Goal: Task Accomplishment & Management: Manage account settings

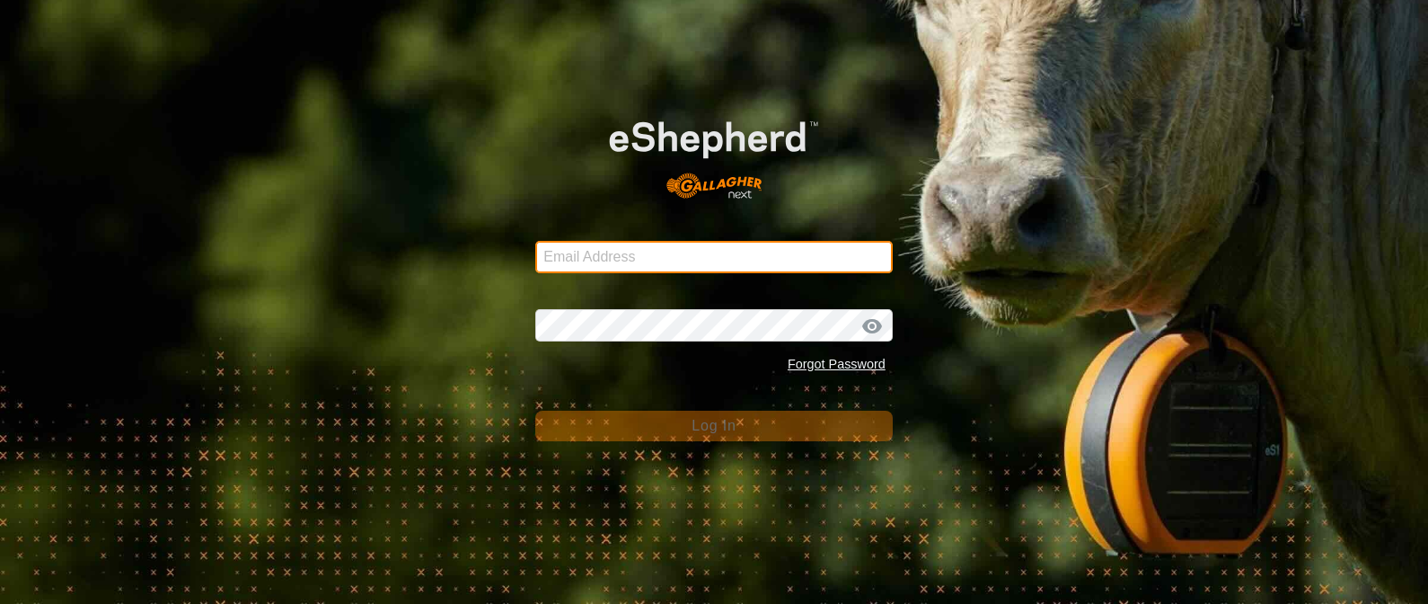
type input "[EMAIL_ADDRESS][DOMAIN_NAME]"
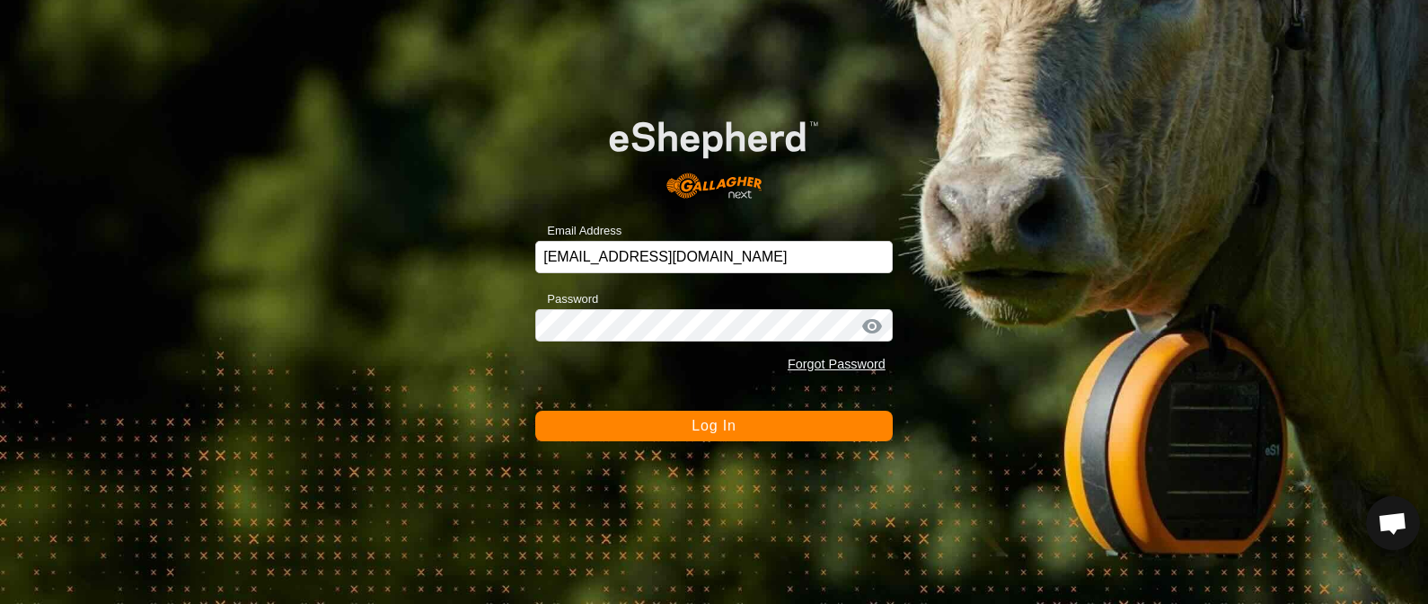
click at [659, 424] on button "Log In" at bounding box center [713, 425] width 357 height 31
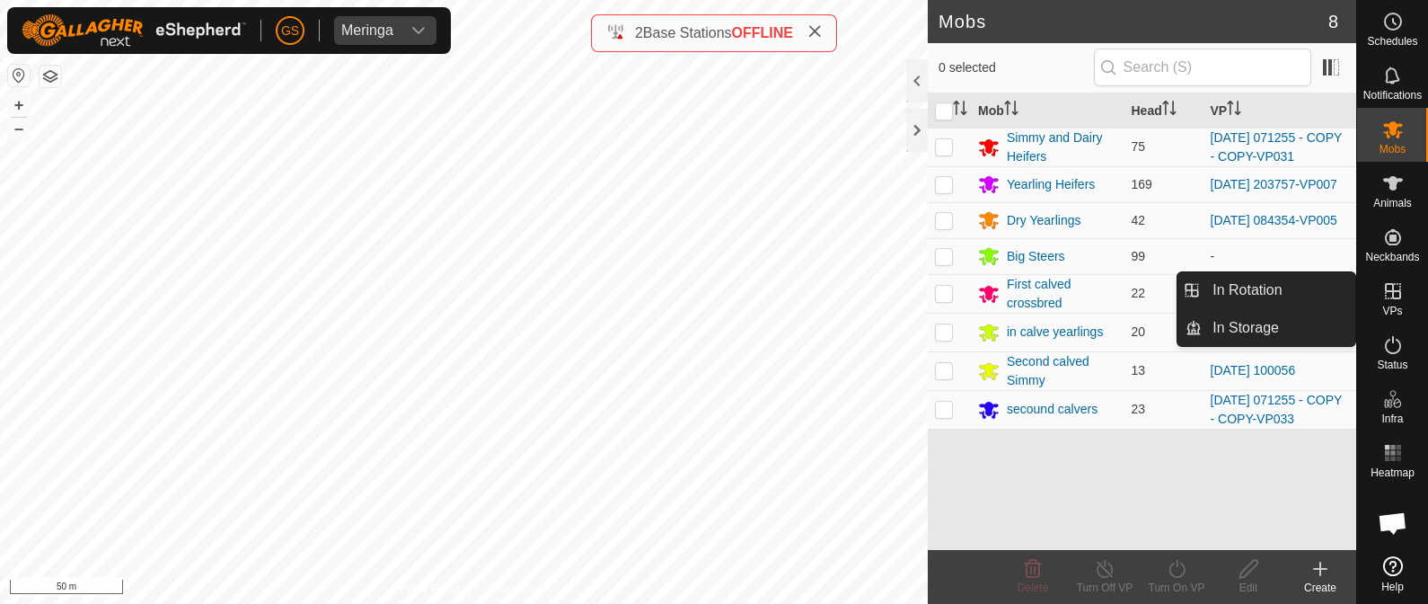
click at [1392, 290] on icon at bounding box center [1393, 291] width 16 height 16
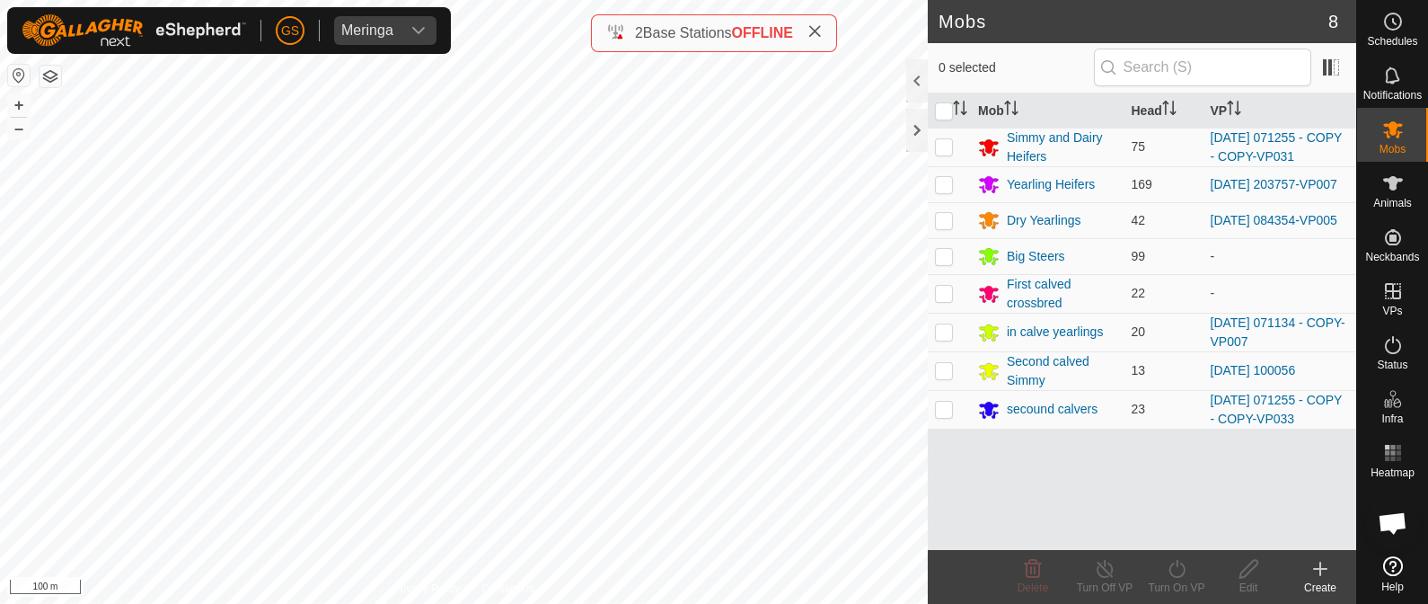
click at [1316, 569] on icon at bounding box center [1320, 569] width 13 height 0
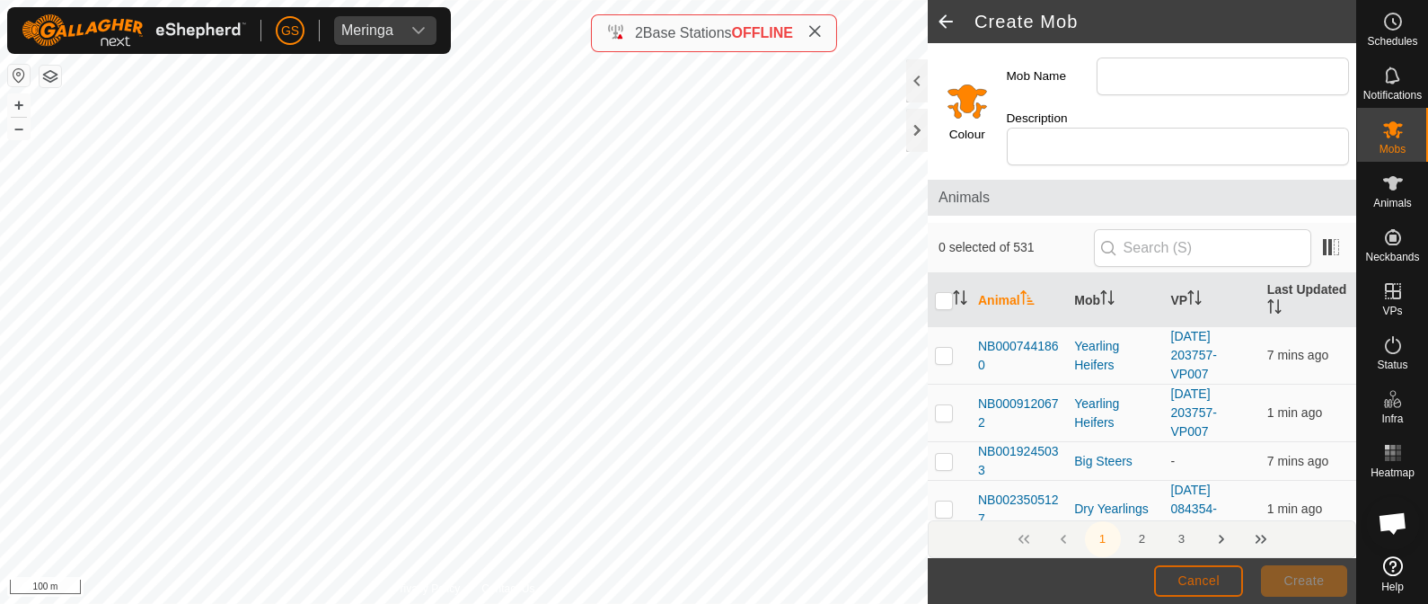
click at [1204, 578] on span "Cancel" at bounding box center [1198, 580] width 42 height 14
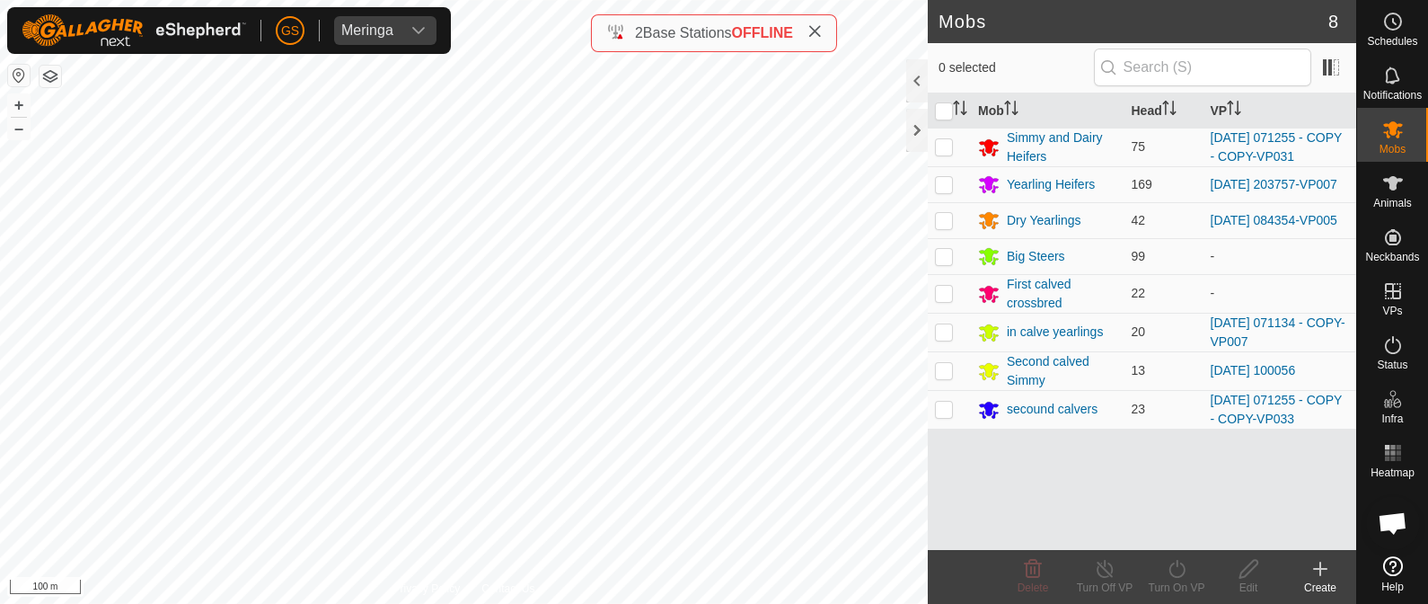
click at [1322, 570] on icon at bounding box center [1321, 569] width 22 height 22
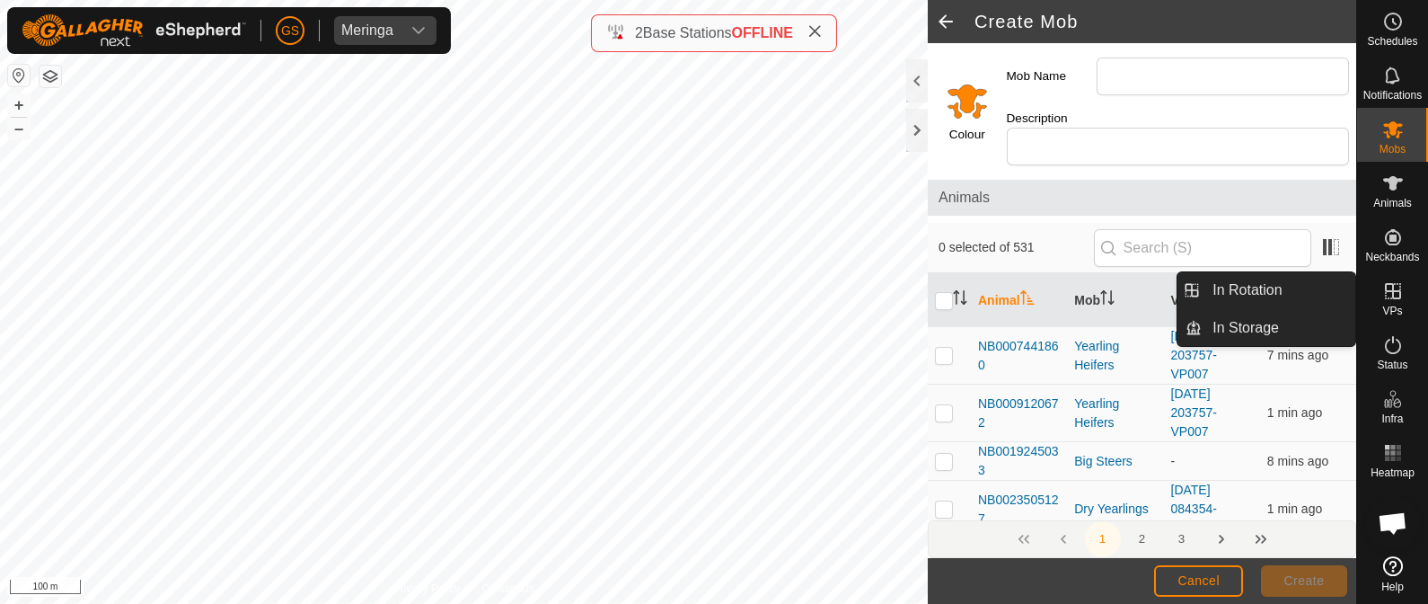
click at [1394, 301] on es-virtualpaddocks-svg-icon at bounding box center [1393, 291] width 32 height 29
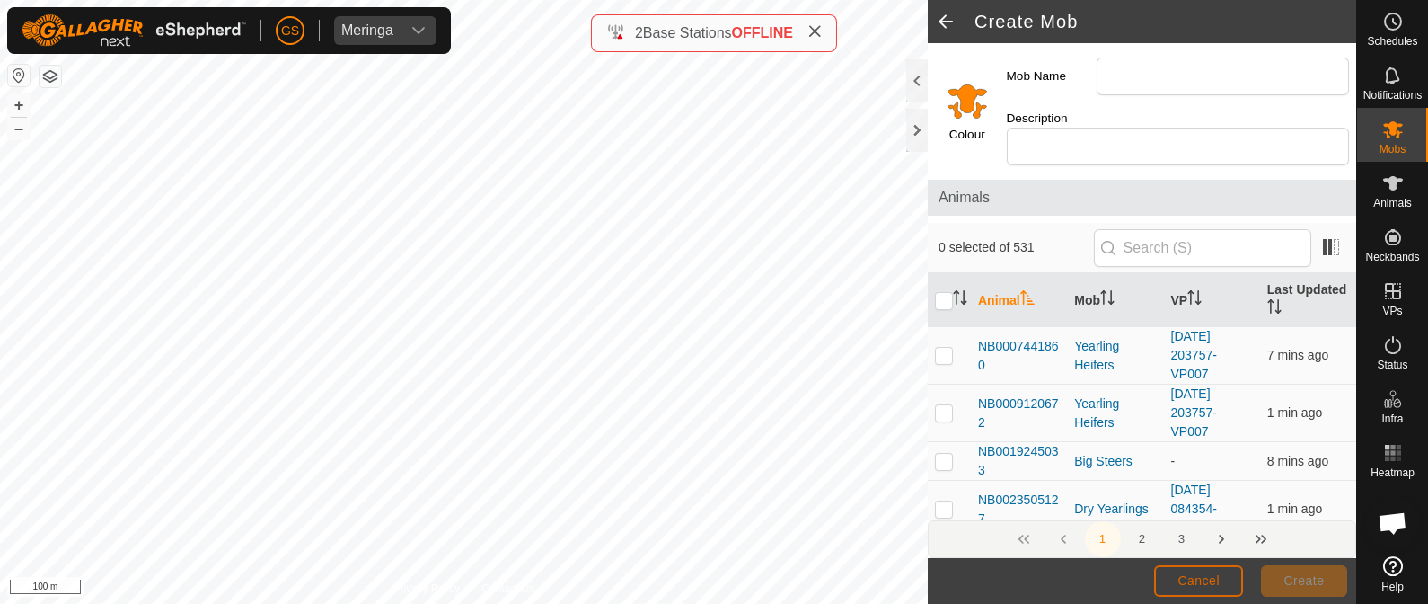
click at [1218, 573] on span "Cancel" at bounding box center [1198, 580] width 42 height 14
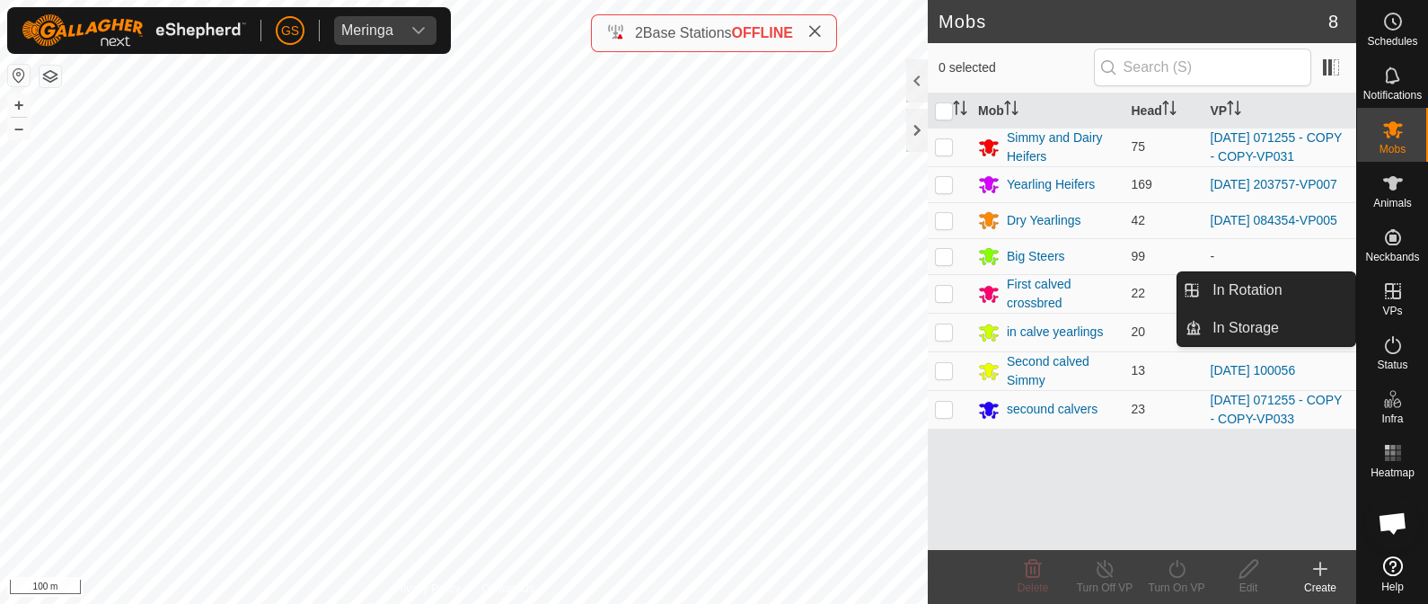
click at [1398, 294] on icon at bounding box center [1393, 291] width 16 height 16
click at [1310, 294] on link "In Rotation" at bounding box center [1279, 290] width 154 height 36
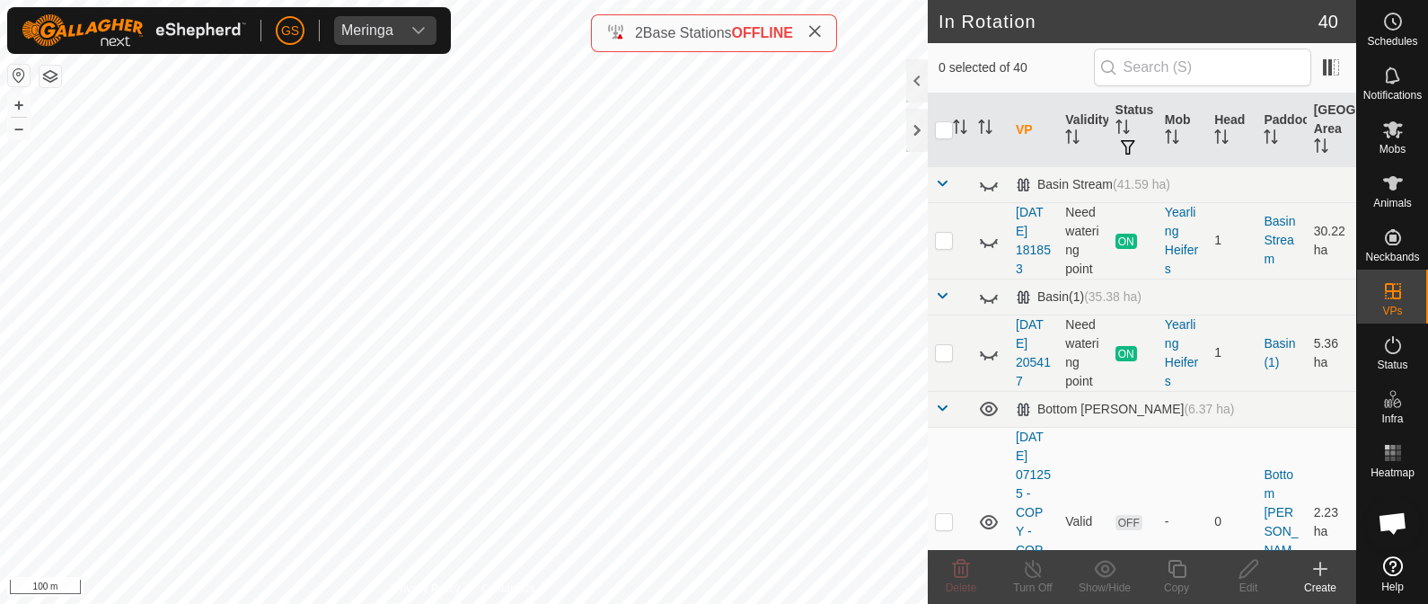
click at [1318, 566] on icon at bounding box center [1321, 569] width 22 height 22
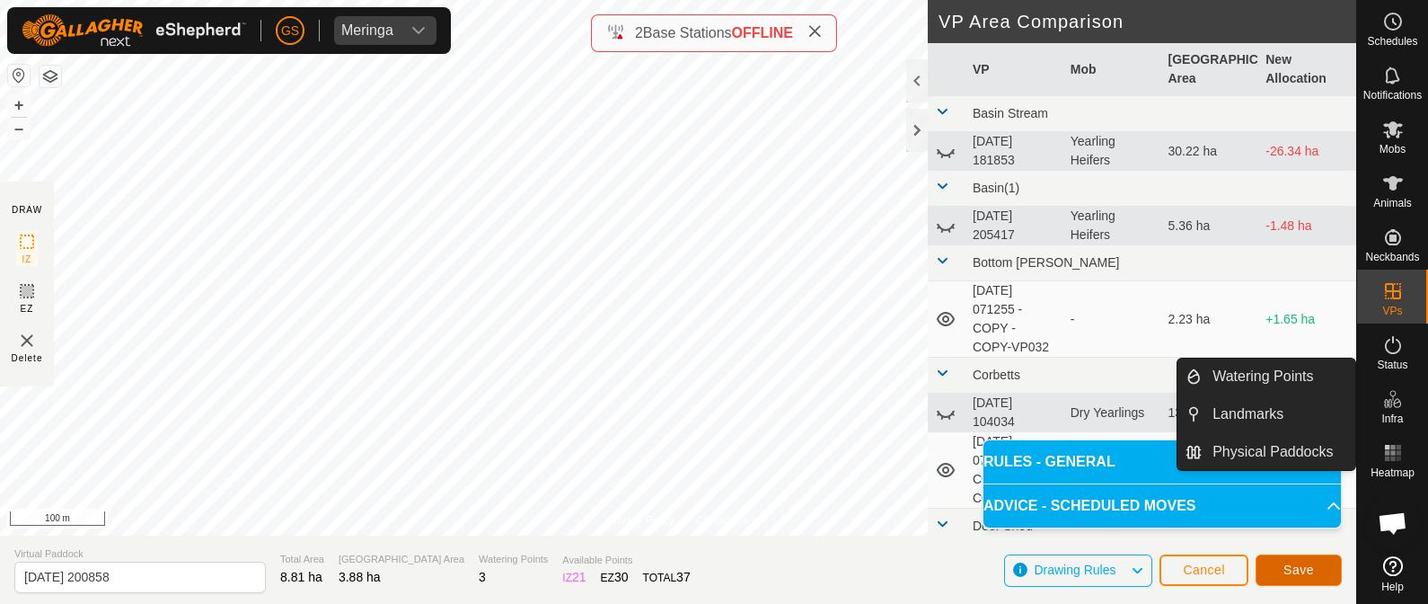
click at [1293, 570] on span "Save" at bounding box center [1298, 569] width 31 height 14
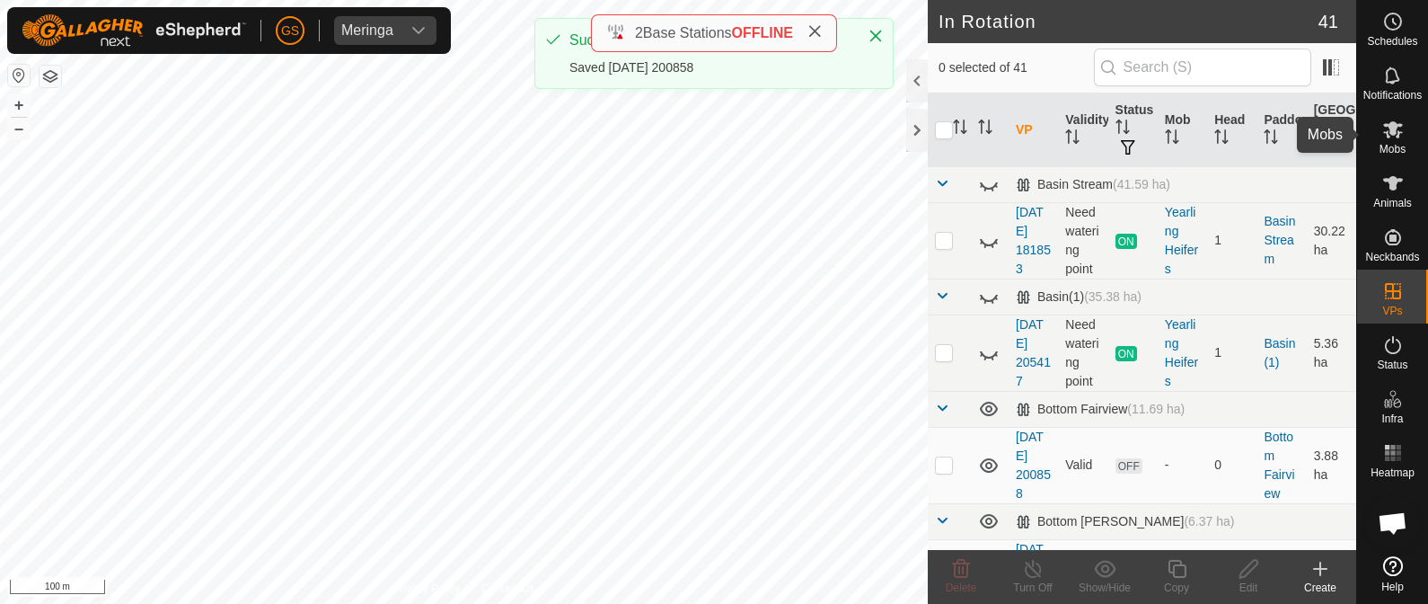
click at [1388, 137] on icon at bounding box center [1393, 130] width 22 height 22
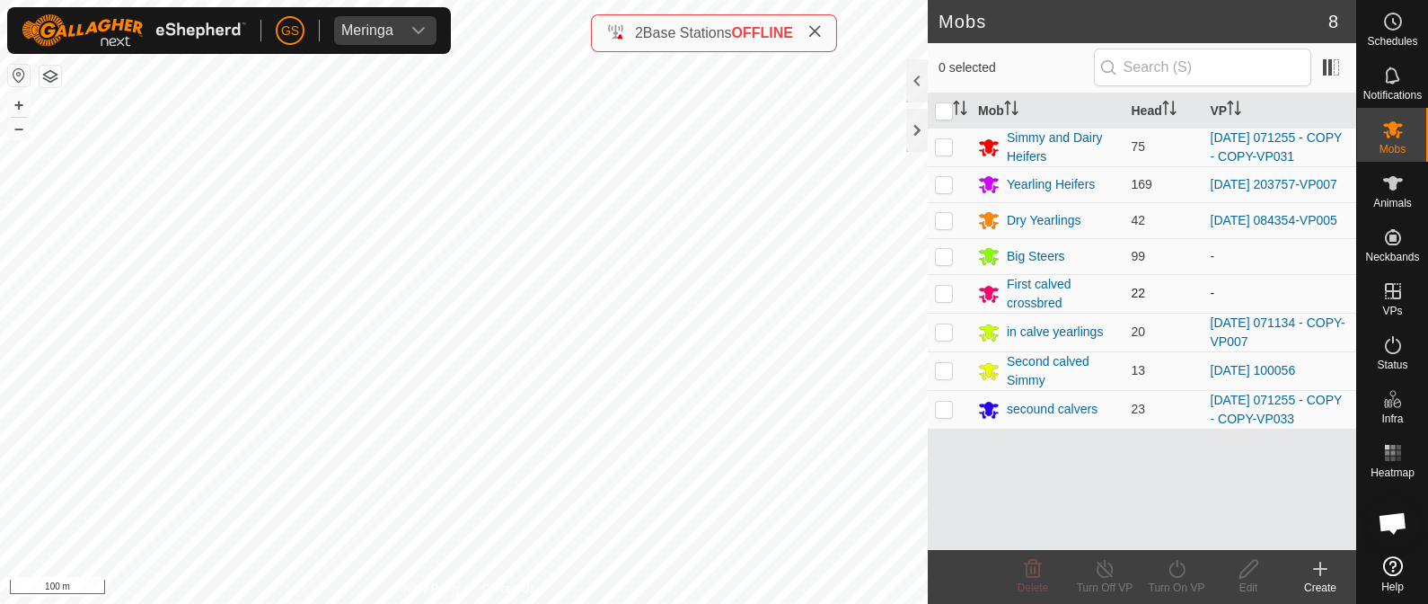
click at [946, 293] on p-checkbox at bounding box center [944, 293] width 18 height 14
checkbox input "true"
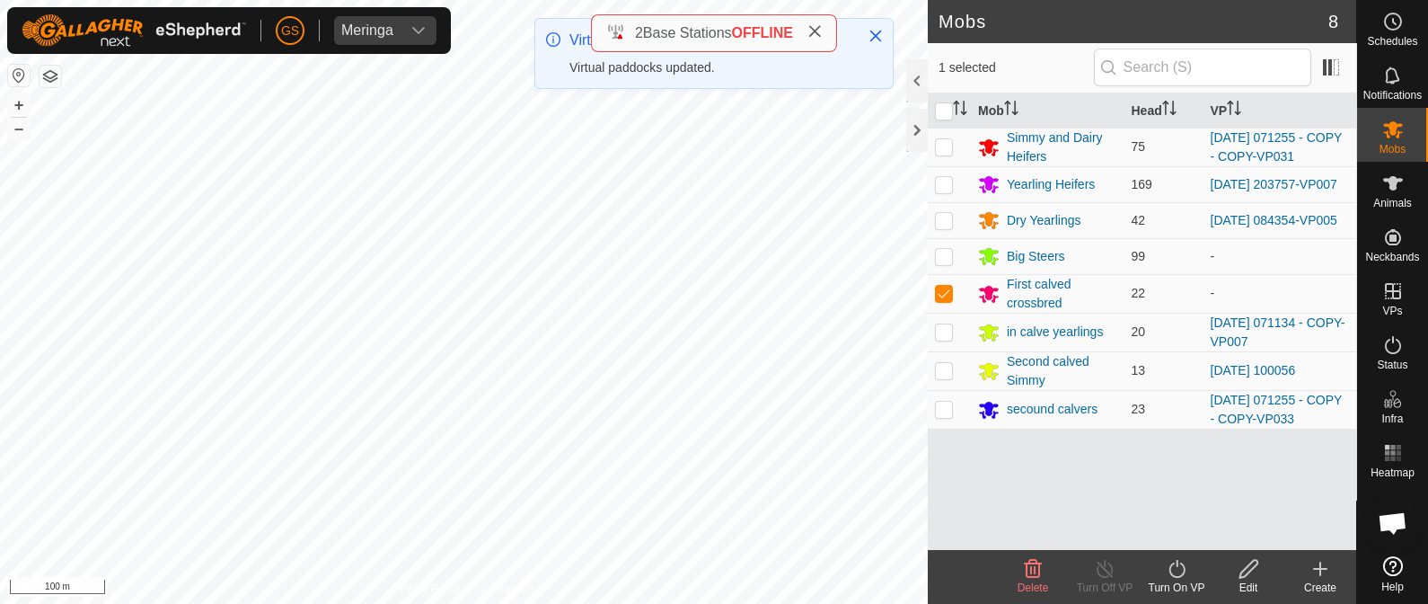
click at [1172, 570] on icon at bounding box center [1177, 569] width 22 height 22
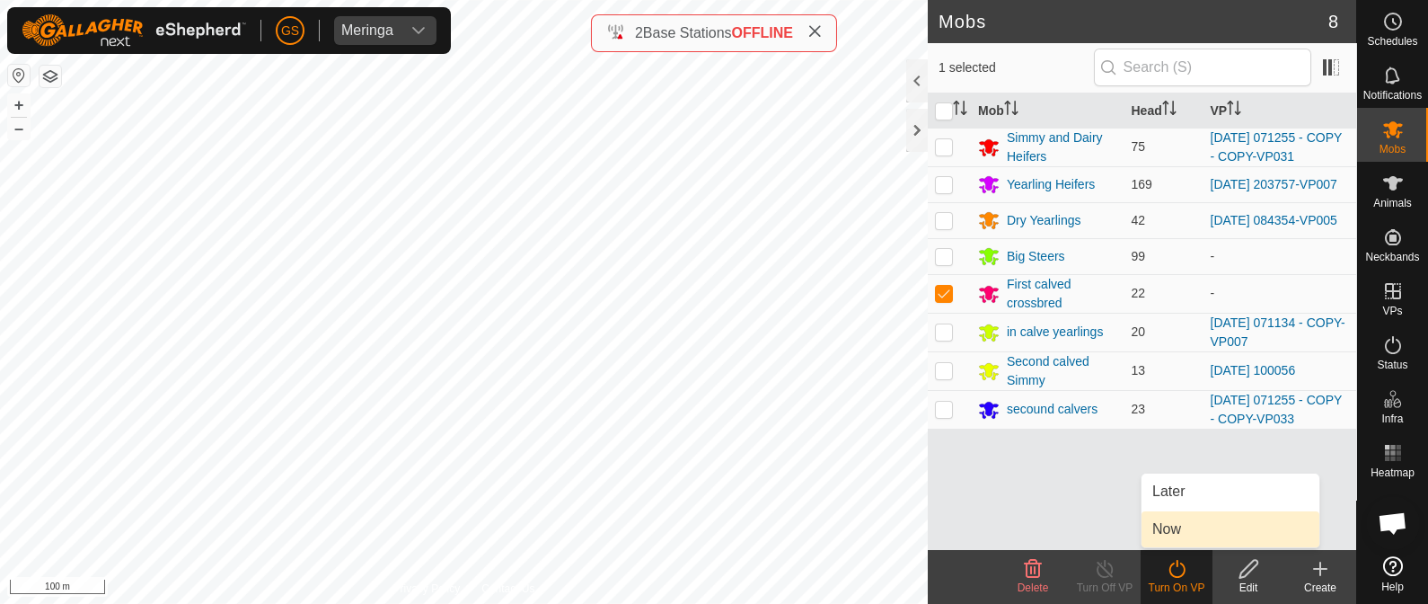
click at [1170, 532] on link "Now" at bounding box center [1231, 529] width 178 height 36
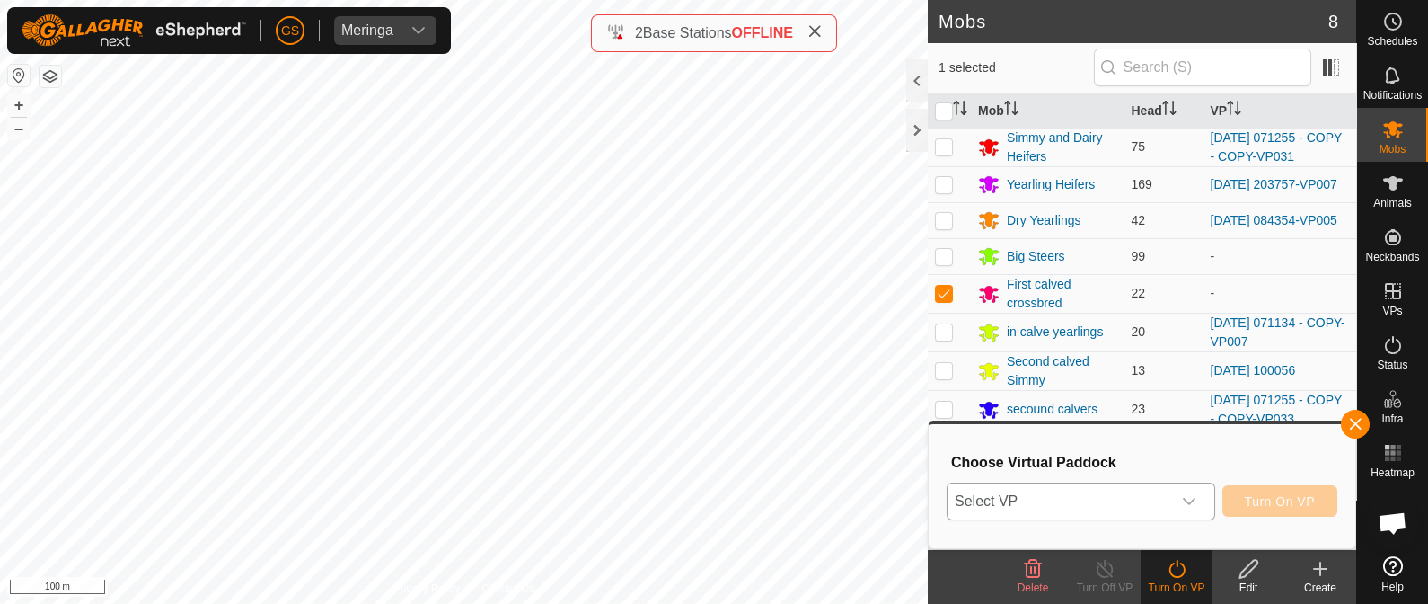
click at [1167, 509] on span "Select VP" at bounding box center [1060, 501] width 224 height 36
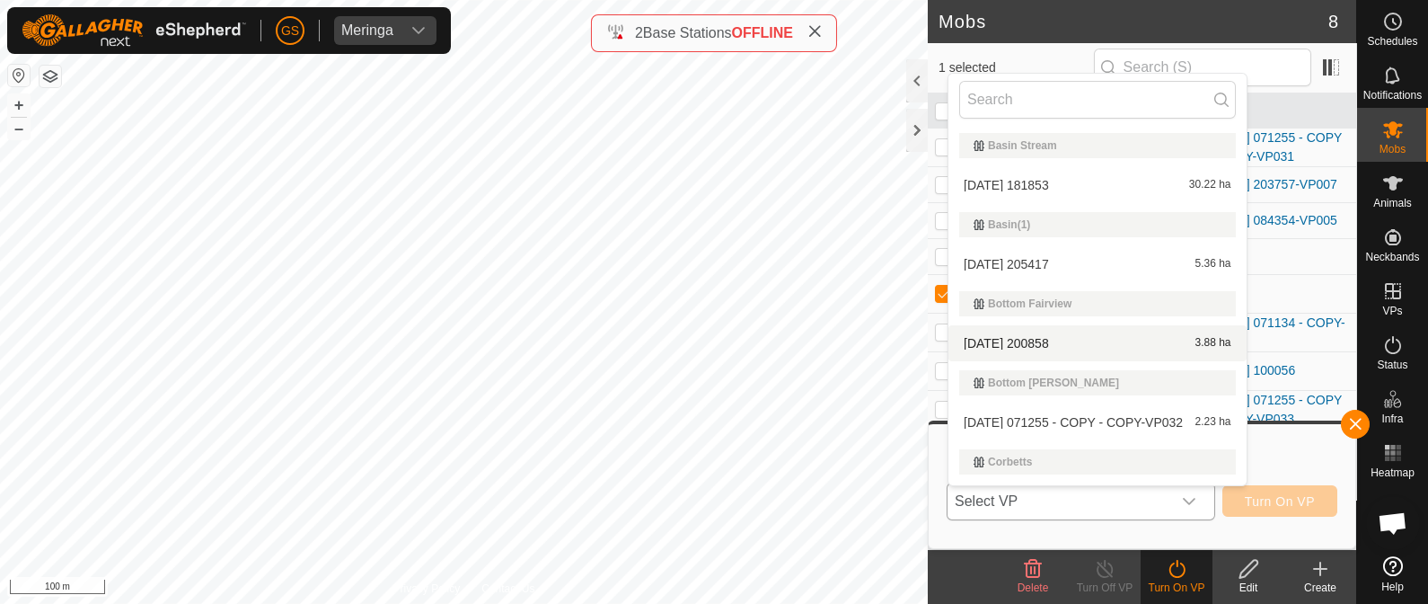
click at [1057, 338] on li "[DATE] 200858 3.88 ha" at bounding box center [1097, 343] width 298 height 36
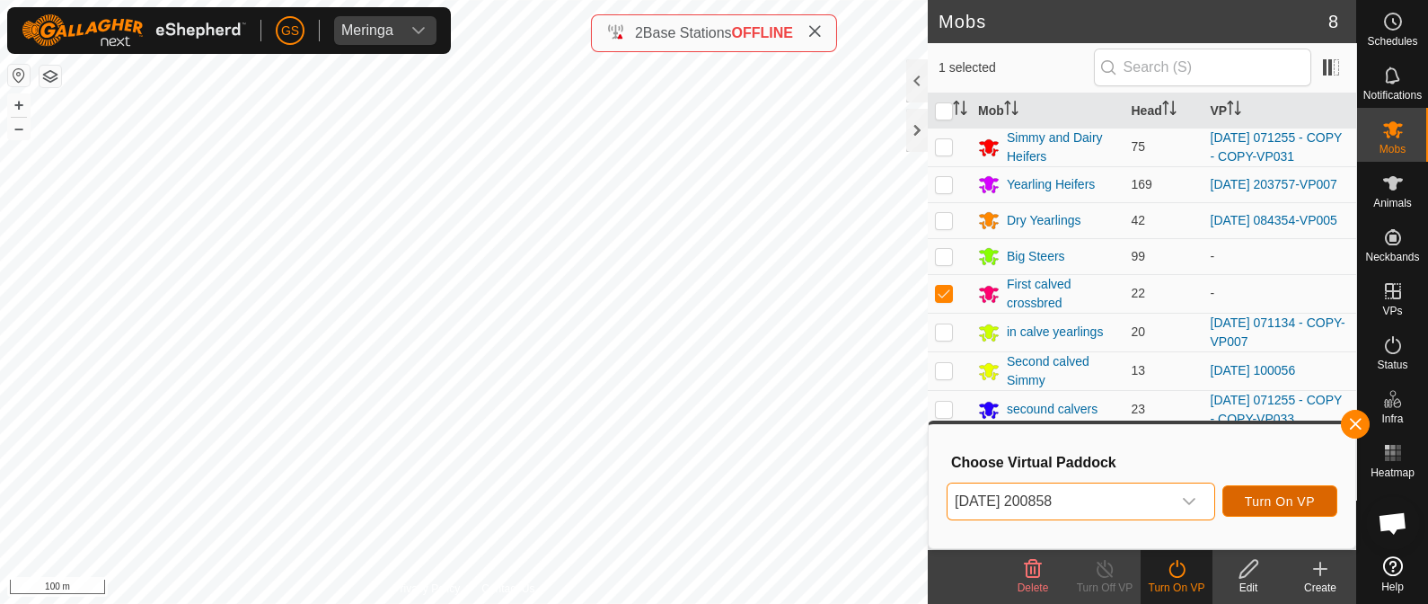
click at [1308, 496] on span "Turn On VP" at bounding box center [1280, 501] width 70 height 14
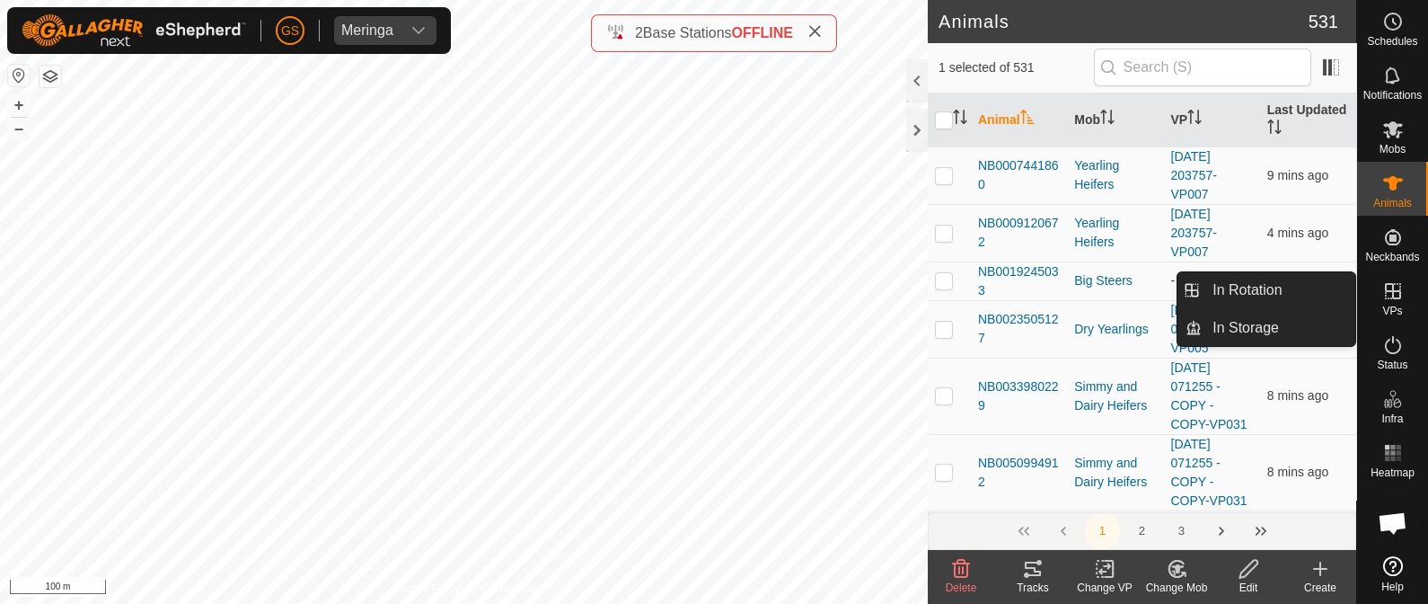
click at [1390, 303] on es-virtualpaddocks-svg-icon at bounding box center [1393, 291] width 32 height 29
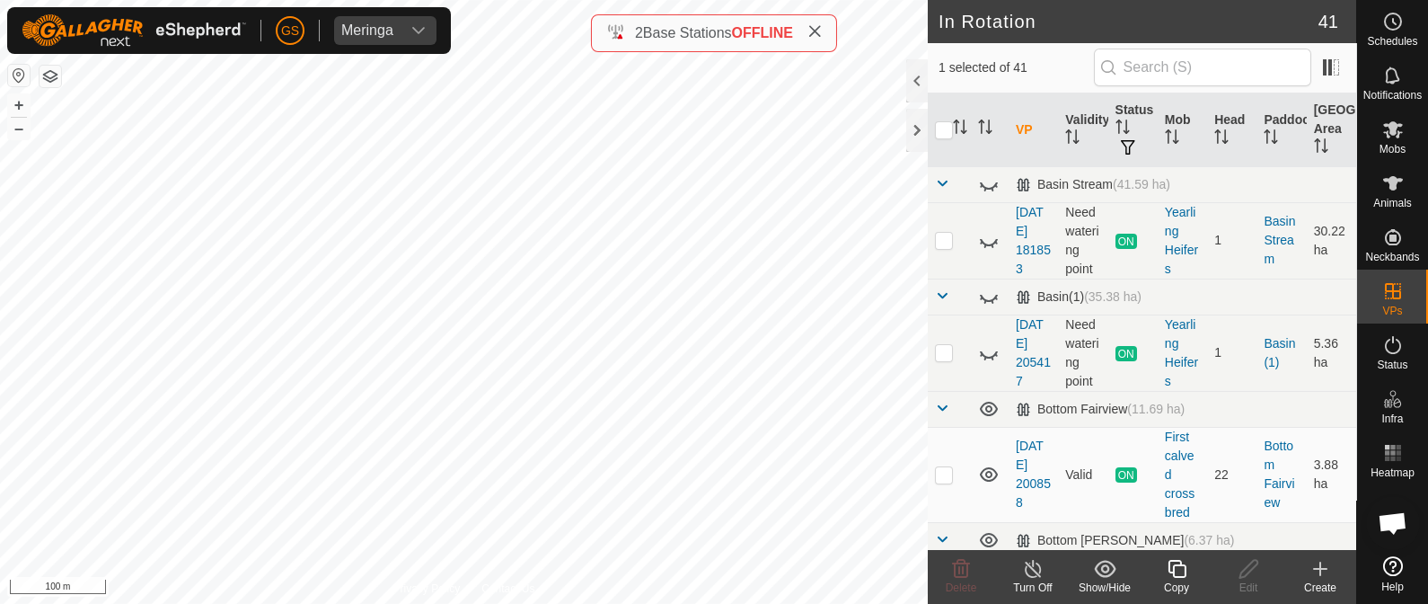
click at [1172, 564] on icon at bounding box center [1177, 569] width 22 height 22
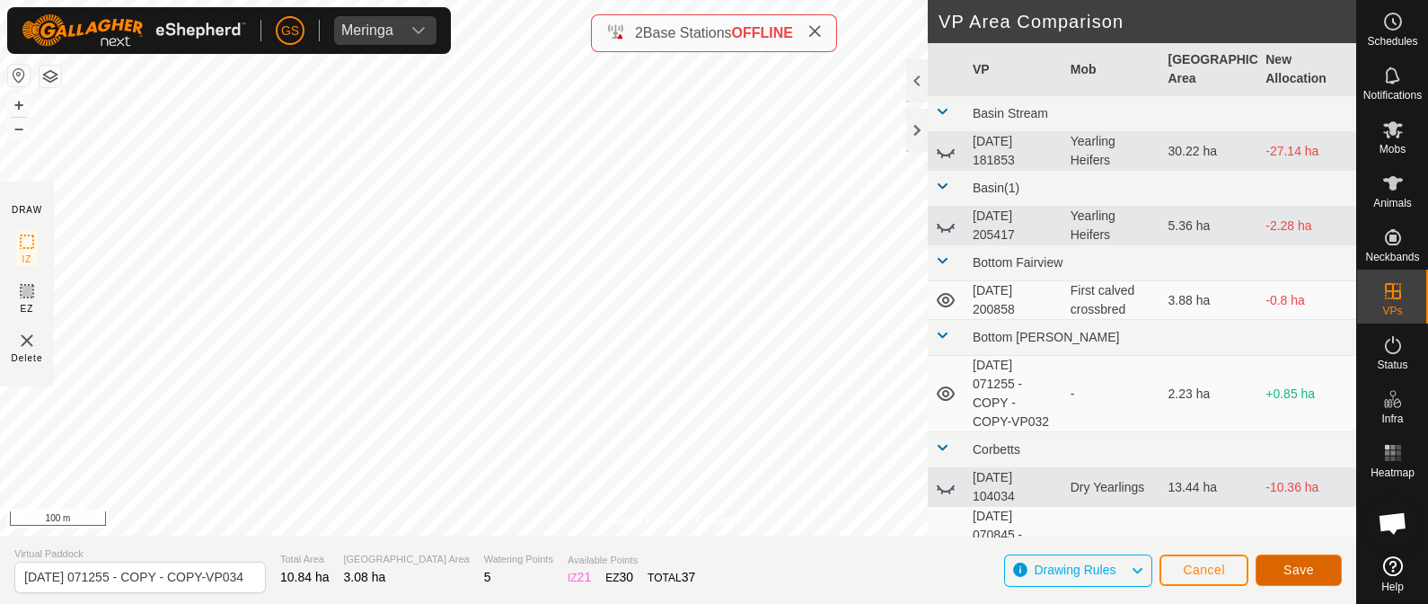
click at [1295, 566] on span "Save" at bounding box center [1298, 569] width 31 height 14
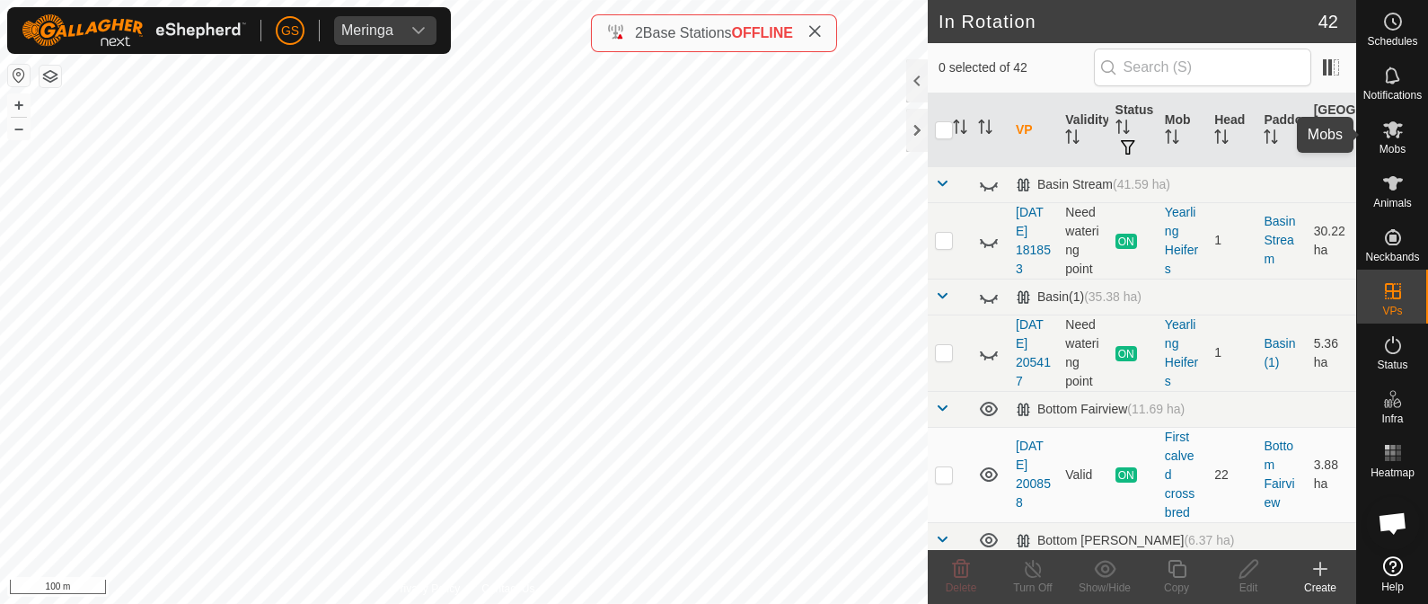
click at [1398, 144] on span "Mobs" at bounding box center [1393, 149] width 26 height 11
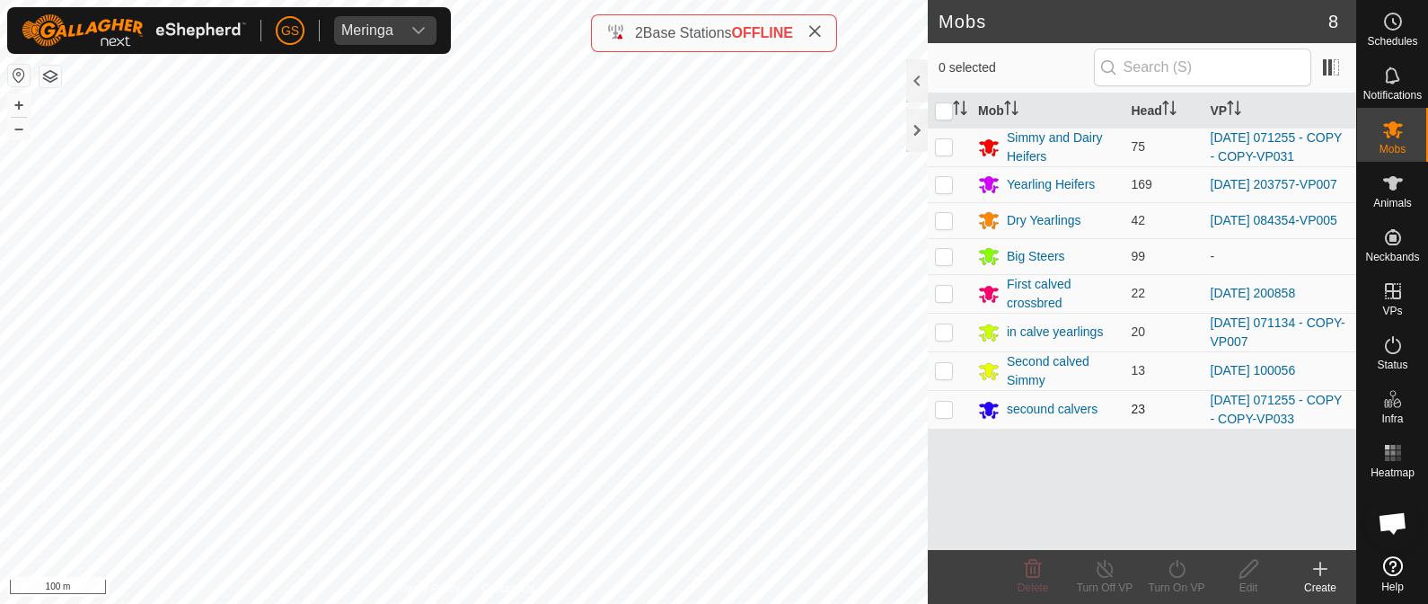
click at [943, 413] on p-checkbox at bounding box center [944, 408] width 18 height 14
checkbox input "true"
click at [1171, 569] on icon at bounding box center [1177, 569] width 22 height 22
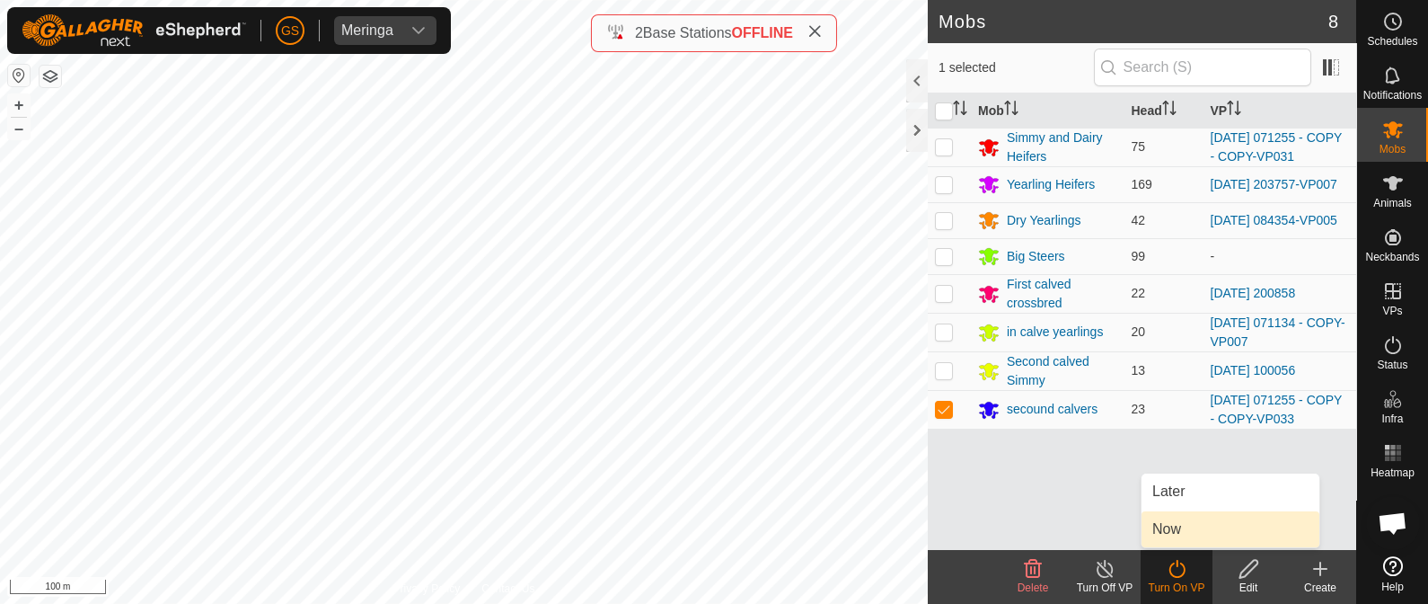
click at [1180, 528] on span "Now" at bounding box center [1166, 529] width 29 height 22
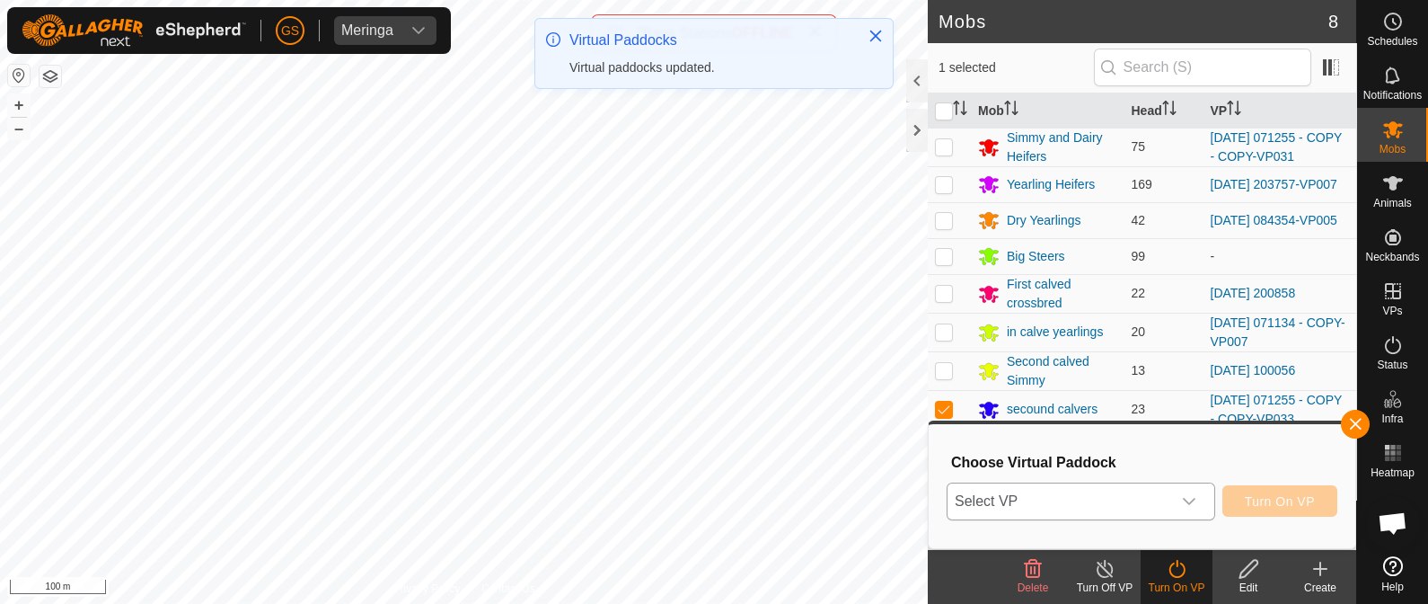
click at [1177, 510] on div "dropdown trigger" at bounding box center [1189, 501] width 36 height 36
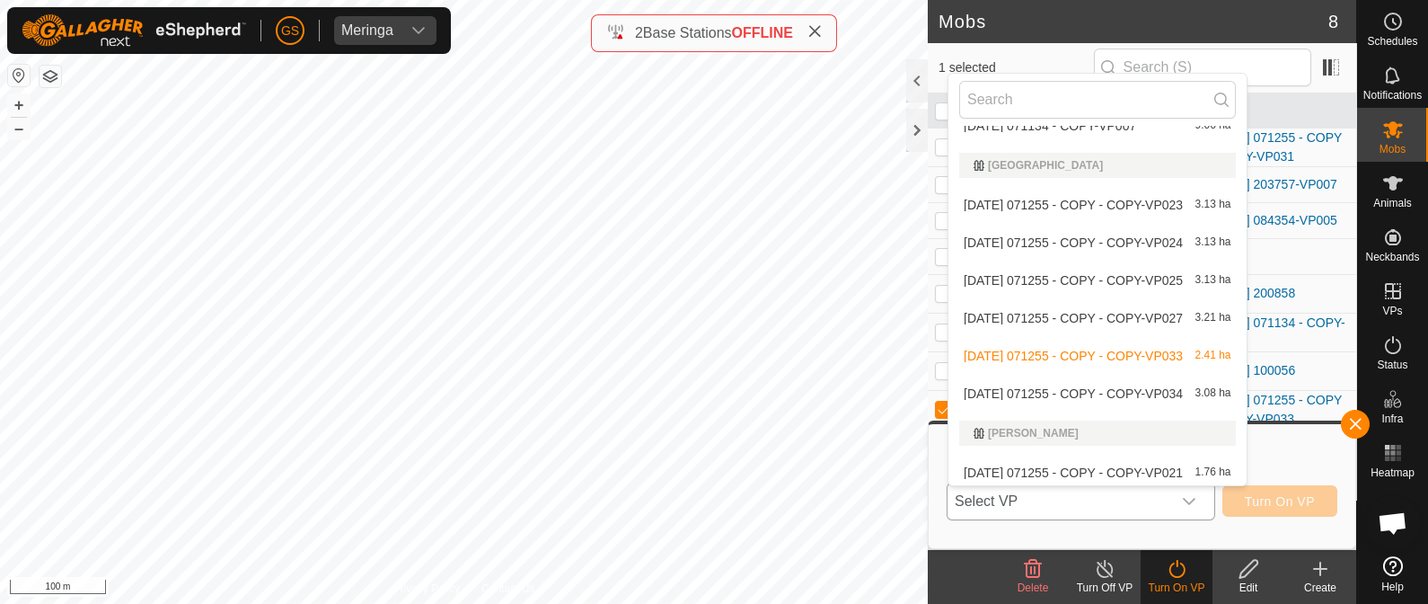
scroll to position [1571, 0]
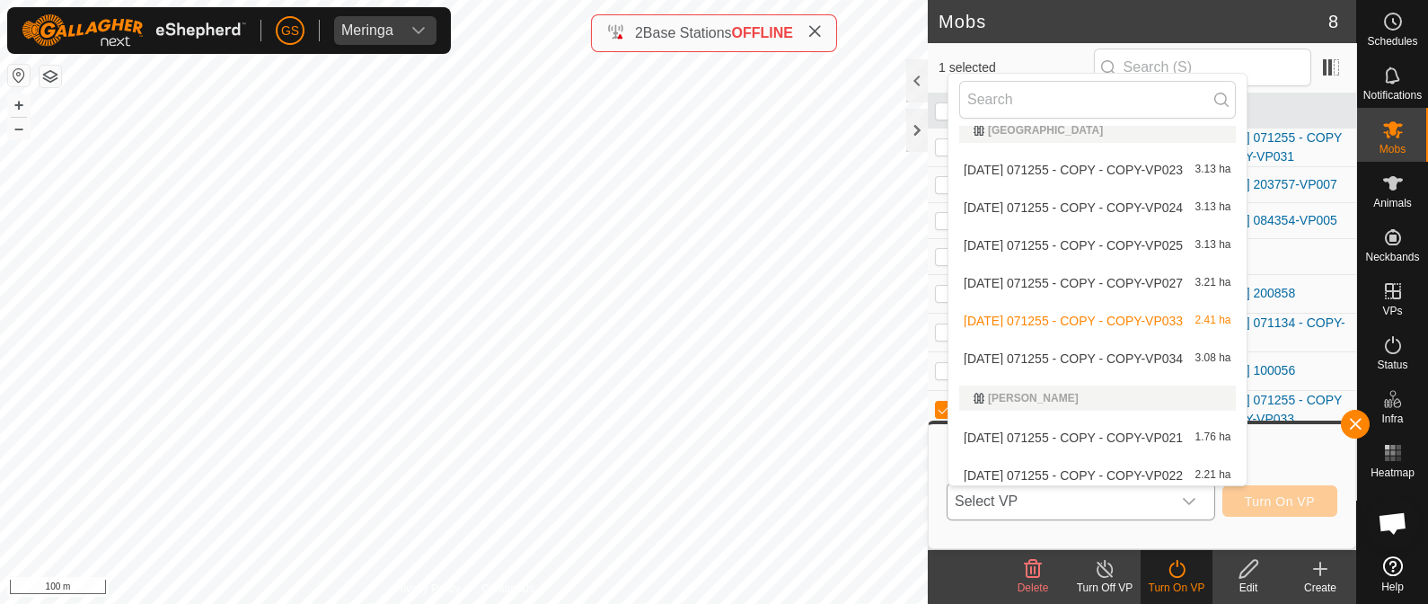
click at [1071, 358] on li "[DATE] 071255 - COPY - COPY-VP034 3.08 ha" at bounding box center [1097, 358] width 298 height 36
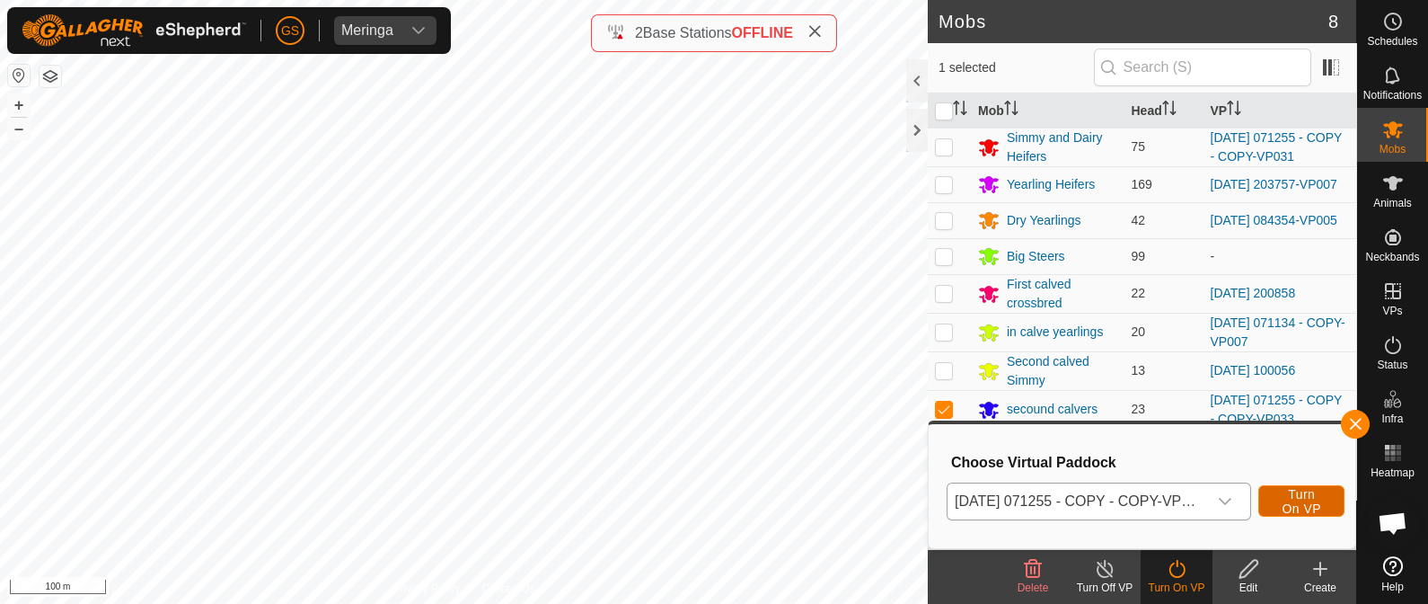
click at [1304, 503] on span "Turn On VP" at bounding box center [1301, 501] width 41 height 29
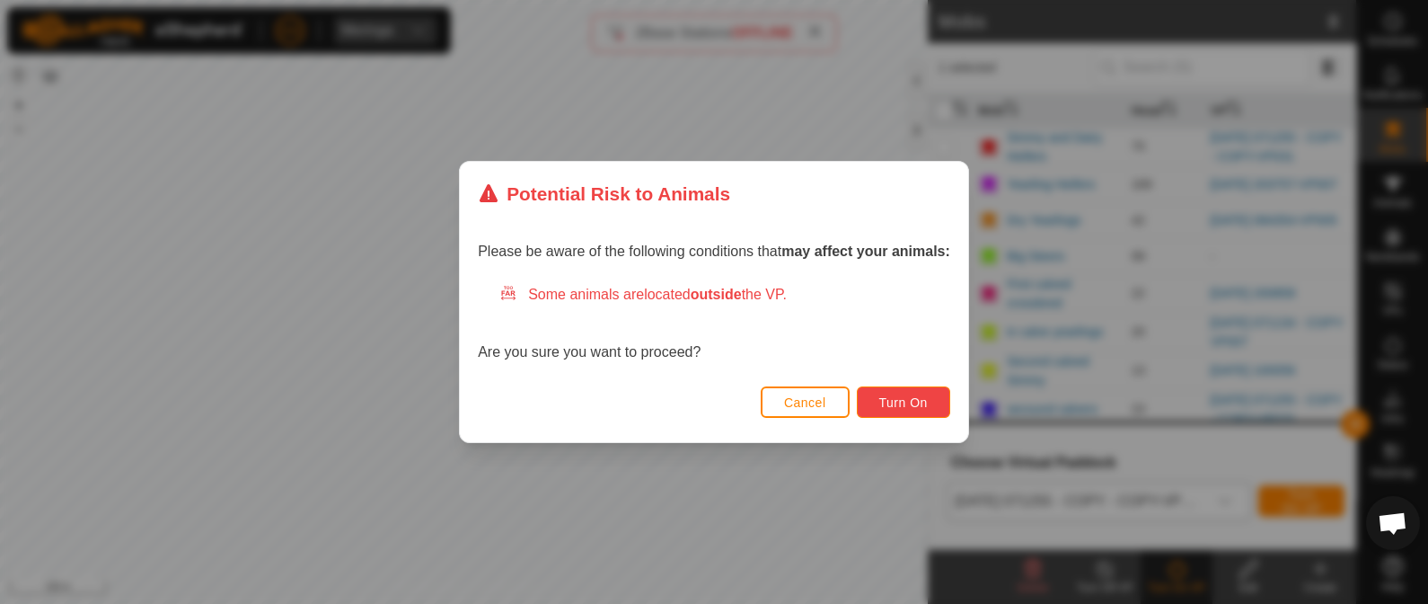
click at [913, 404] on span "Turn On" at bounding box center [903, 402] width 49 height 14
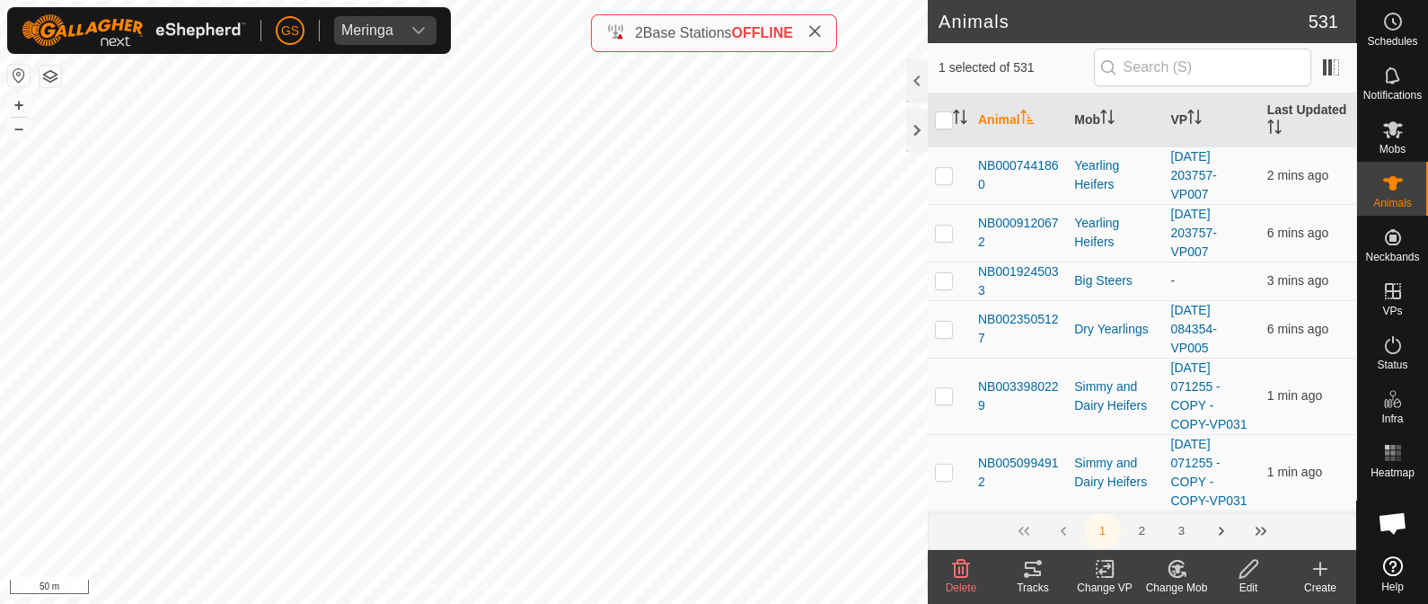
click at [1188, 568] on change-mob-svg-icon at bounding box center [1177, 569] width 72 height 22
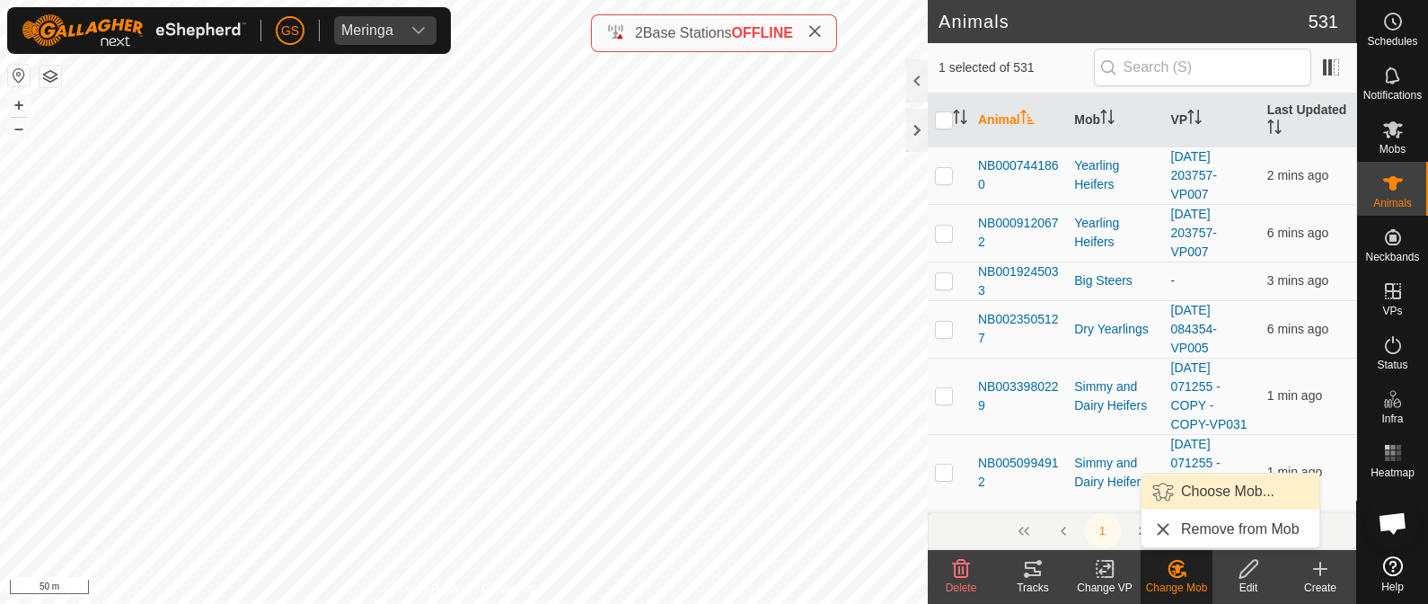
click at [1195, 485] on span "Choose Mob..." at bounding box center [1227, 492] width 93 height 22
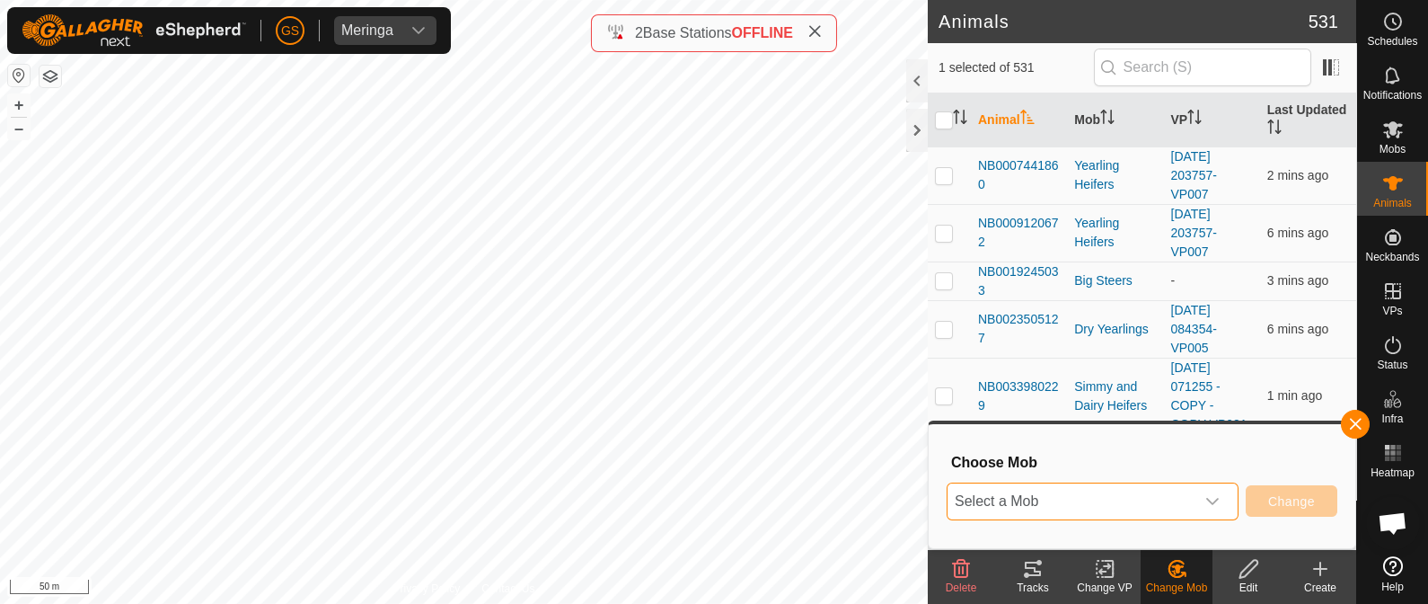
click at [1188, 502] on span "Select a Mob" at bounding box center [1071, 501] width 247 height 36
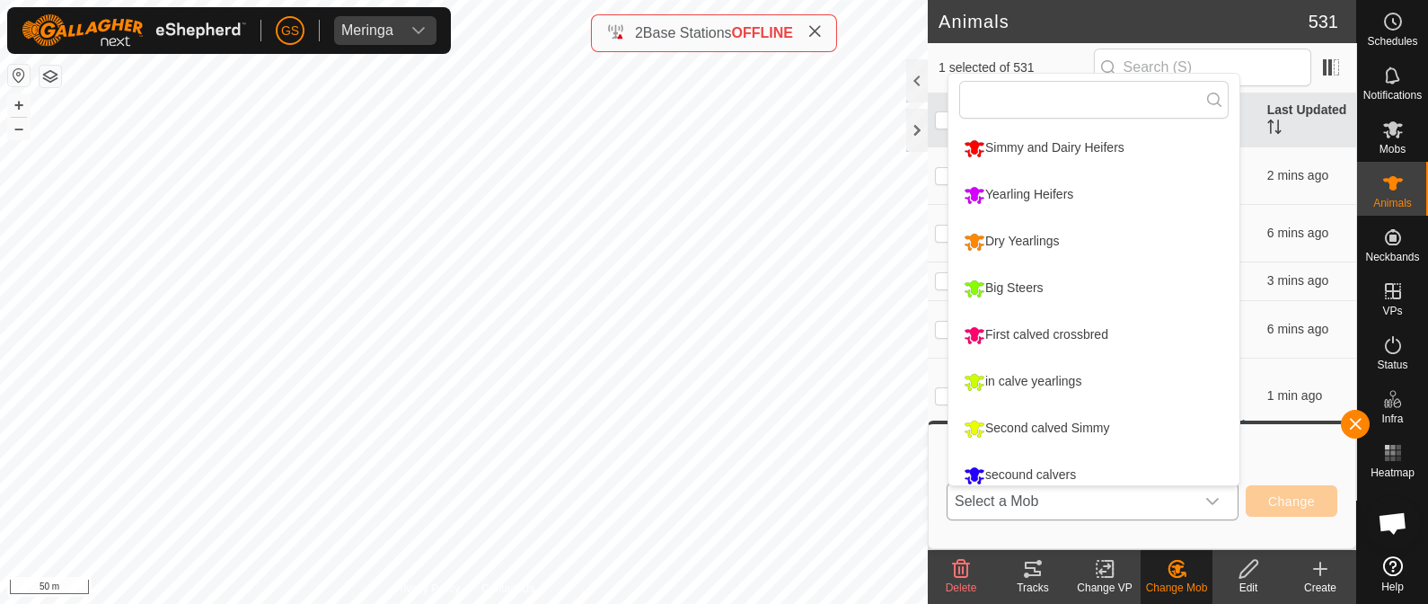
click at [984, 142] on li "Simmy and Dairy Heifers" at bounding box center [1093, 148] width 291 height 45
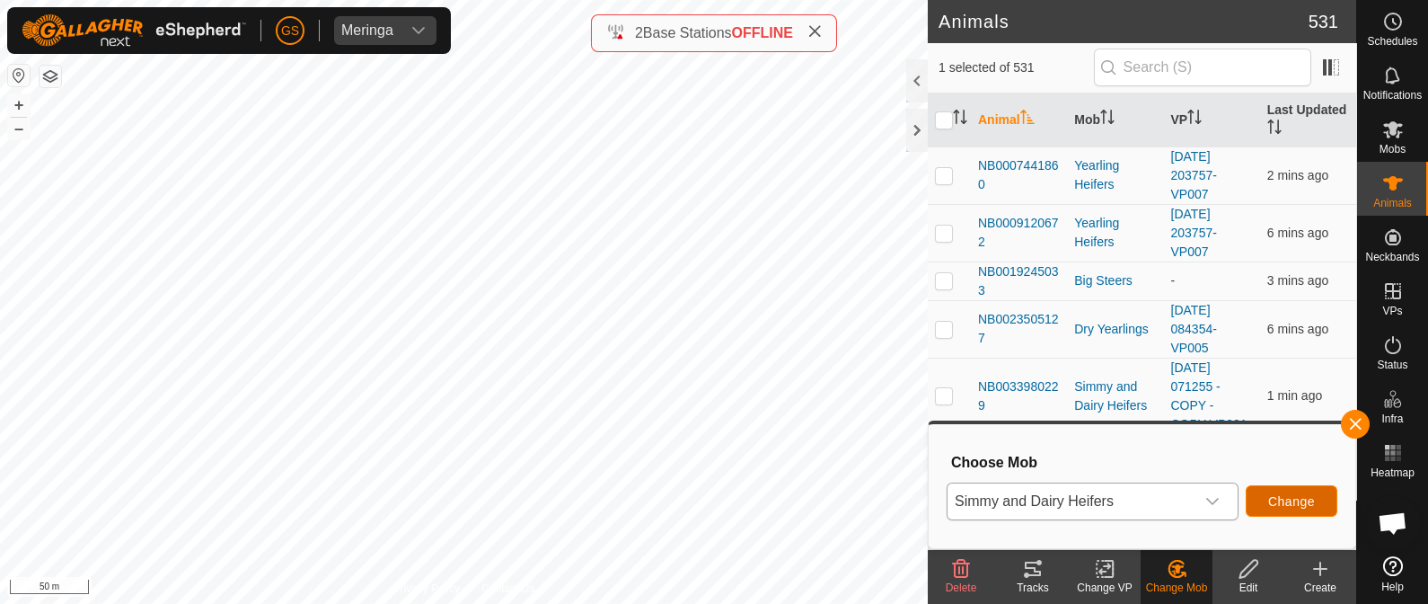
click at [1308, 503] on span "Change" at bounding box center [1291, 501] width 47 height 14
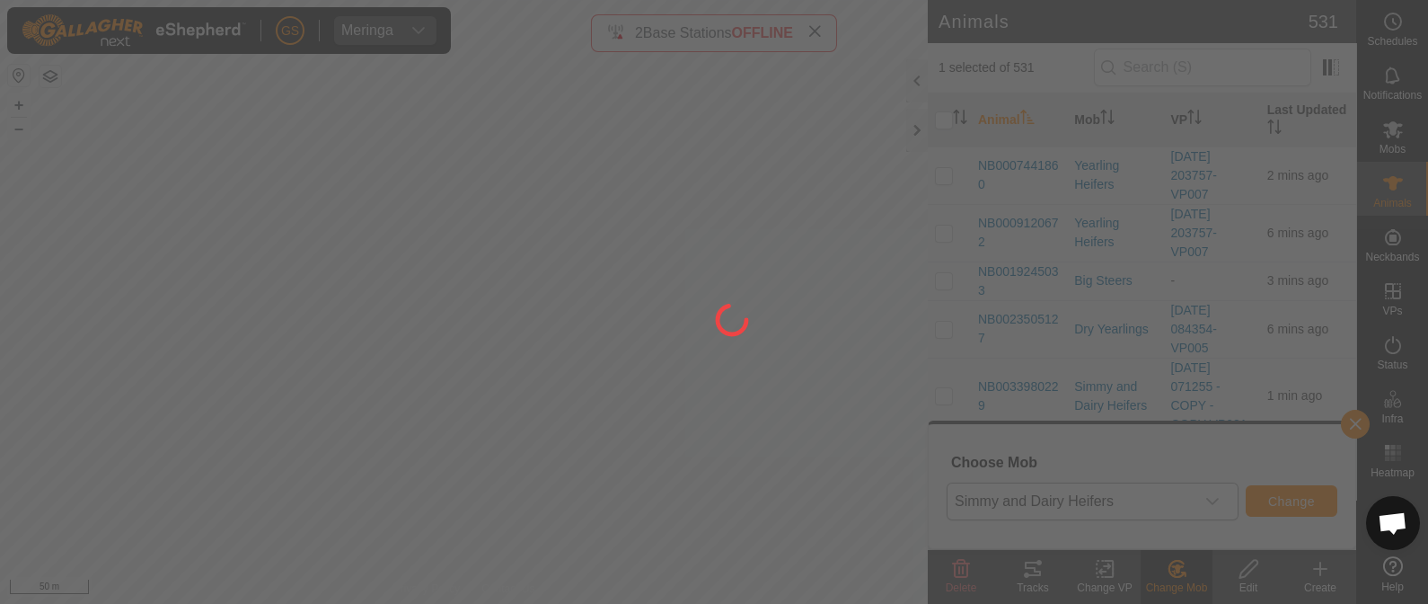
checkbox input "false"
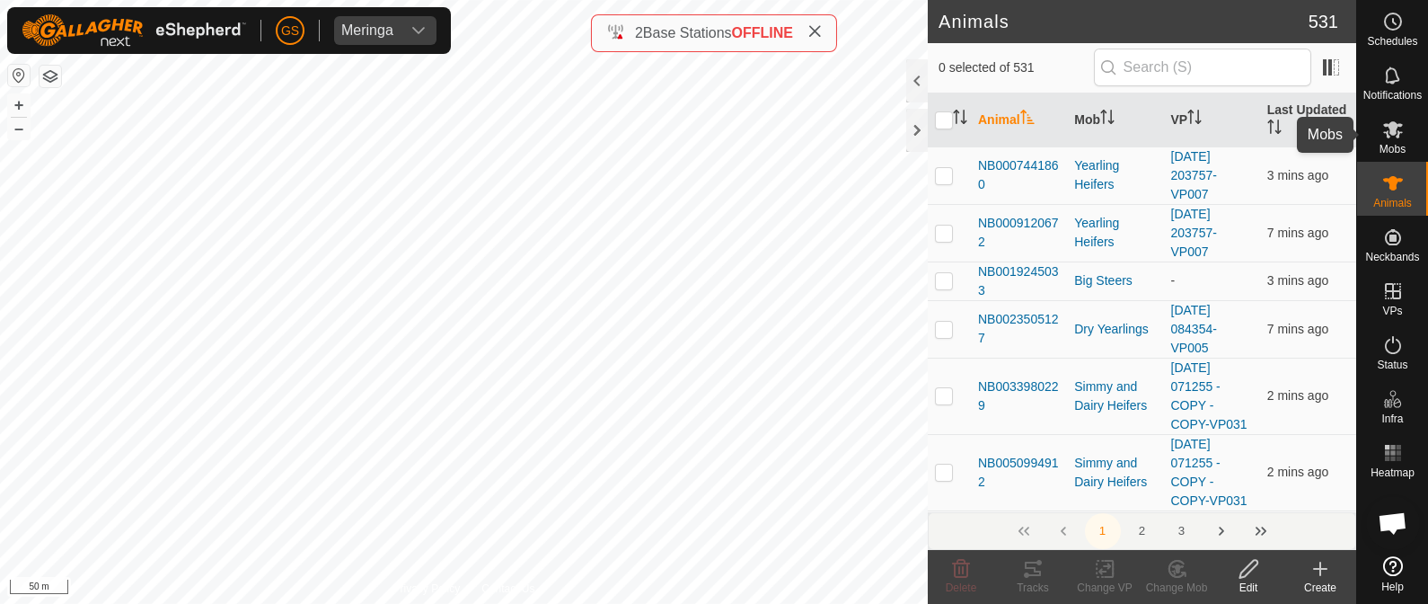
click at [1402, 130] on icon at bounding box center [1393, 130] width 22 height 22
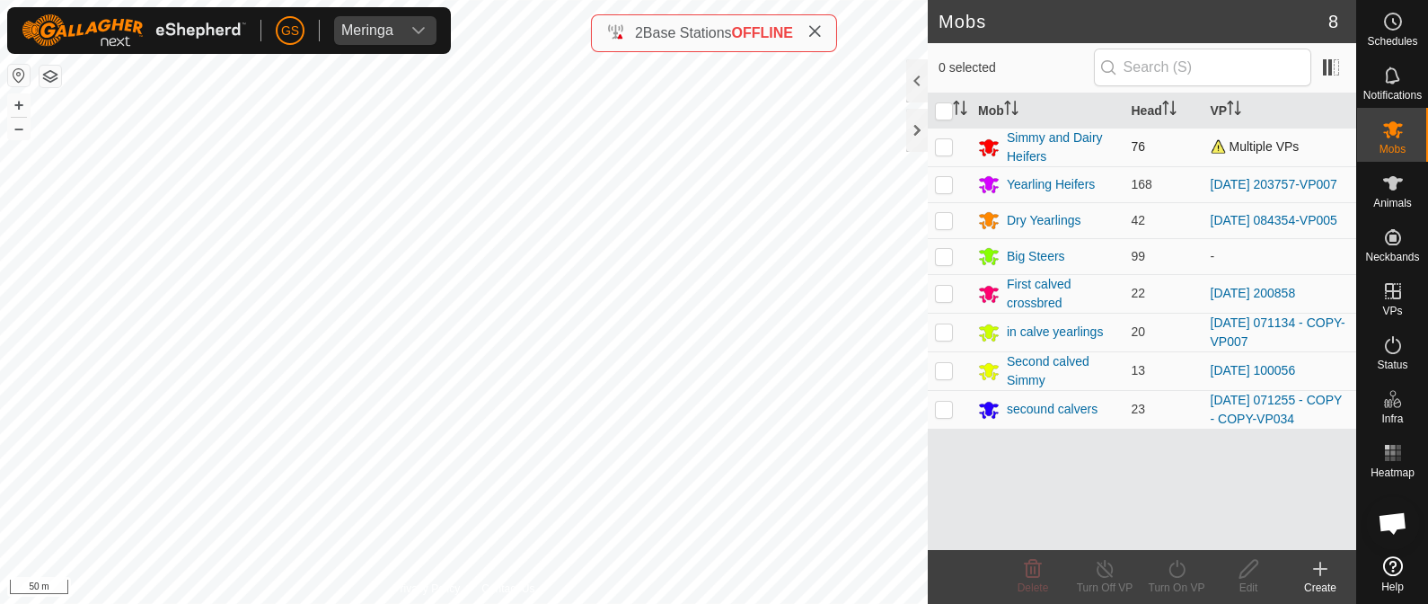
click at [942, 146] on p-checkbox at bounding box center [944, 146] width 18 height 14
checkbox input "true"
click at [1176, 570] on icon at bounding box center [1177, 569] width 22 height 22
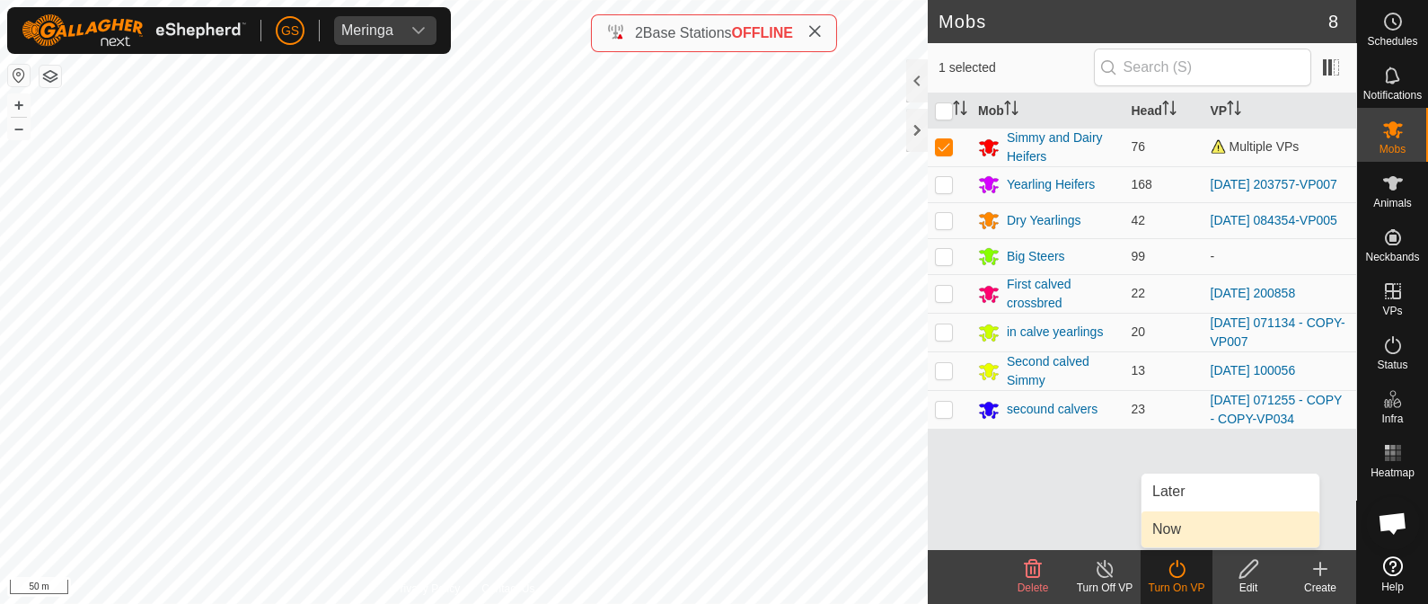
click at [1174, 534] on link "Now" at bounding box center [1231, 529] width 178 height 36
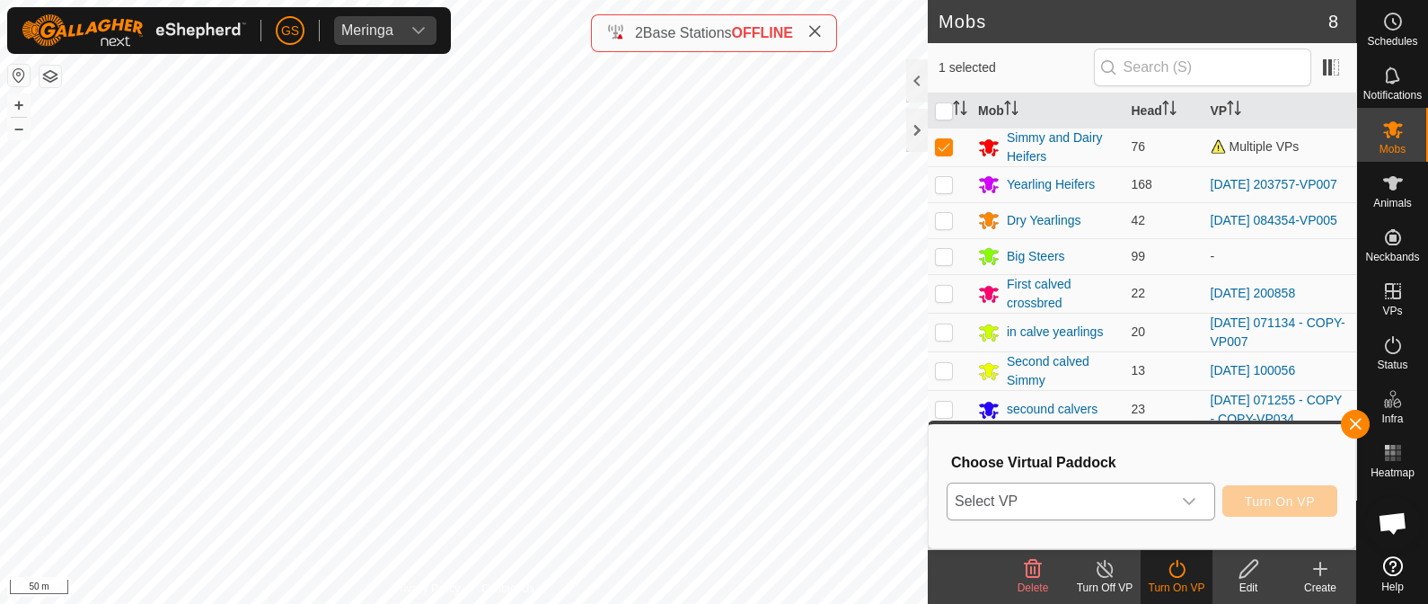
click at [1168, 505] on span "Select VP" at bounding box center [1060, 501] width 224 height 36
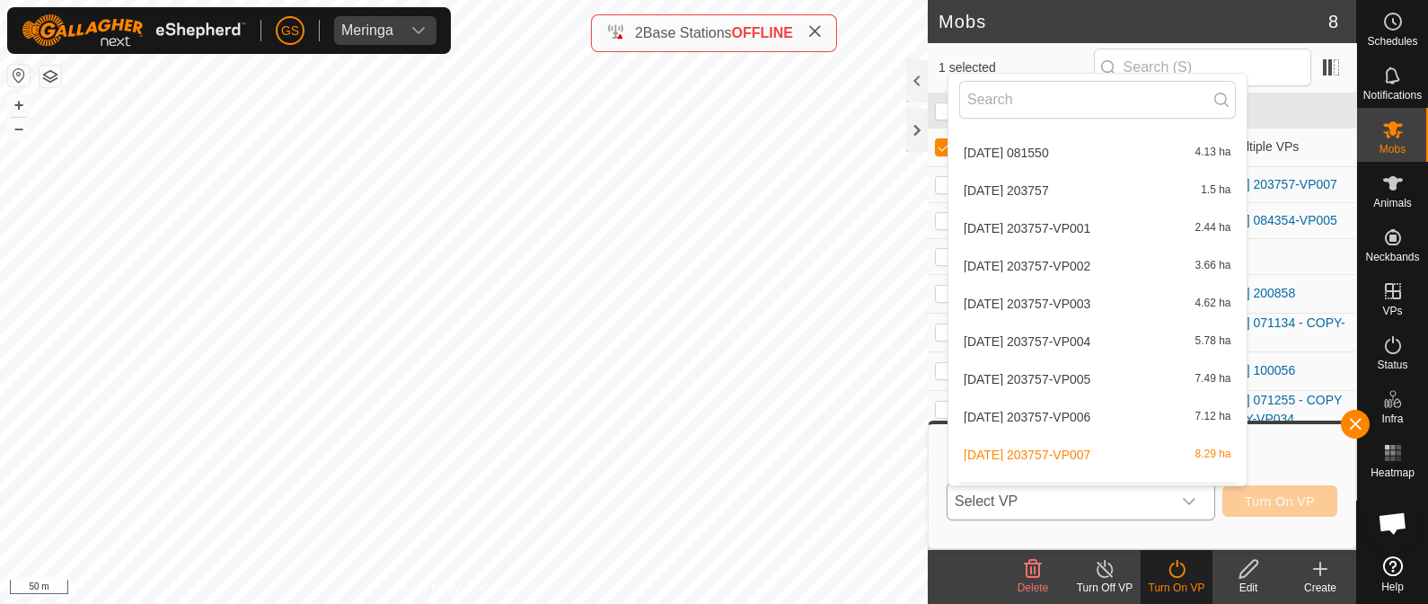
scroll to position [1123, 0]
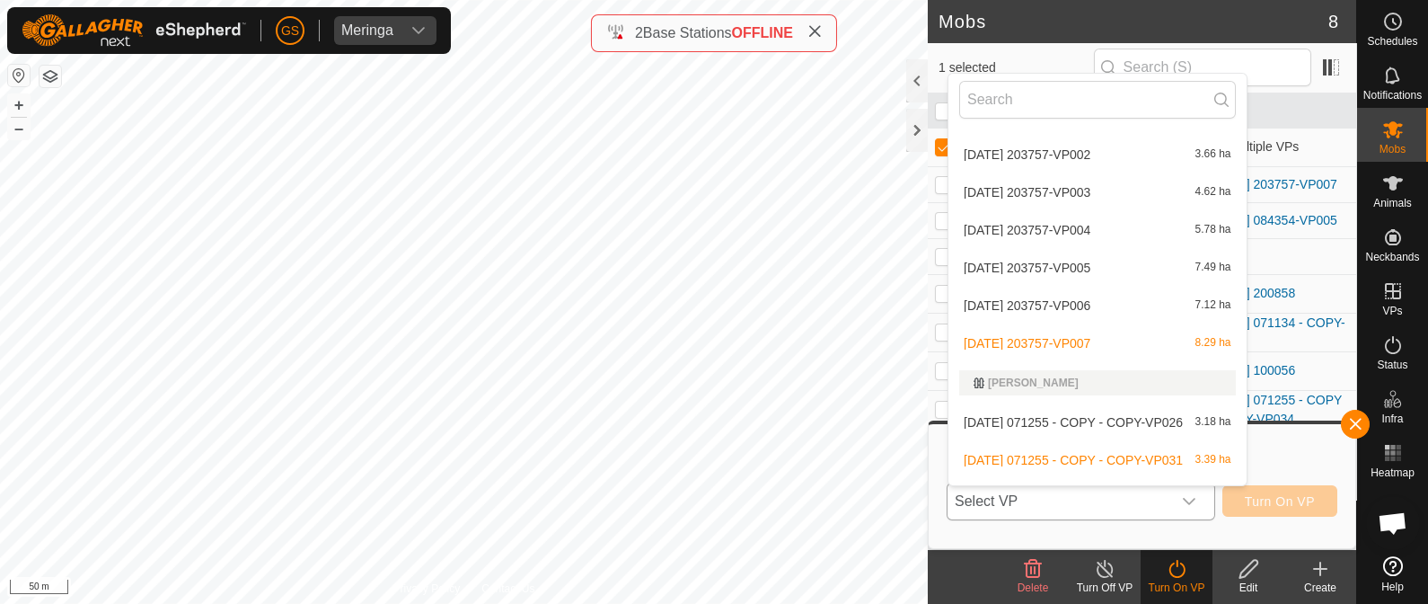
click at [1074, 454] on span "[DATE] 071255 - COPY - COPY-VP031" at bounding box center [1073, 460] width 219 height 13
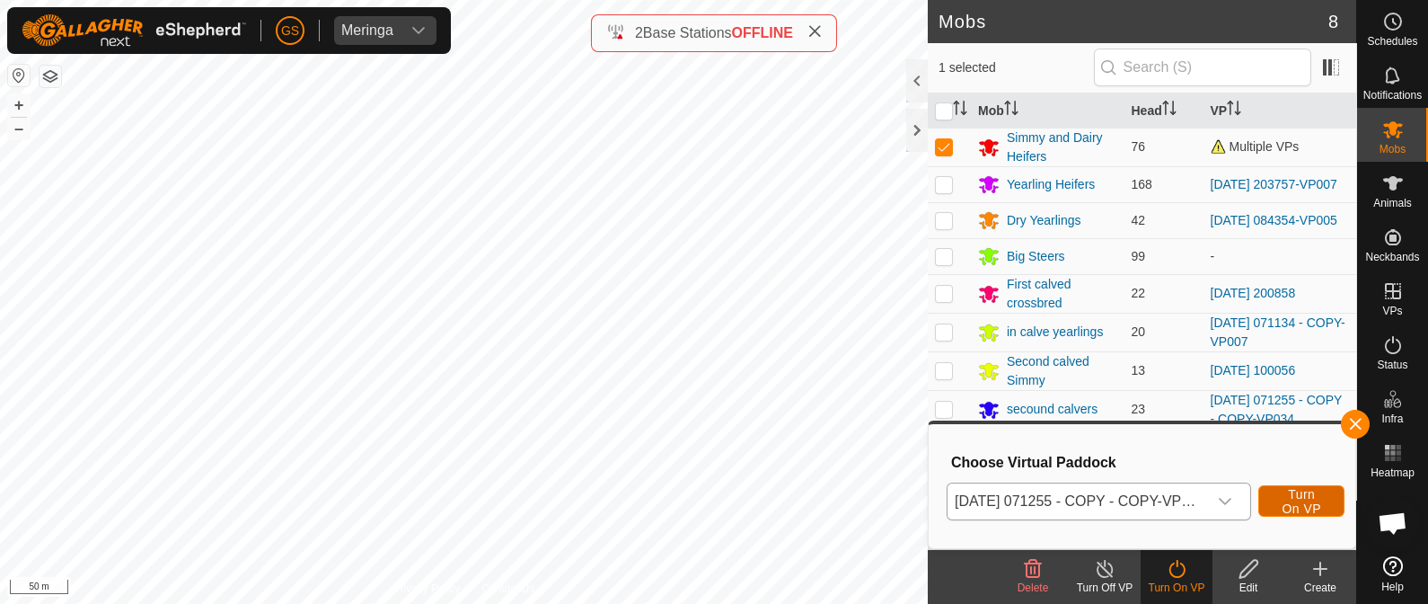
click at [1302, 493] on span "Turn On VP" at bounding box center [1301, 501] width 41 height 29
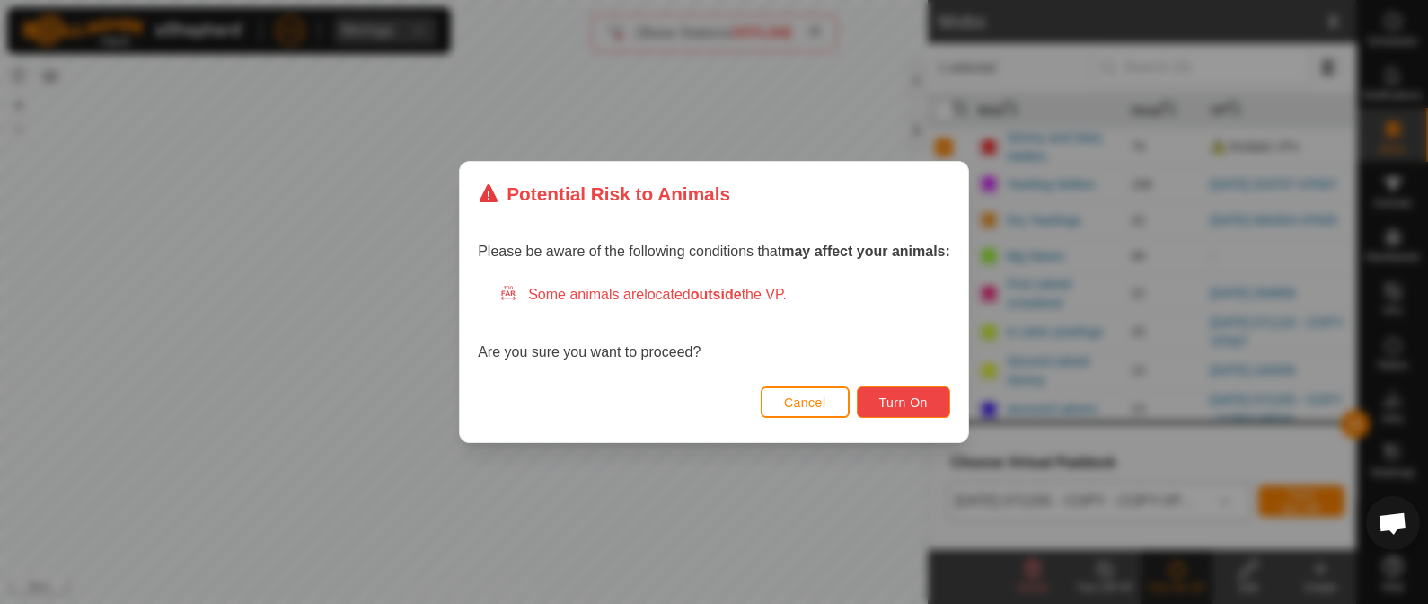
click at [908, 395] on span "Turn On" at bounding box center [903, 402] width 49 height 14
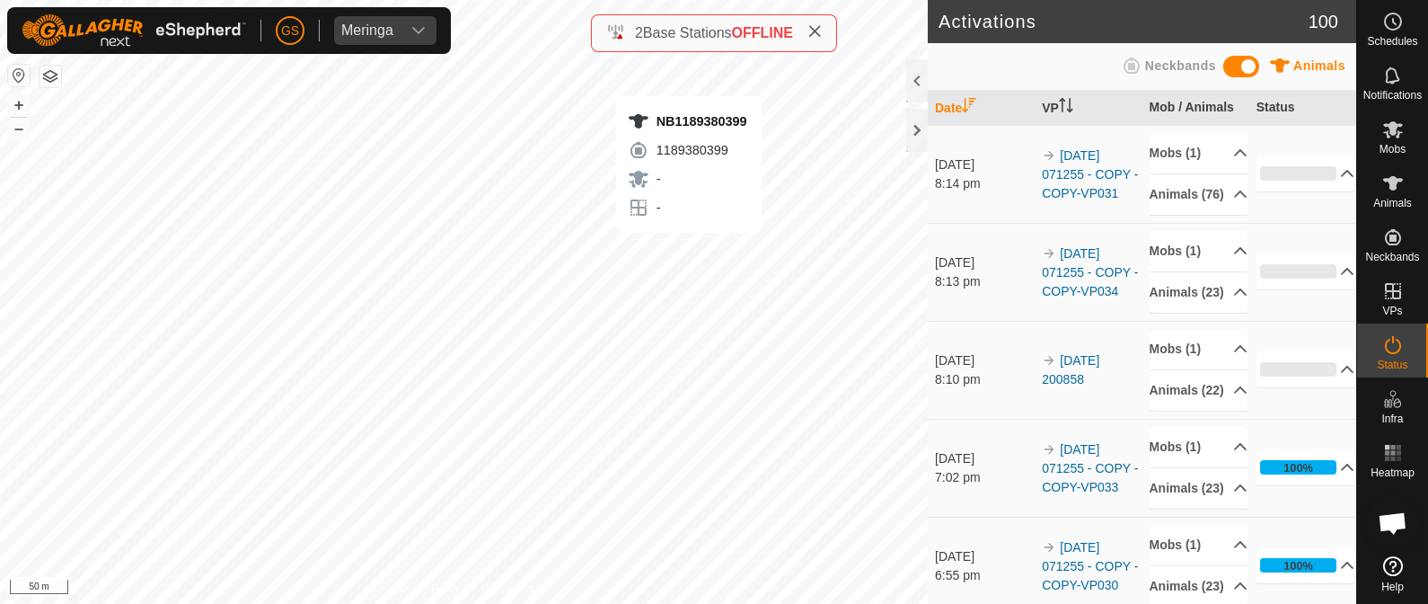
click at [688, 250] on div "[PERSON_NAME] Schedules Notifications Mobs Animals Neckbands VPs Status Infra H…" at bounding box center [714, 302] width 1428 height 604
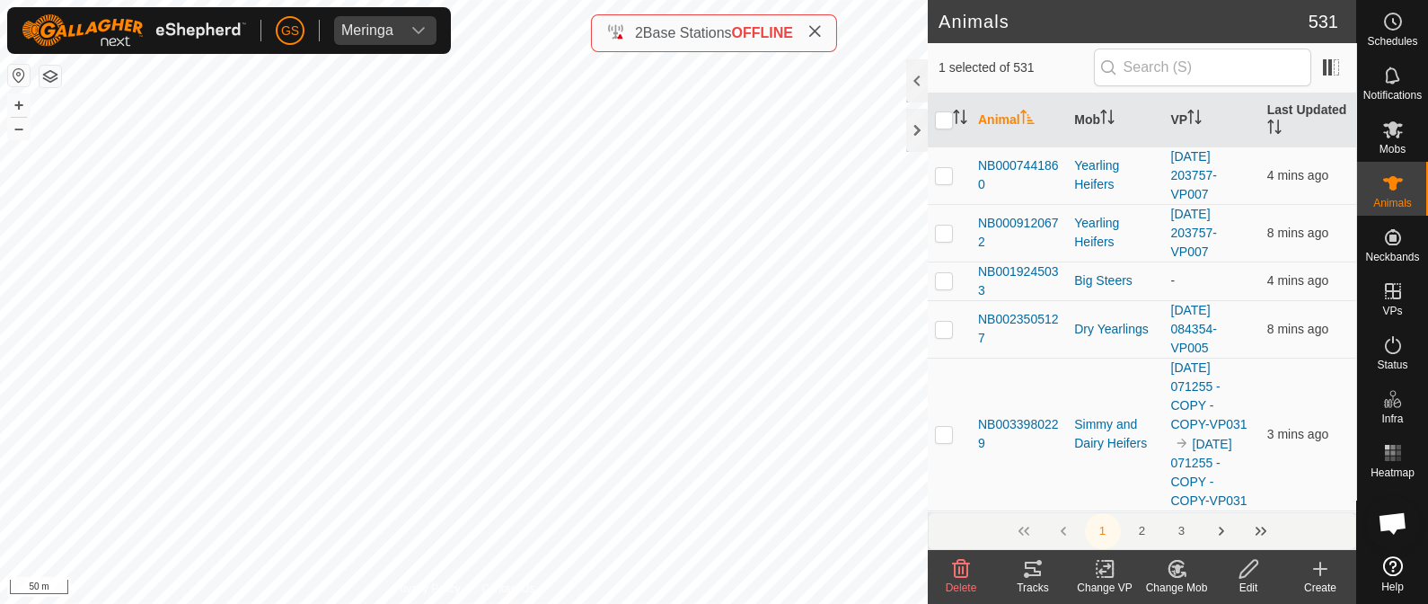
click at [1175, 568] on icon at bounding box center [1177, 568] width 13 height 9
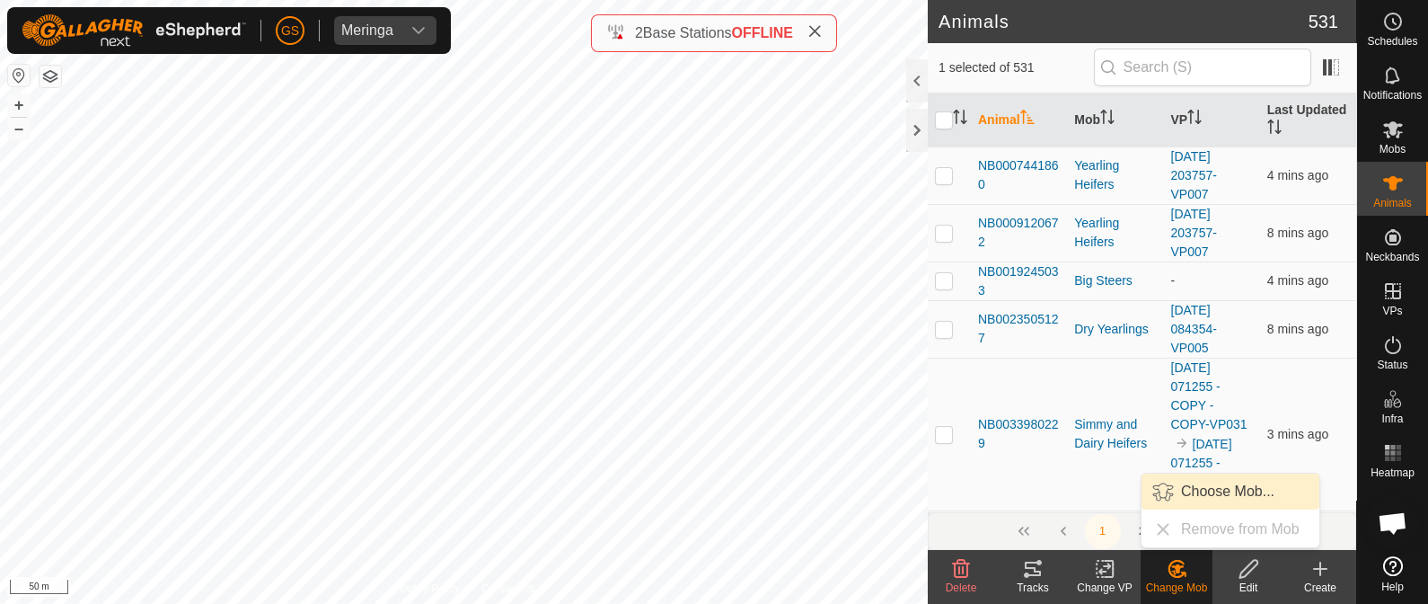
click at [1172, 485] on link "Choose Mob..." at bounding box center [1231, 491] width 178 height 36
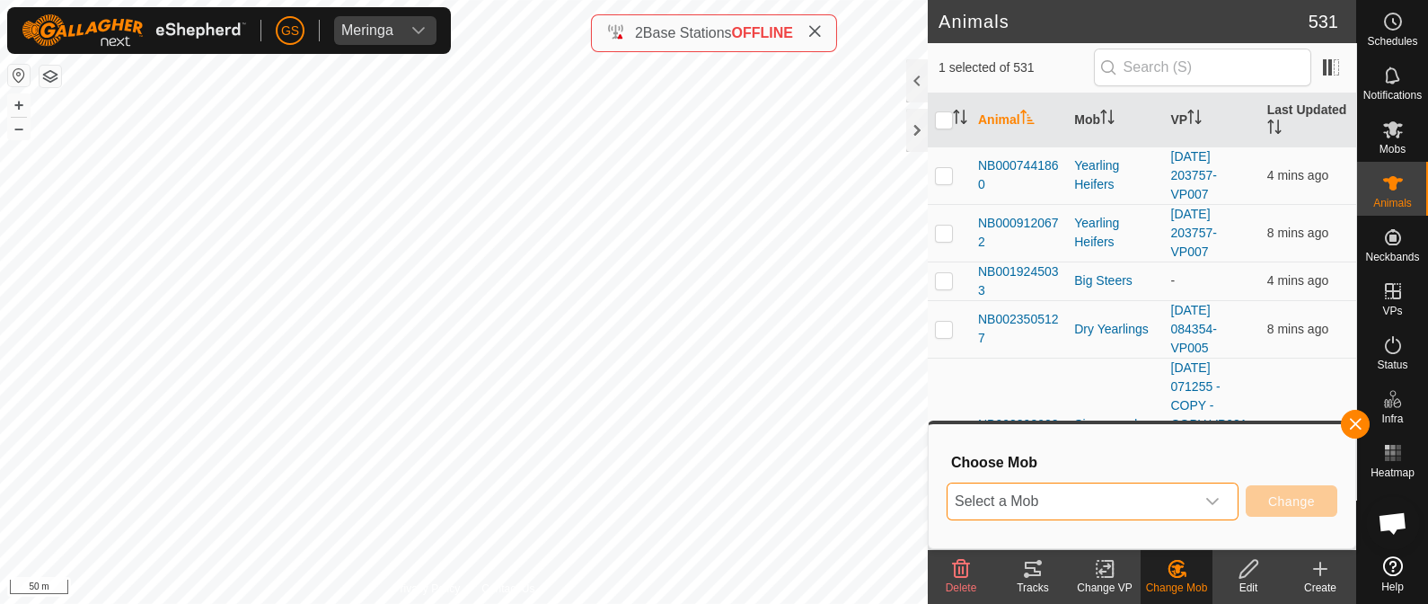
click at [1173, 503] on span "Select a Mob" at bounding box center [1071, 501] width 247 height 36
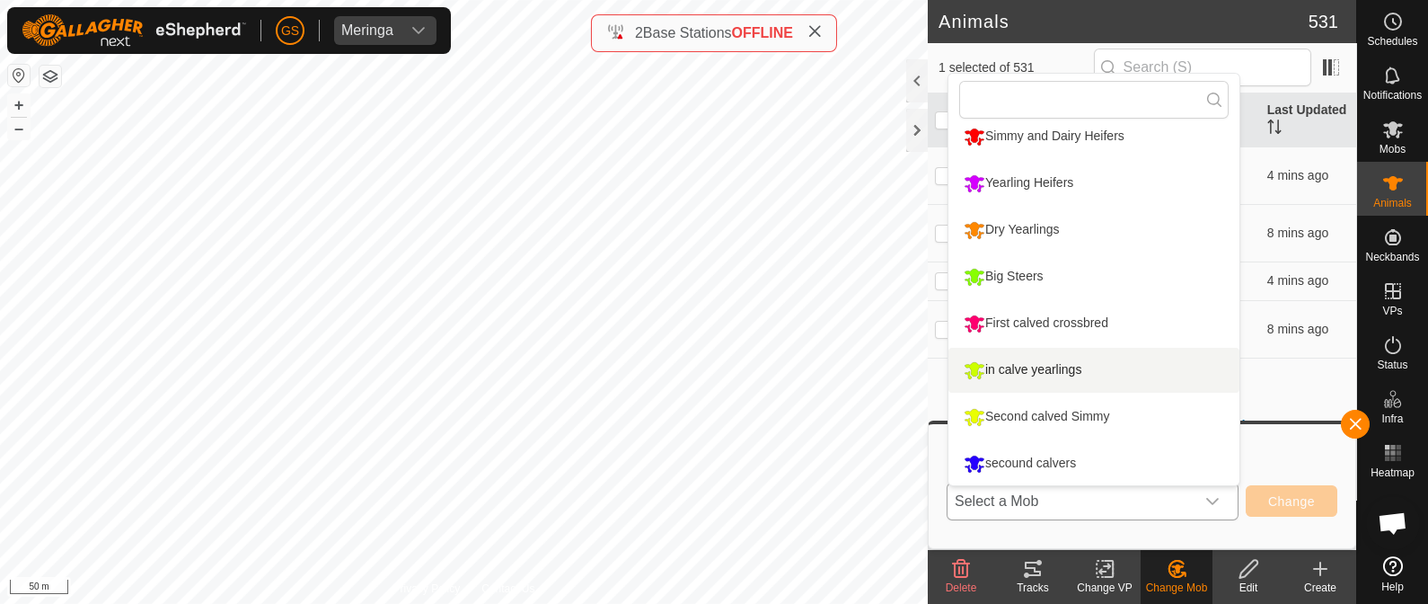
scroll to position [13, 0]
click at [1063, 364] on li "in calve yearlings" at bounding box center [1093, 369] width 291 height 45
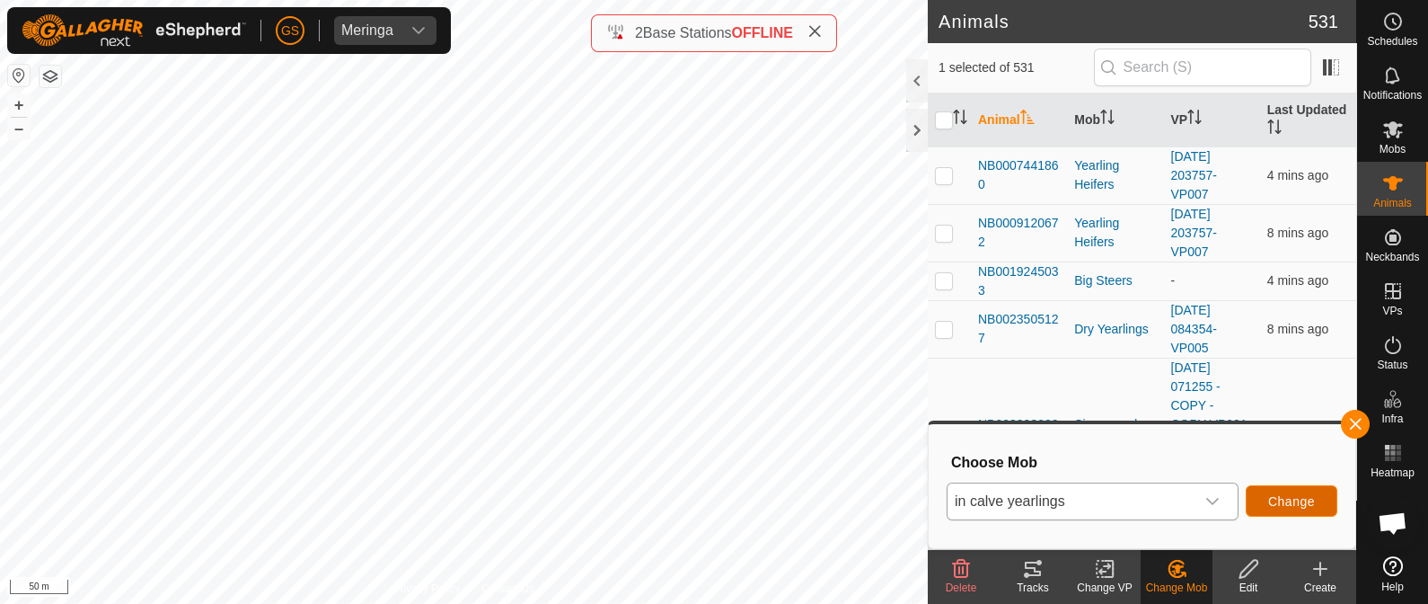
click at [1293, 499] on span "Change" at bounding box center [1291, 501] width 47 height 14
checkbox input "false"
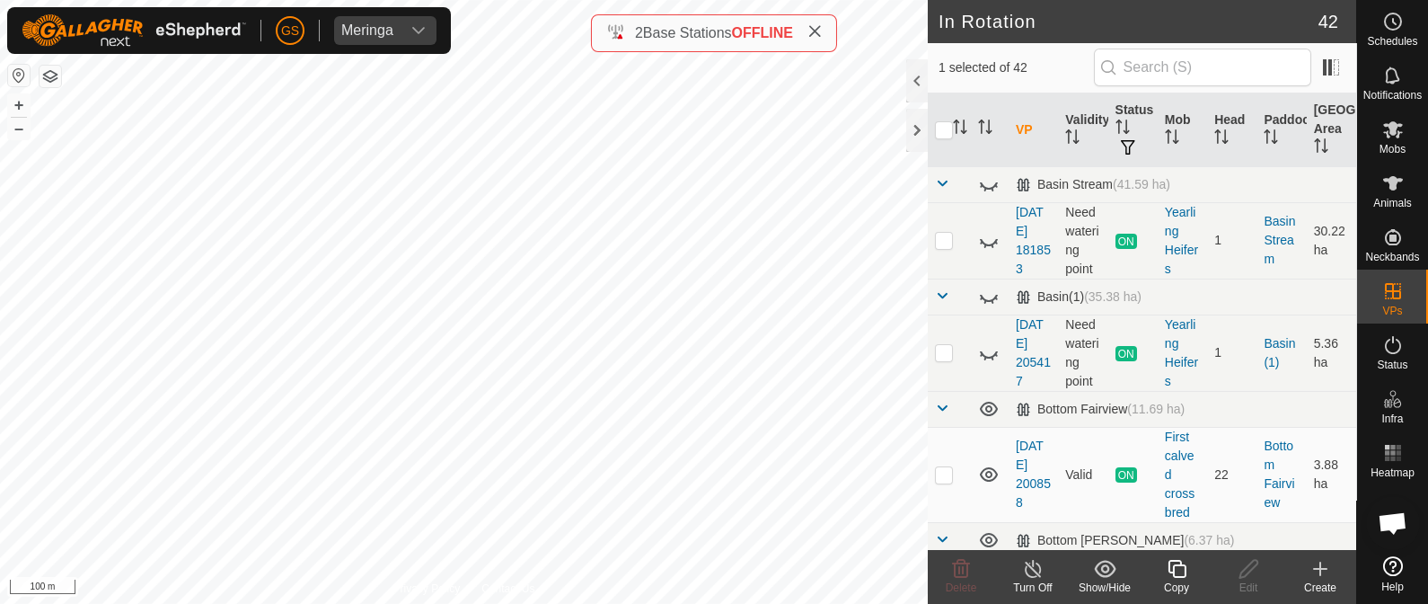
click at [1174, 570] on icon at bounding box center [1177, 569] width 22 height 22
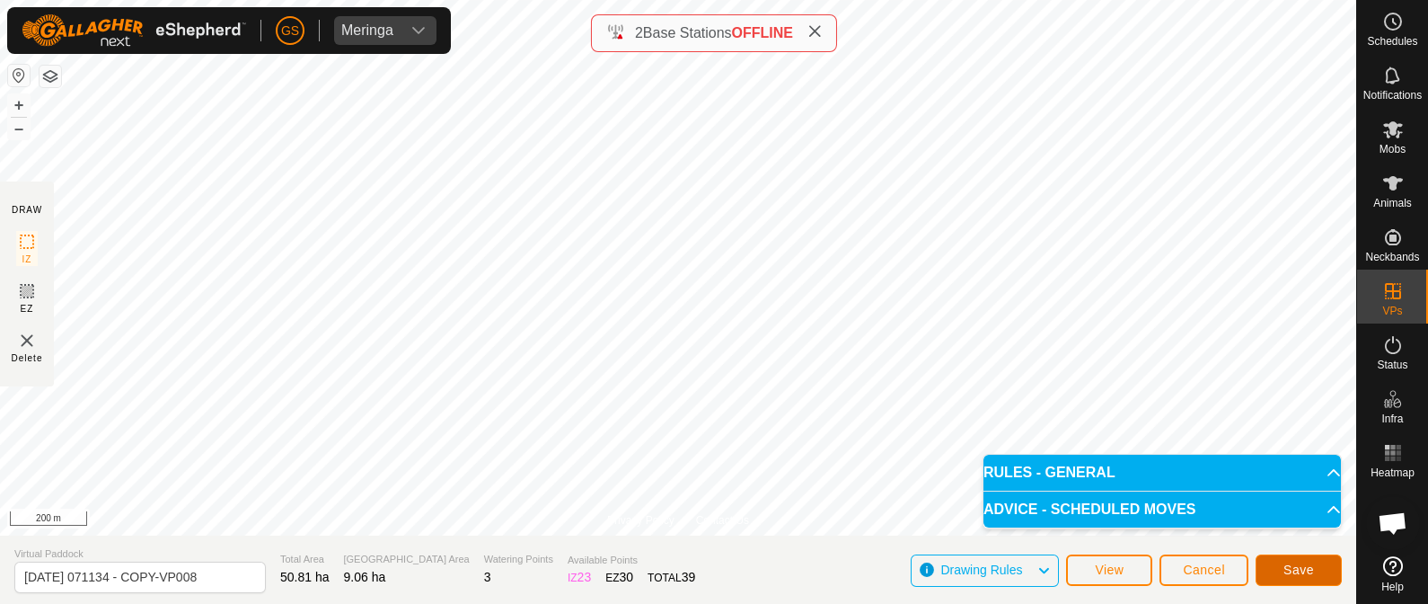
click at [1310, 573] on span "Save" at bounding box center [1298, 569] width 31 height 14
click at [1206, 472] on p-accordion-header "RULES - GENERAL" at bounding box center [1161, 472] width 357 height 36
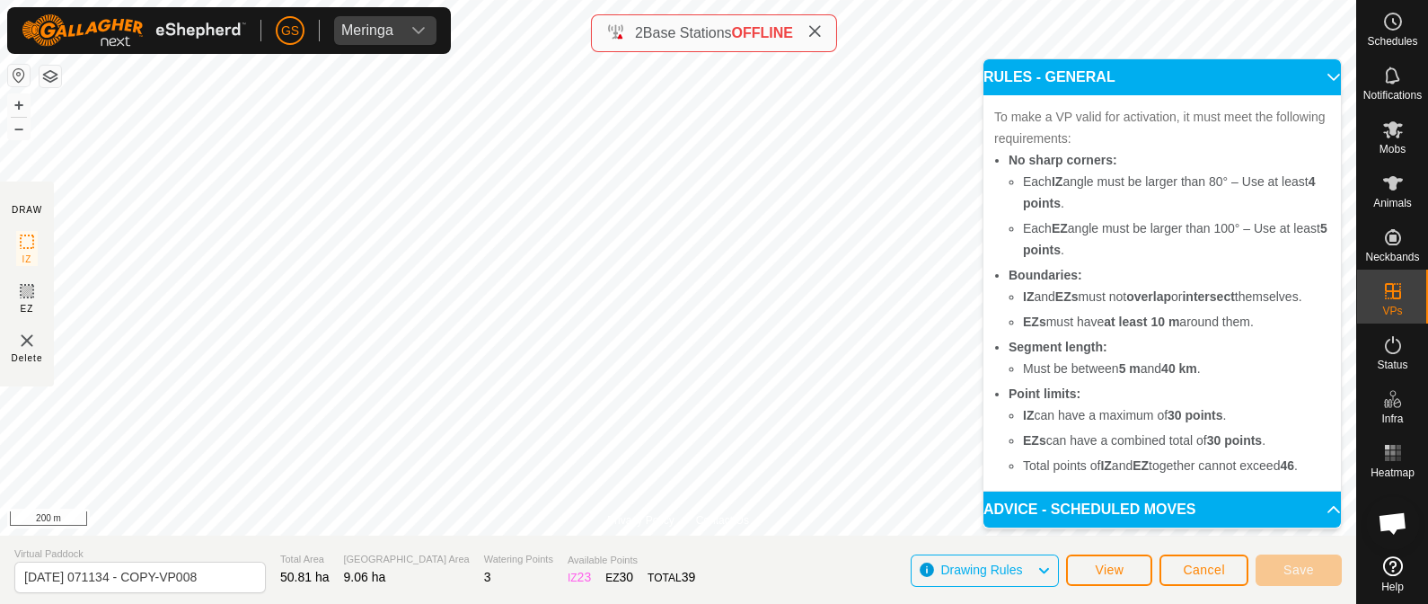
click at [1320, 74] on p-accordion-header "RULES - GENERAL" at bounding box center [1161, 77] width 357 height 36
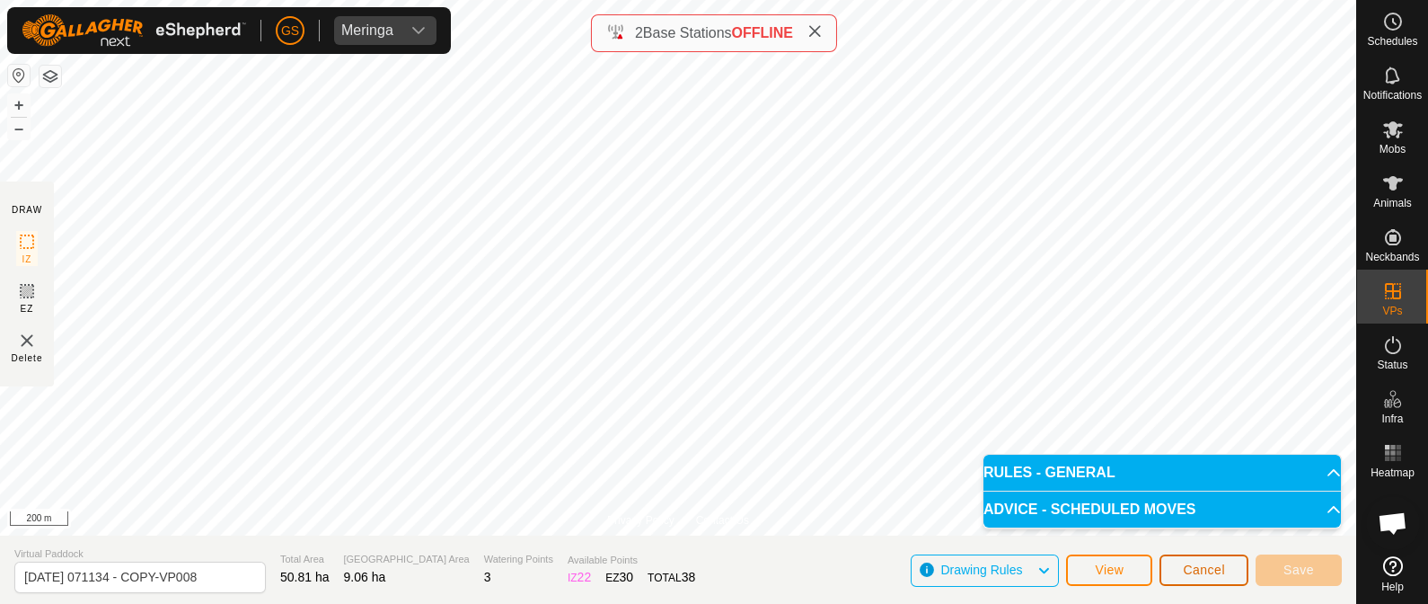
click at [1201, 563] on span "Cancel" at bounding box center [1204, 569] width 42 height 14
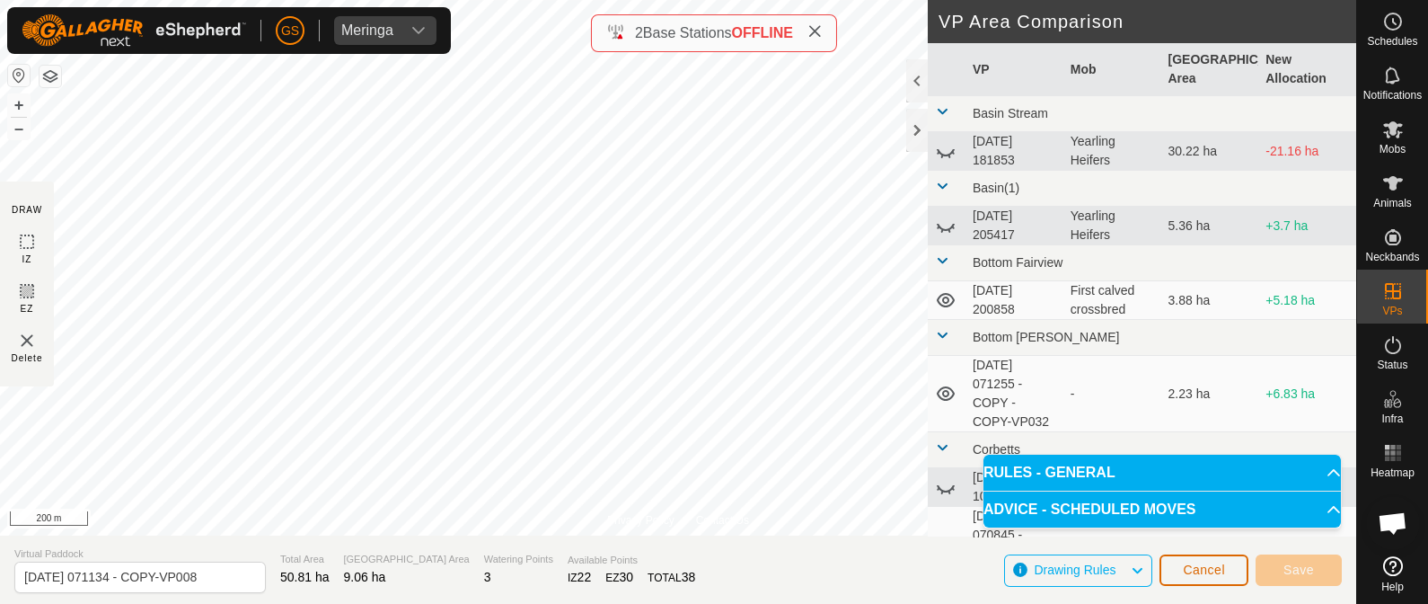
click at [1210, 569] on span "Cancel" at bounding box center [1204, 569] width 42 height 14
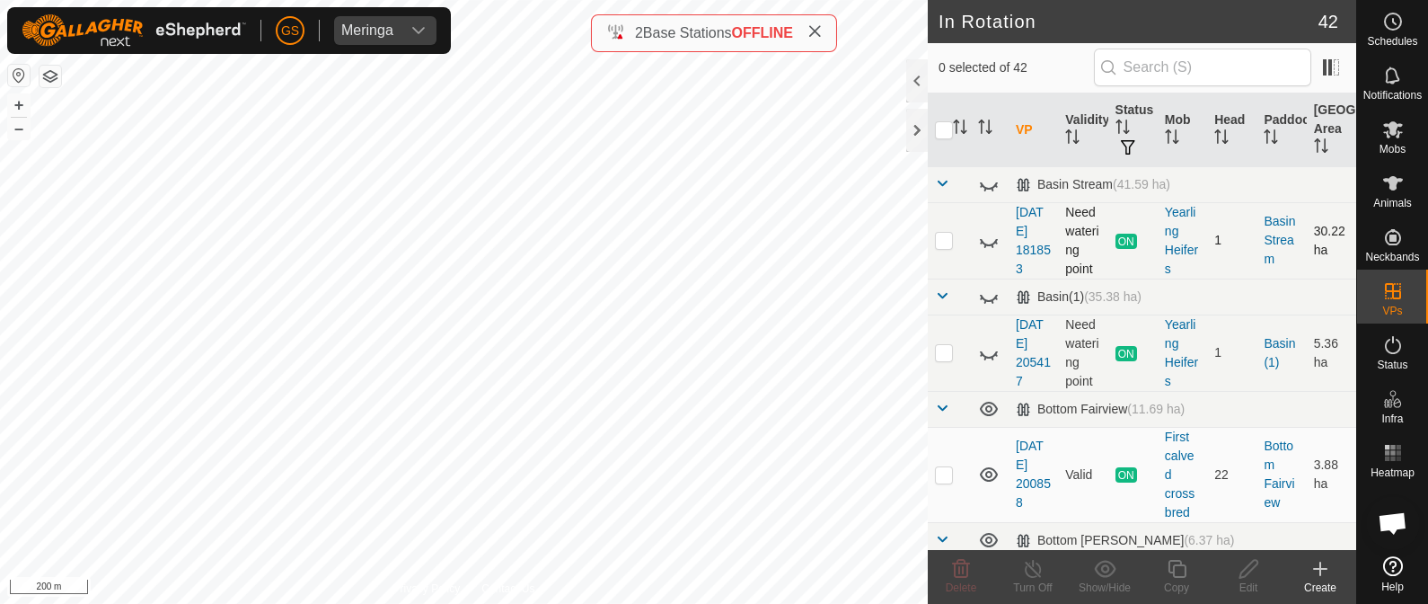
checkbox input "true"
click at [1397, 190] on icon at bounding box center [1393, 183] width 22 height 22
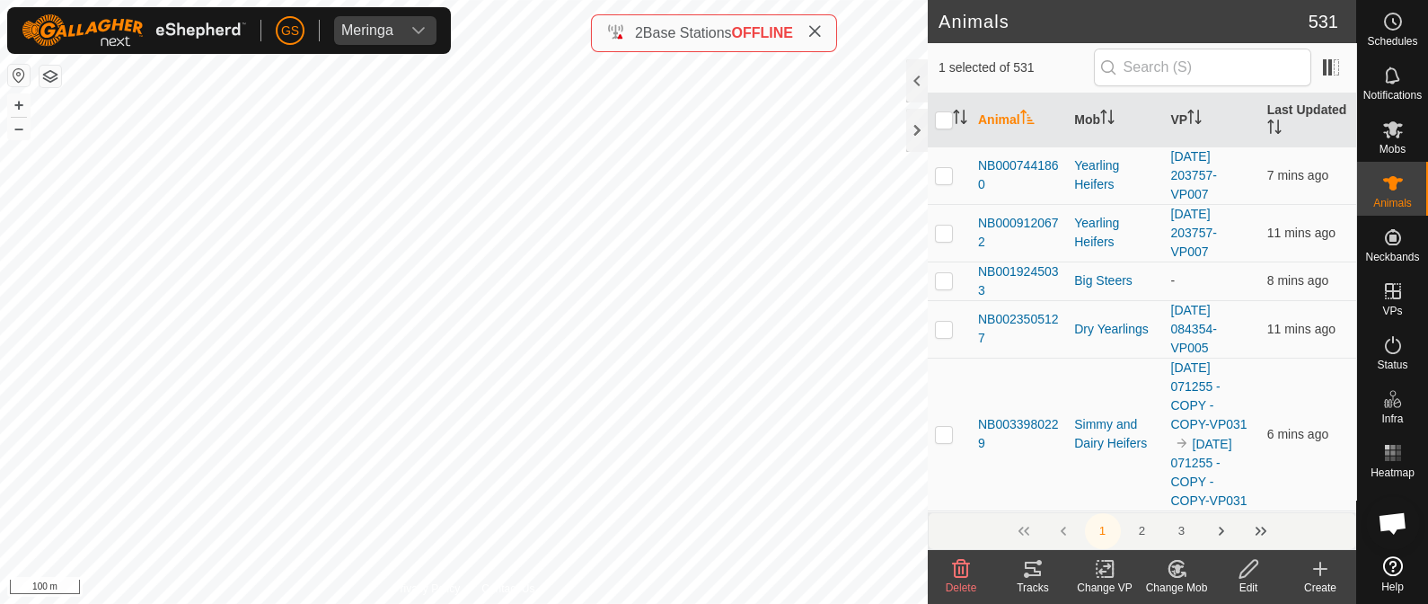
click at [1172, 570] on icon at bounding box center [1173, 571] width 4 height 5
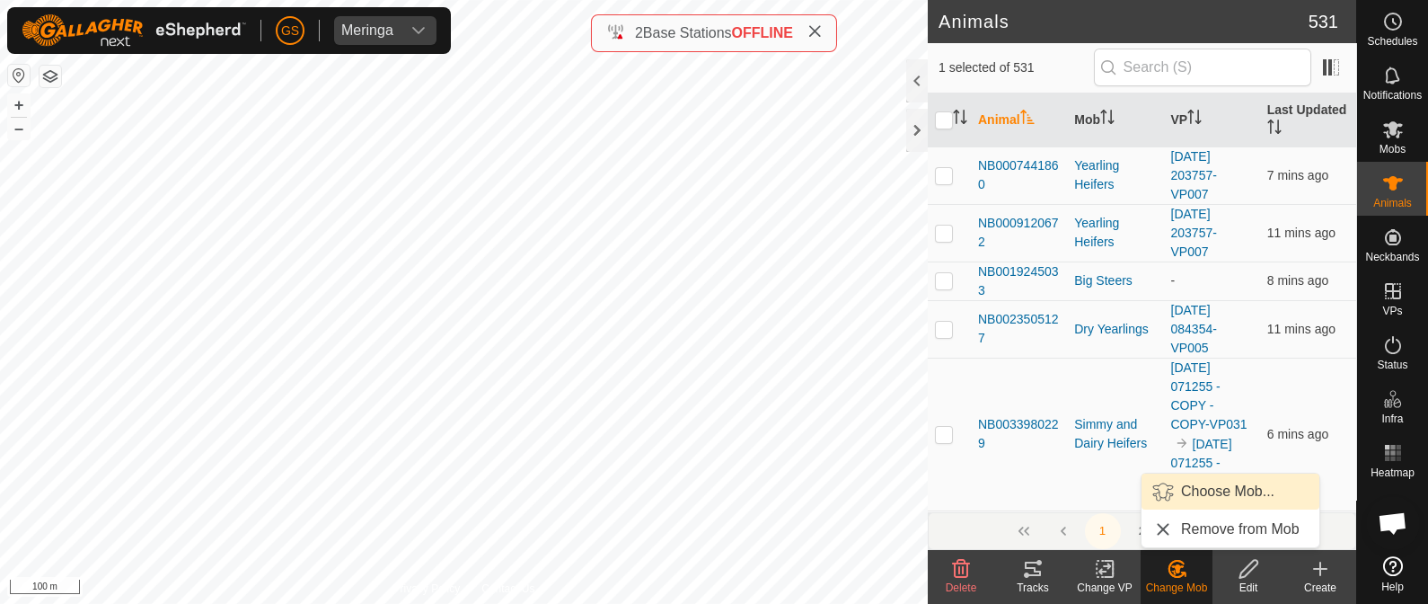
click at [1179, 489] on link "Choose Mob..." at bounding box center [1231, 491] width 178 height 36
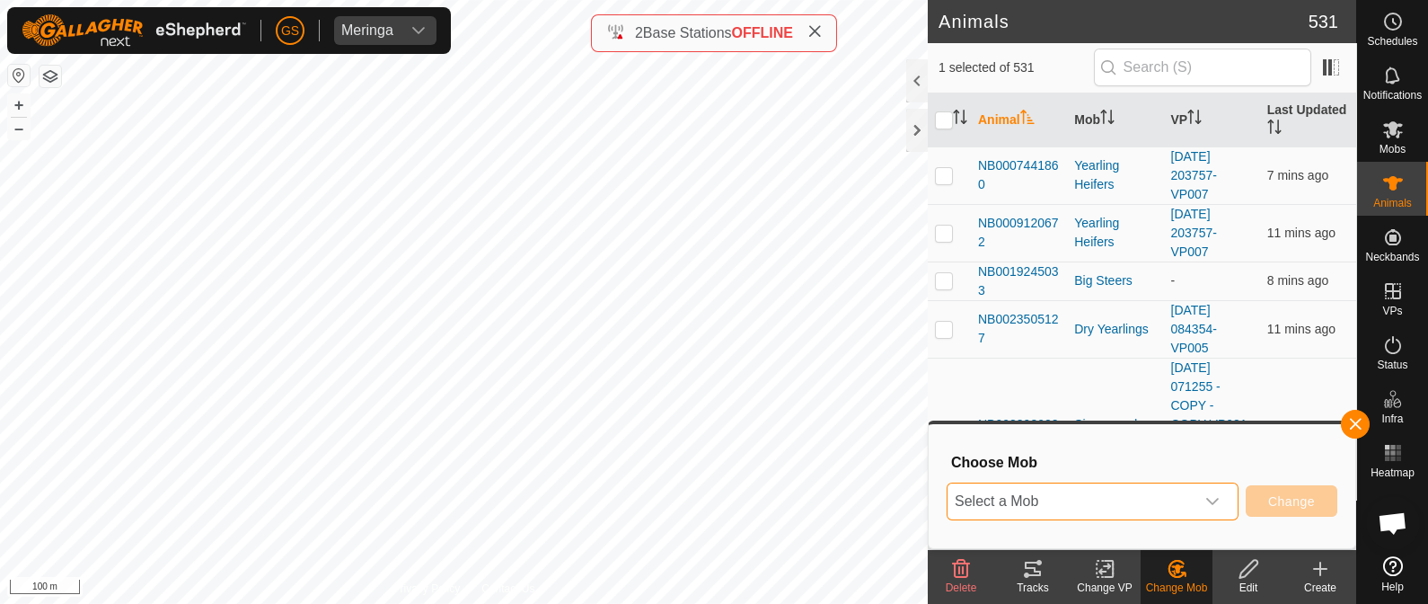
click at [1165, 498] on span "Select a Mob" at bounding box center [1071, 501] width 247 height 36
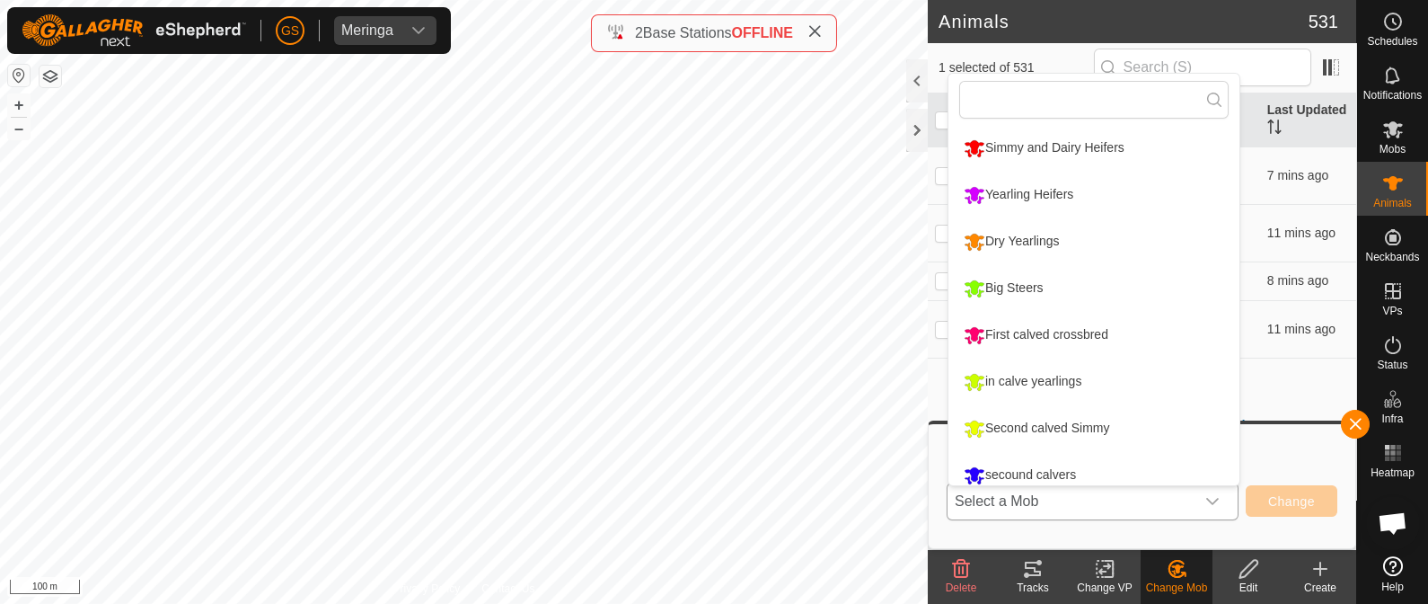
scroll to position [13, 0]
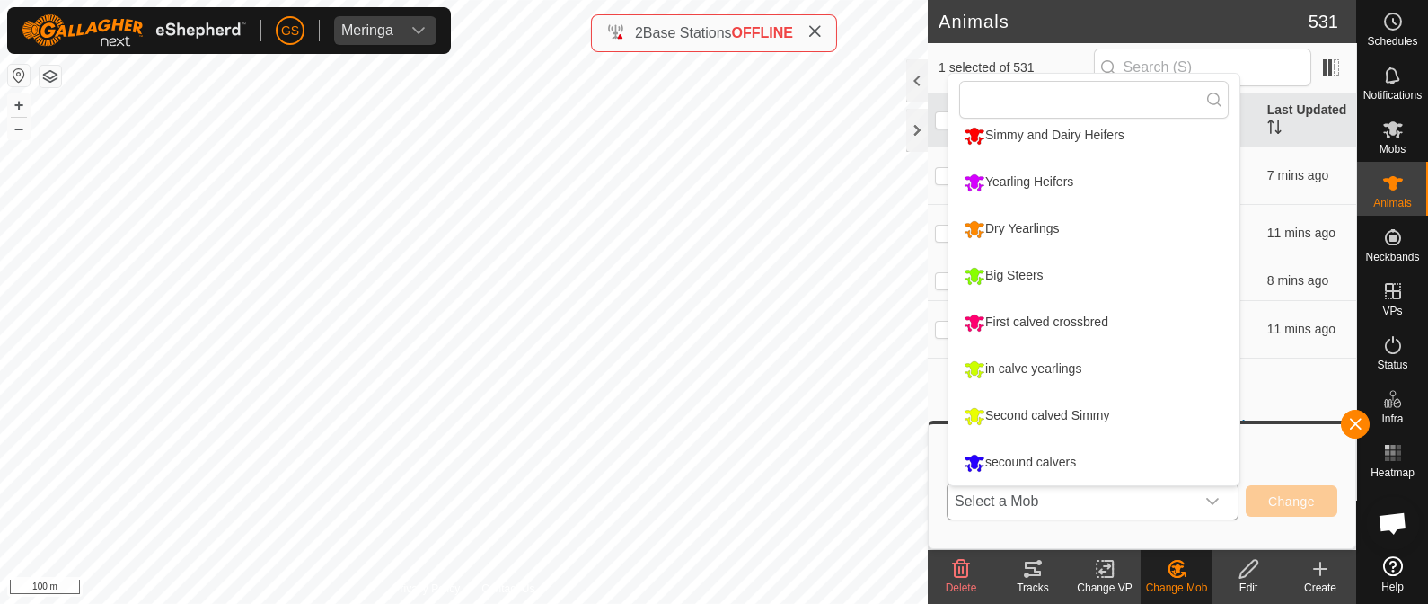
click at [1015, 367] on li "in calve yearlings" at bounding box center [1093, 369] width 291 height 45
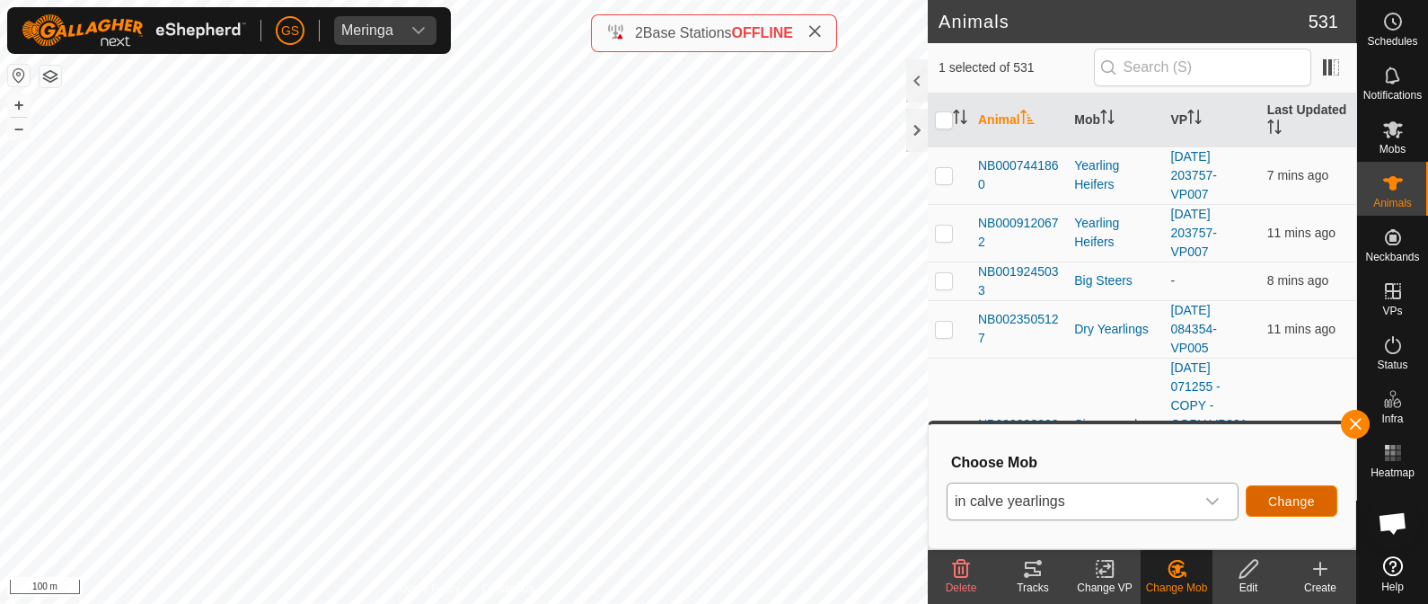
click at [1302, 497] on span "Change" at bounding box center [1291, 501] width 47 height 14
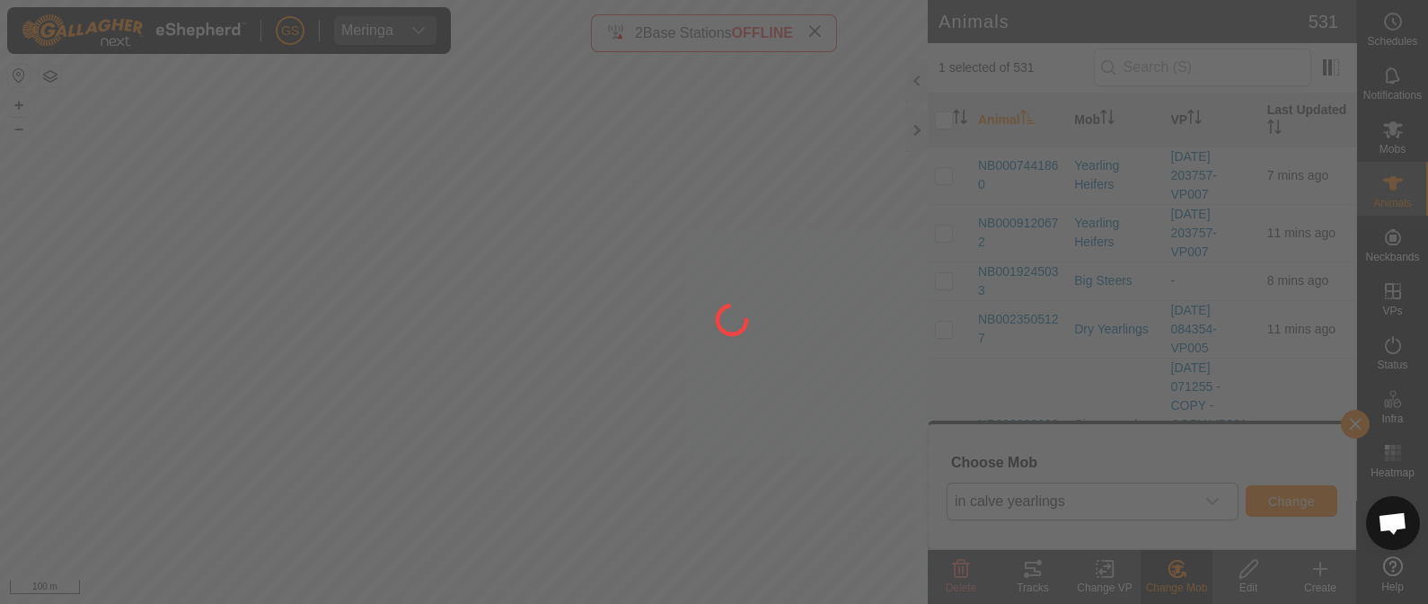
checkbox input "false"
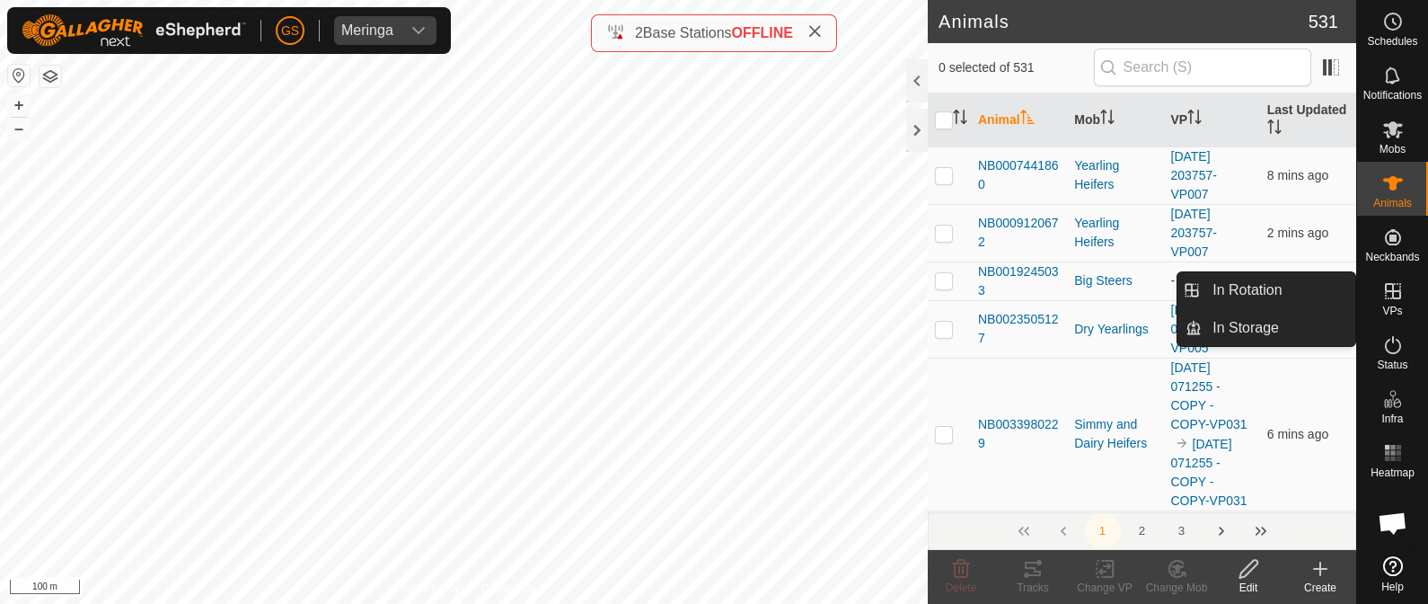
click at [1393, 303] on es-virtualpaddocks-svg-icon at bounding box center [1393, 291] width 32 height 29
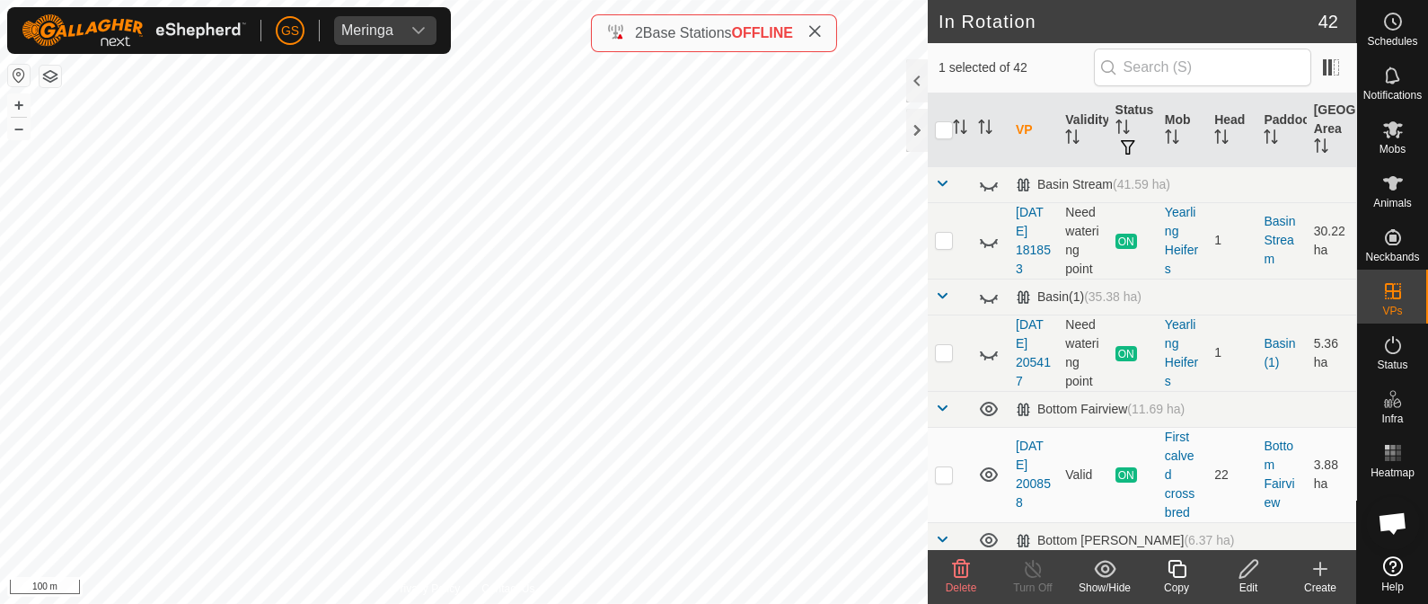
click at [1181, 573] on icon at bounding box center [1177, 569] width 22 height 22
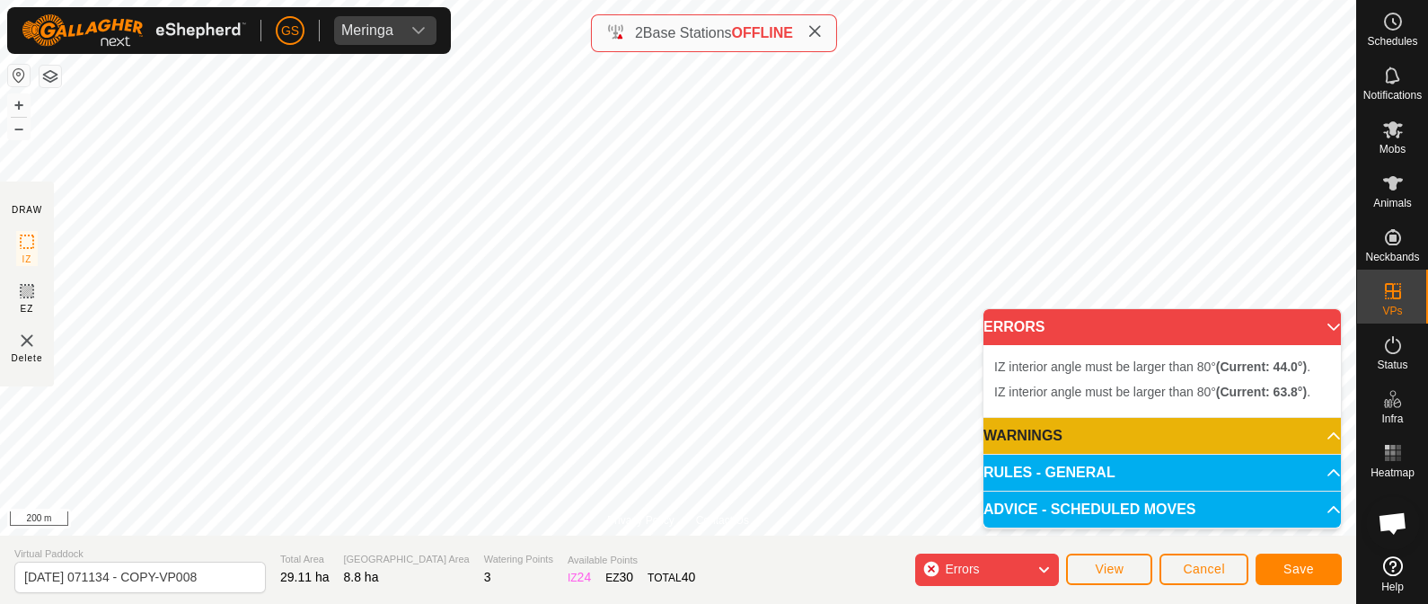
click at [1001, 570] on div "Errors" at bounding box center [987, 569] width 144 height 32
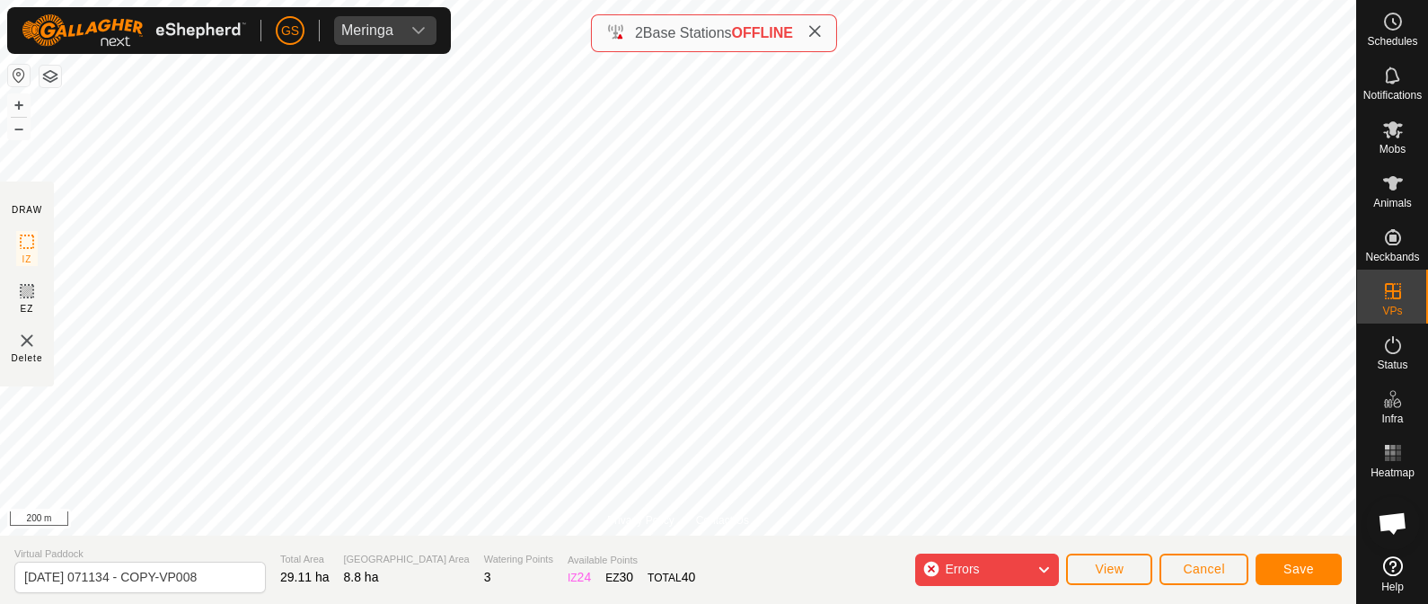
click at [1001, 570] on div "Errors" at bounding box center [987, 569] width 144 height 32
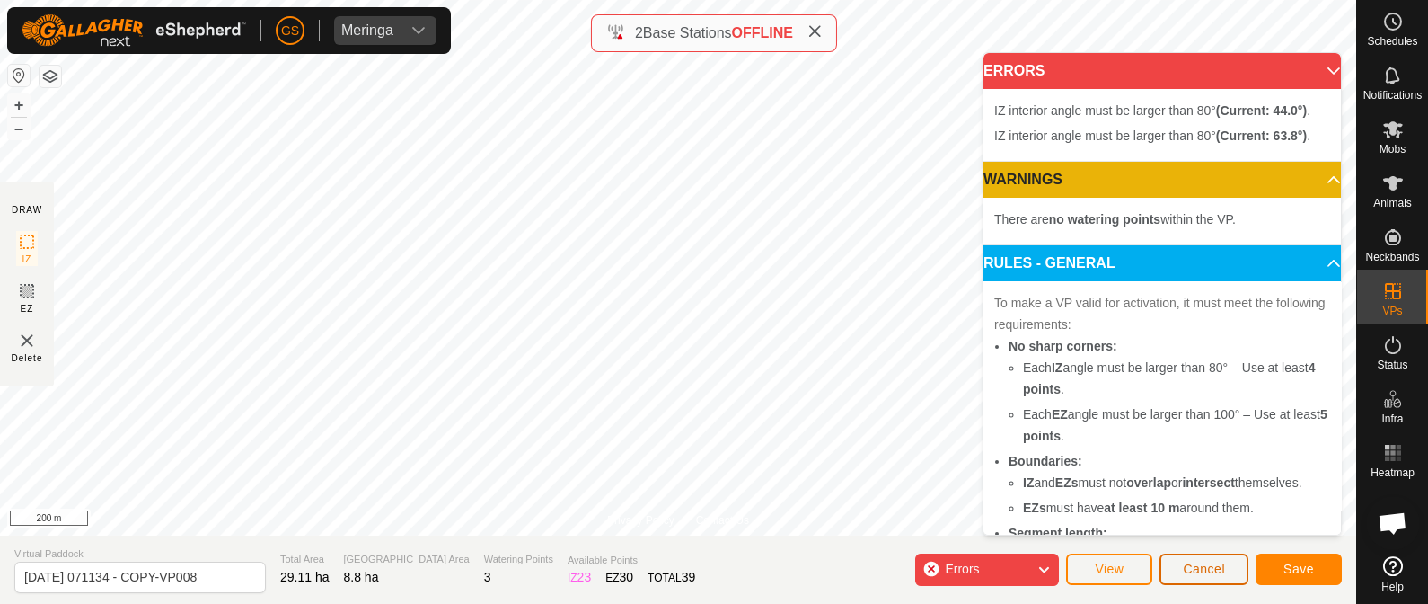
click at [1206, 569] on span "Cancel" at bounding box center [1204, 568] width 42 height 14
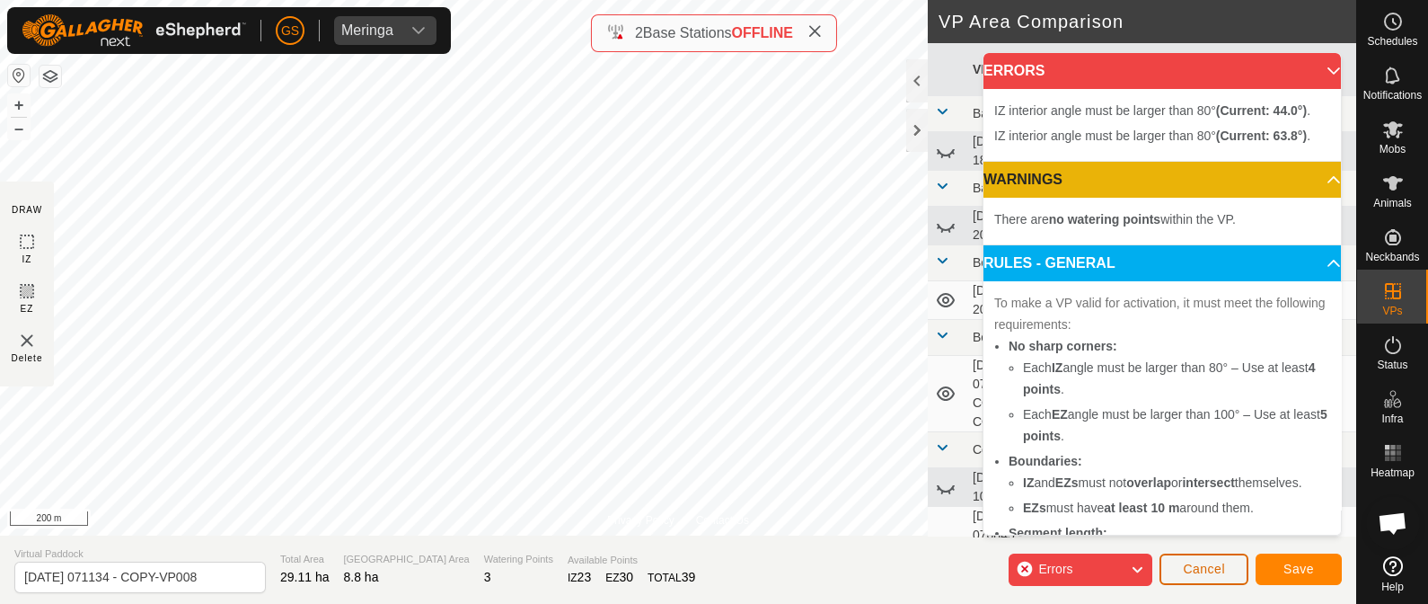
click at [1206, 569] on span "Cancel" at bounding box center [1204, 568] width 42 height 14
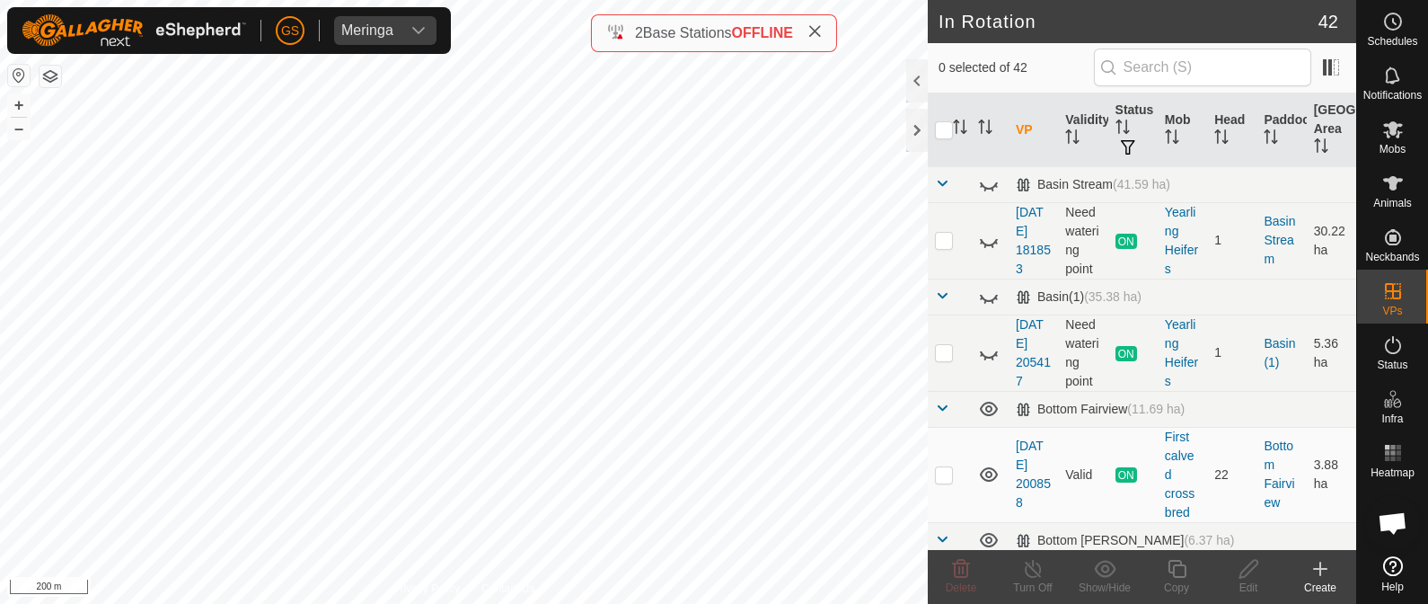
checkbox input "true"
checkbox input "false"
click at [1320, 569] on icon at bounding box center [1320, 569] width 13 height 0
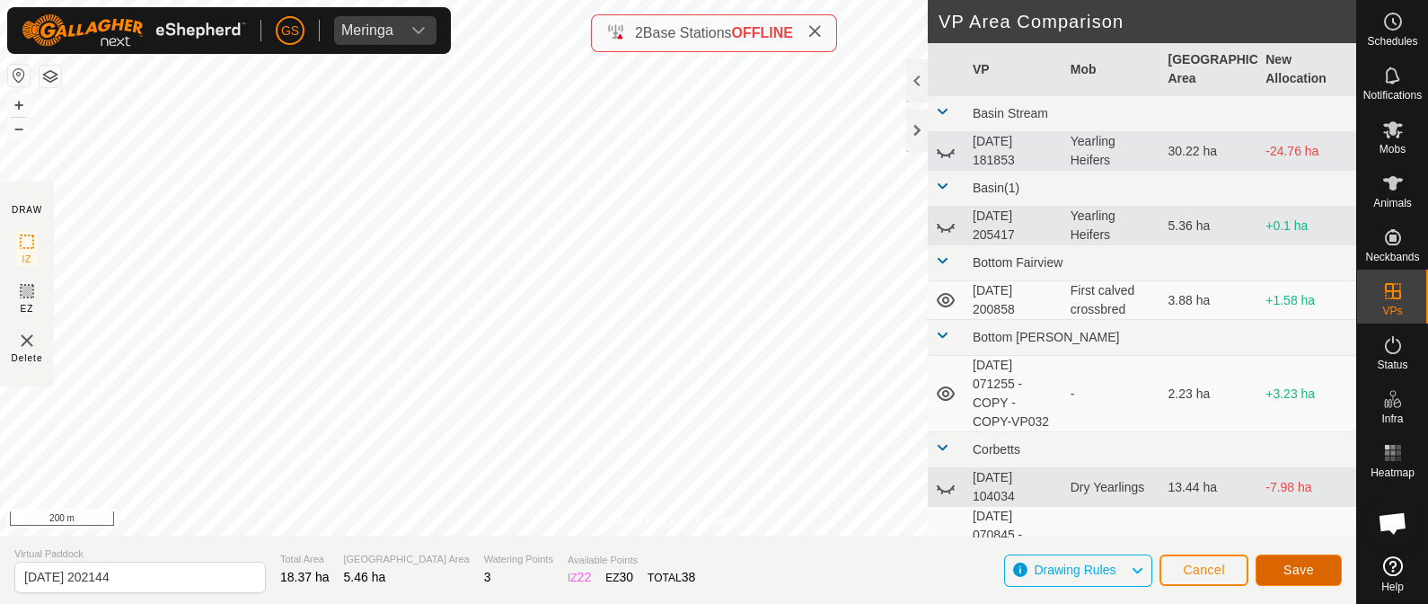
click at [1285, 566] on span "Save" at bounding box center [1298, 569] width 31 height 14
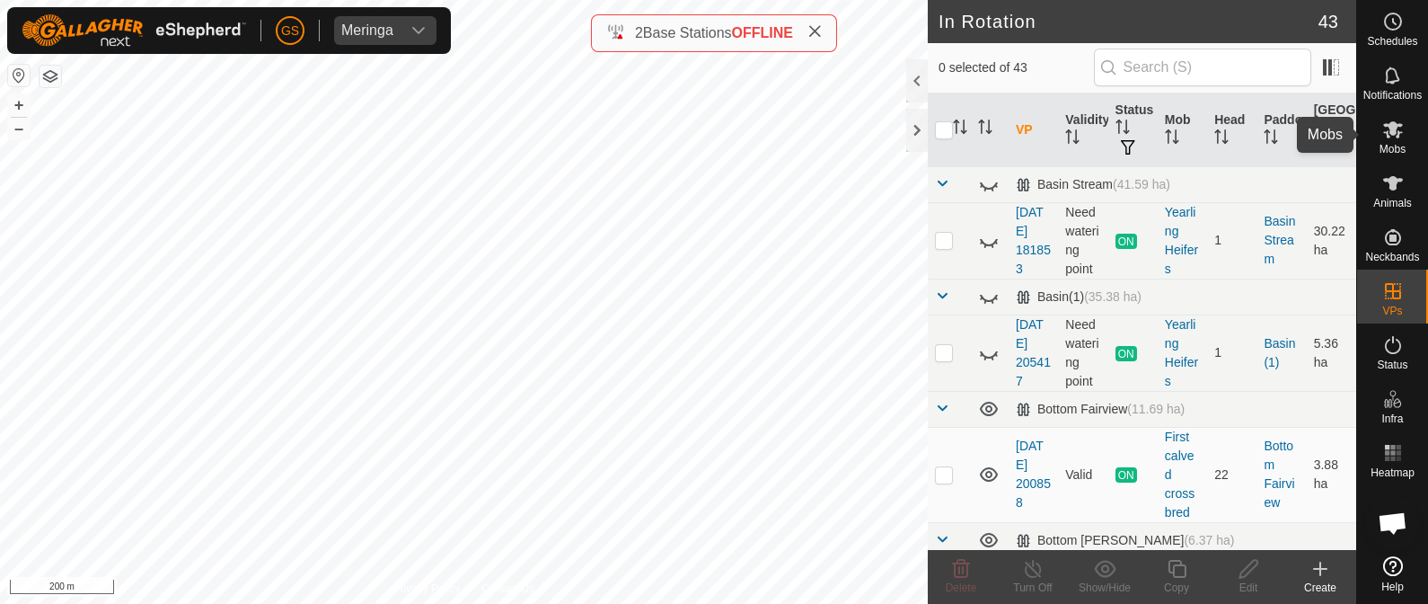
click at [1392, 137] on icon at bounding box center [1393, 130] width 22 height 22
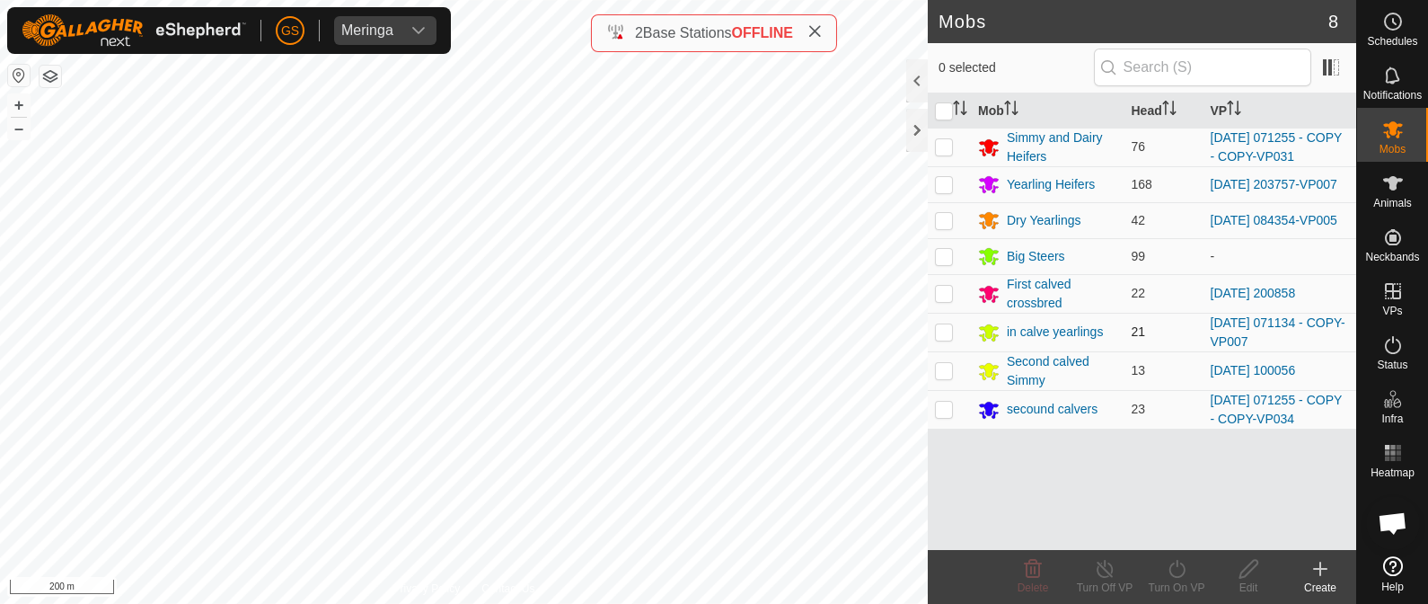
click at [939, 339] on p-checkbox at bounding box center [944, 331] width 18 height 14
checkbox input "true"
click at [1168, 576] on icon at bounding box center [1177, 569] width 22 height 22
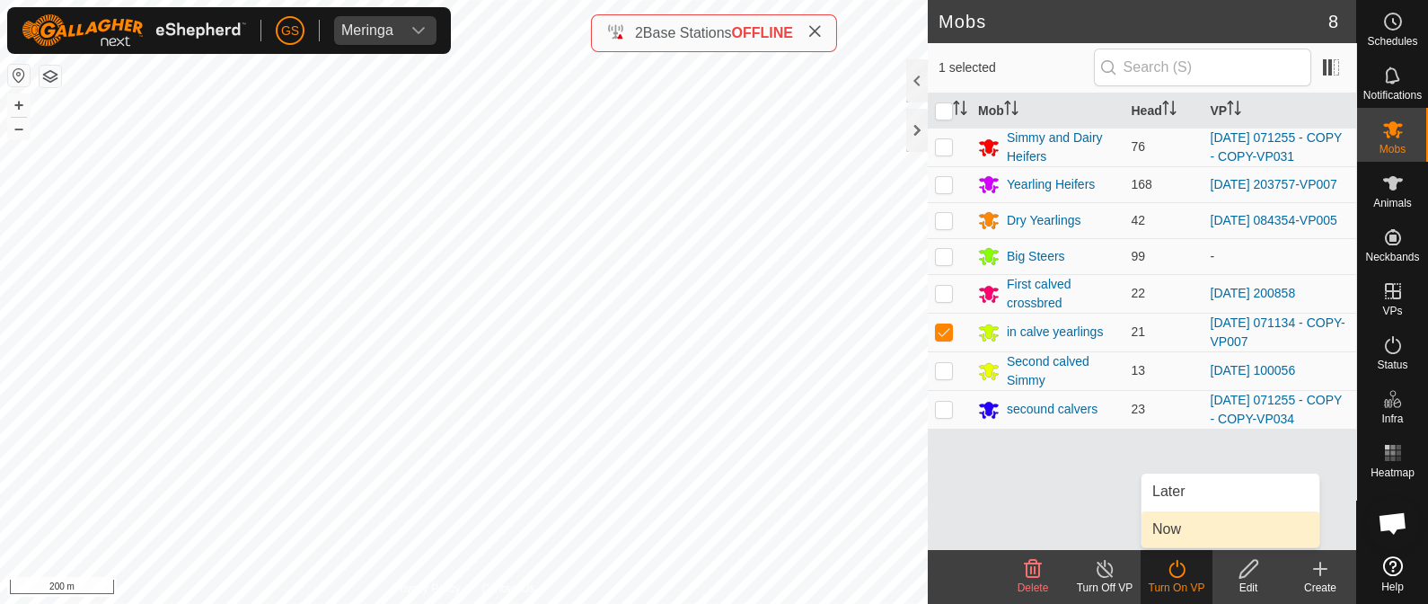
click at [1162, 534] on link "Now" at bounding box center [1231, 529] width 178 height 36
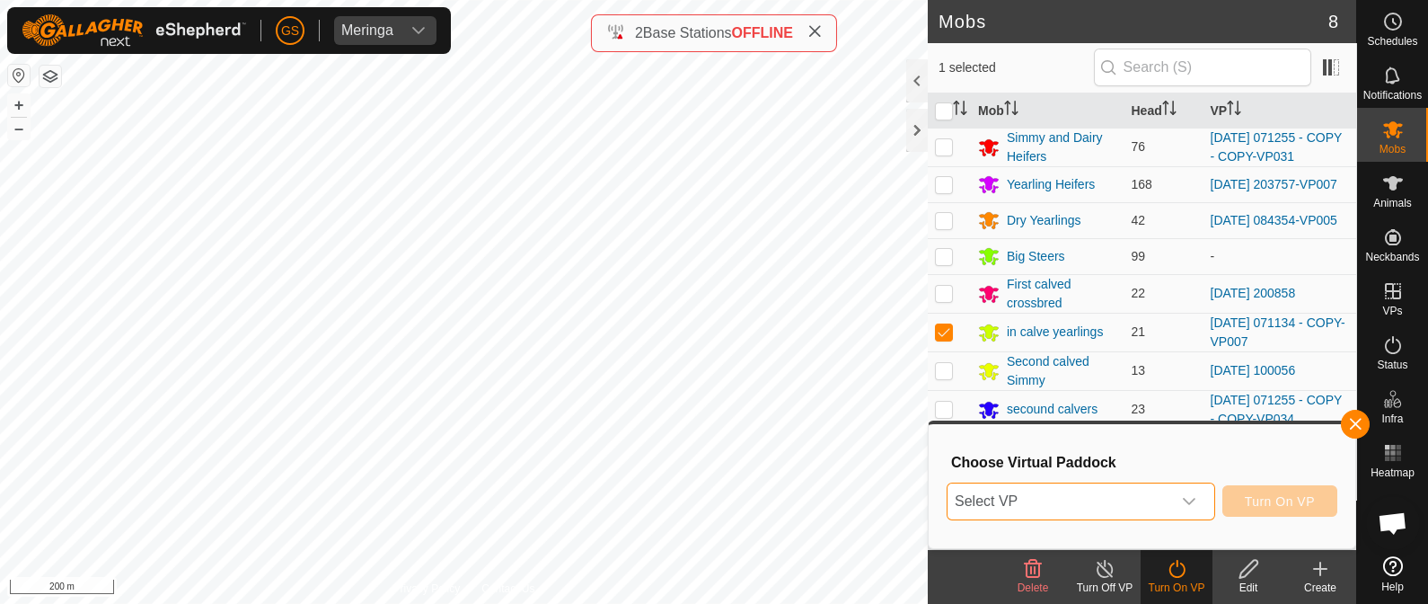
click at [1156, 501] on span "Select VP" at bounding box center [1060, 501] width 224 height 36
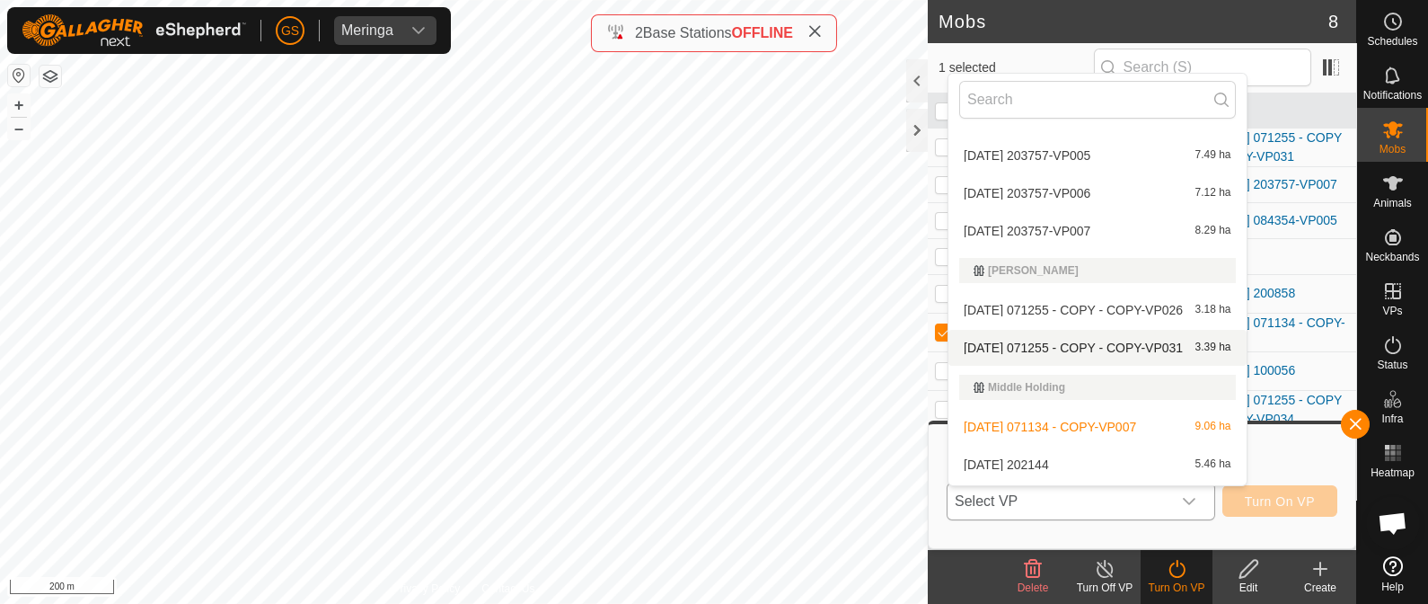
scroll to position [1347, 0]
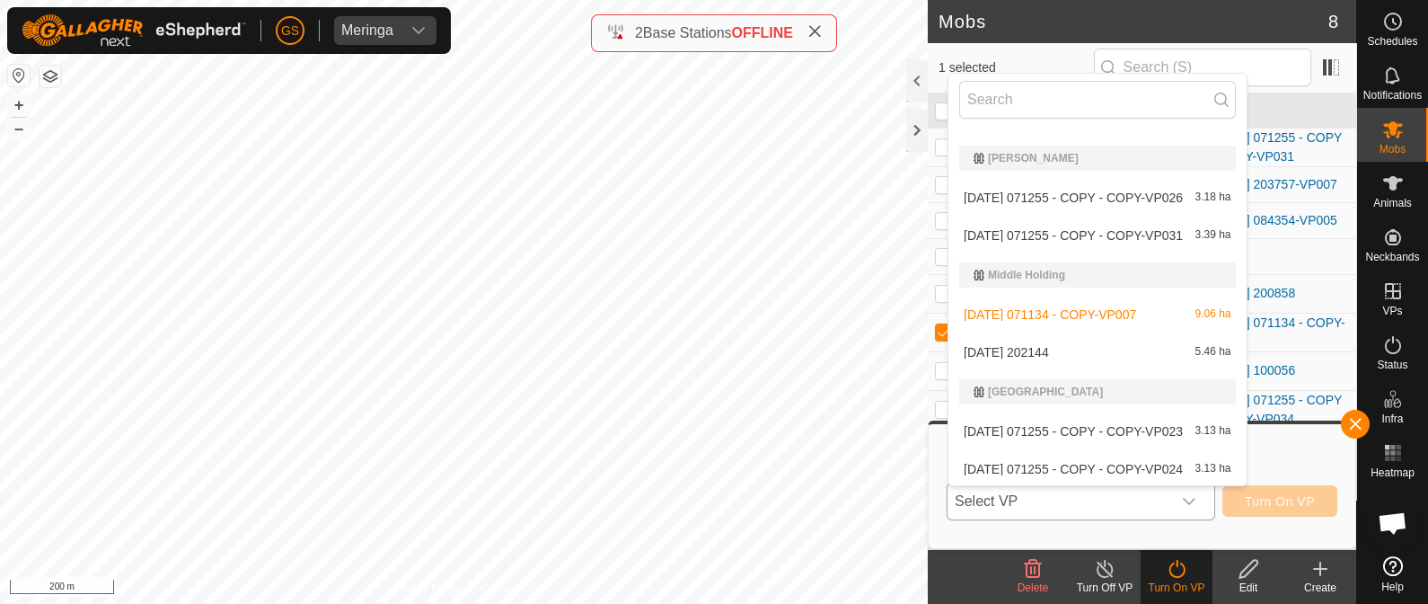
click at [1025, 352] on li "[DATE] 202144 5.46 ha" at bounding box center [1097, 352] width 298 height 36
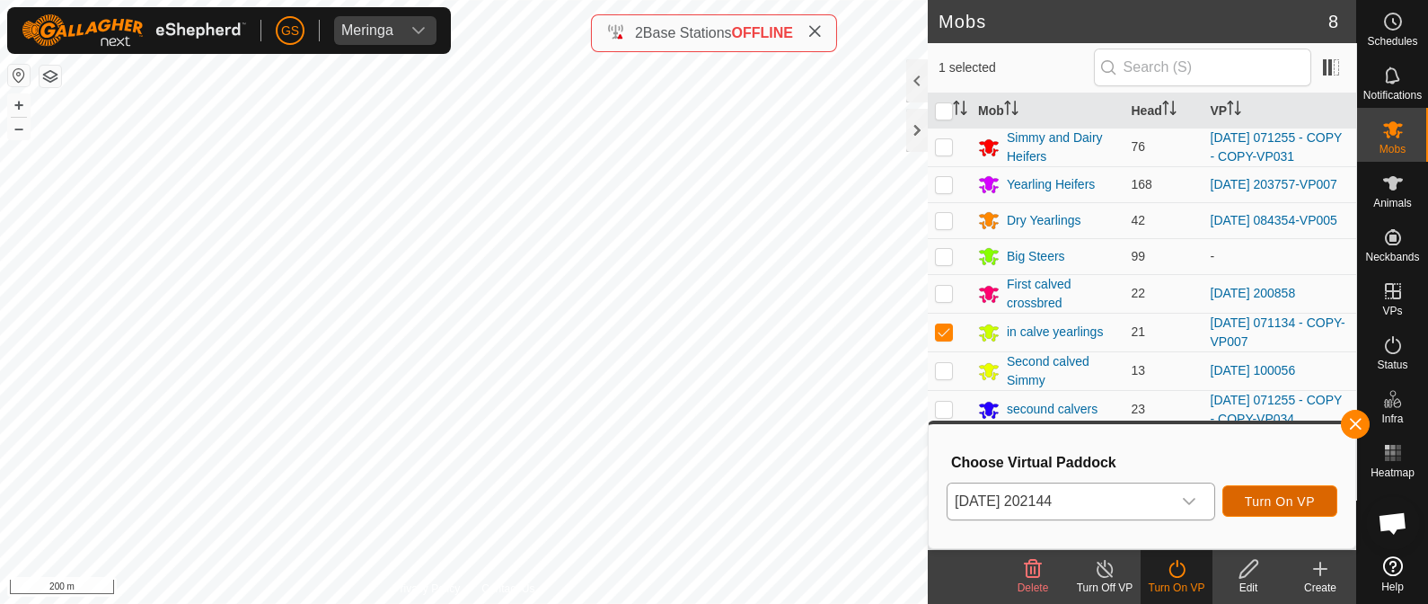
click at [1295, 502] on span "Turn On VP" at bounding box center [1280, 501] width 70 height 14
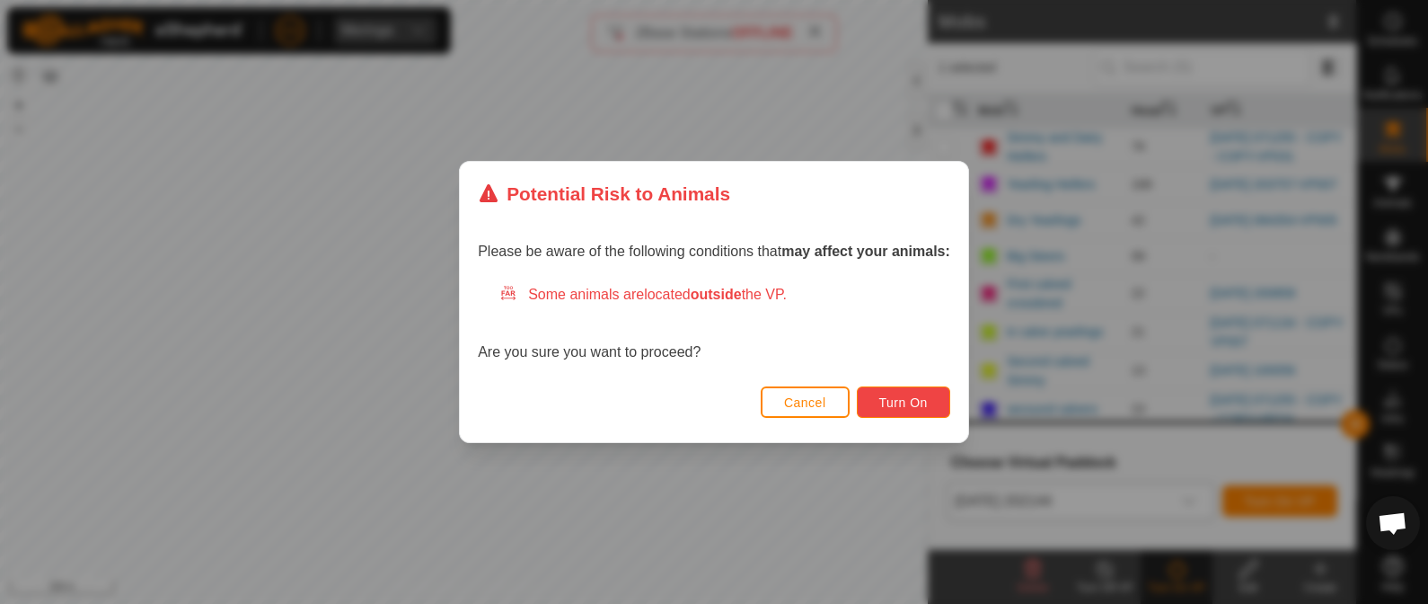
click at [891, 395] on span "Turn On" at bounding box center [903, 402] width 49 height 14
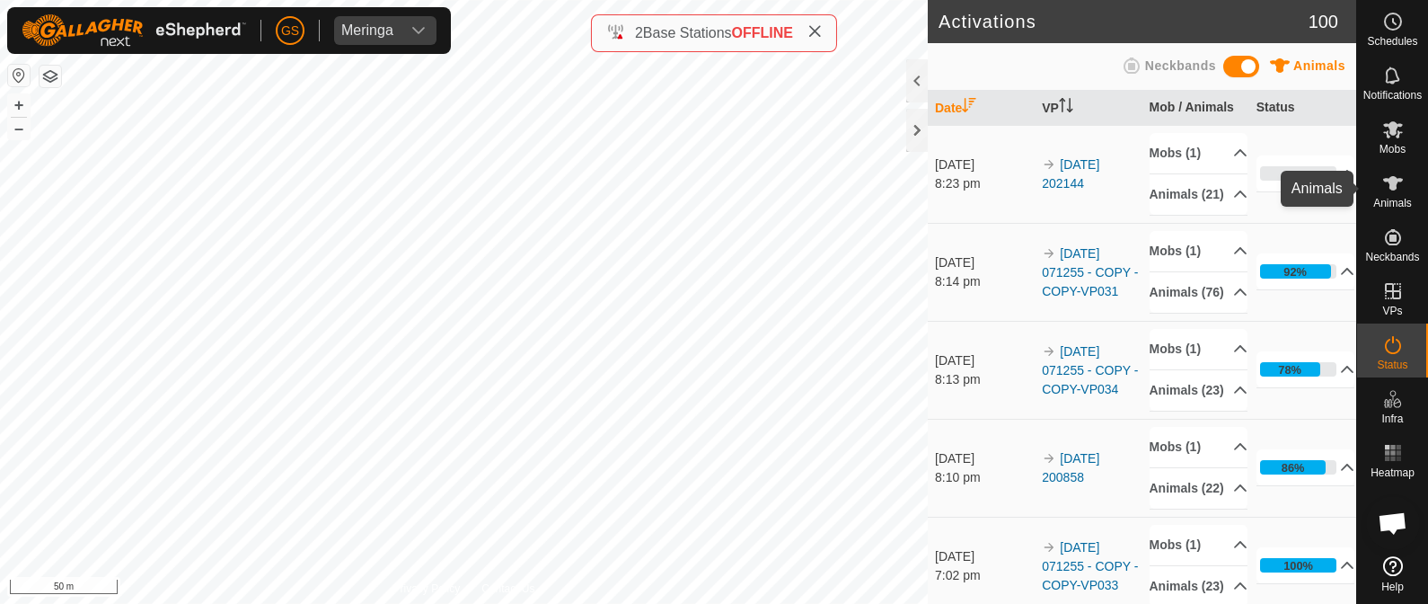
click at [1392, 194] on es-animals-svg-icon at bounding box center [1393, 183] width 32 height 29
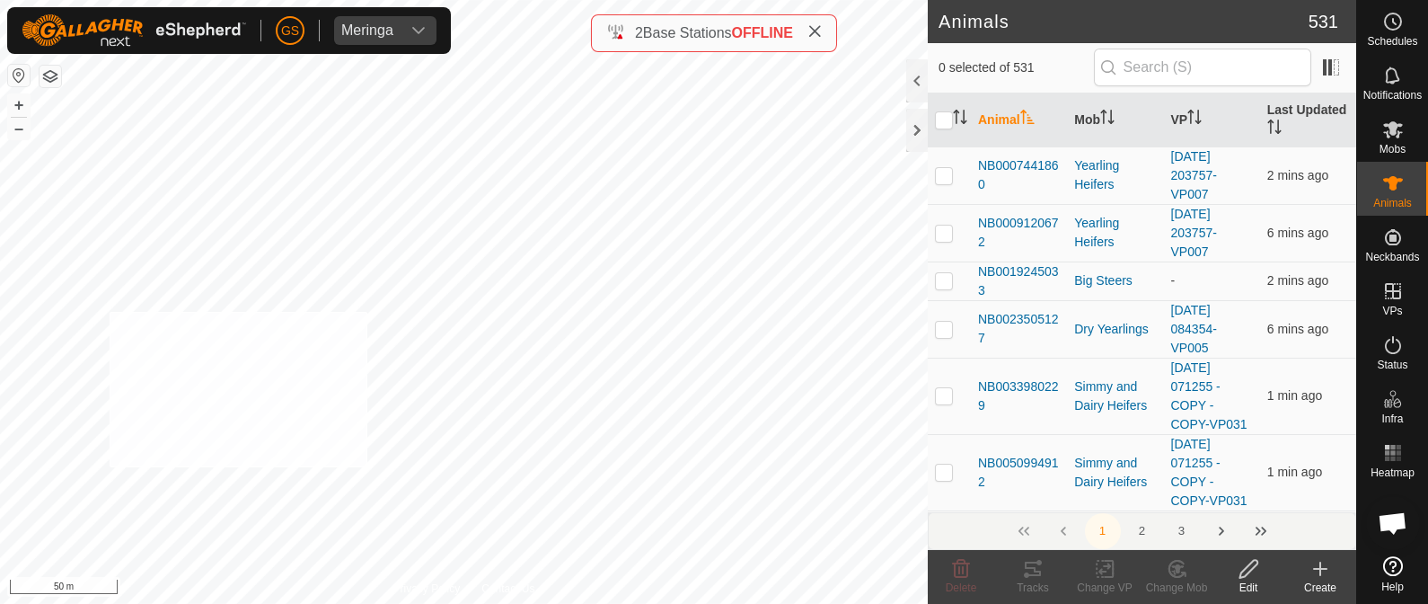
checkbox input "true"
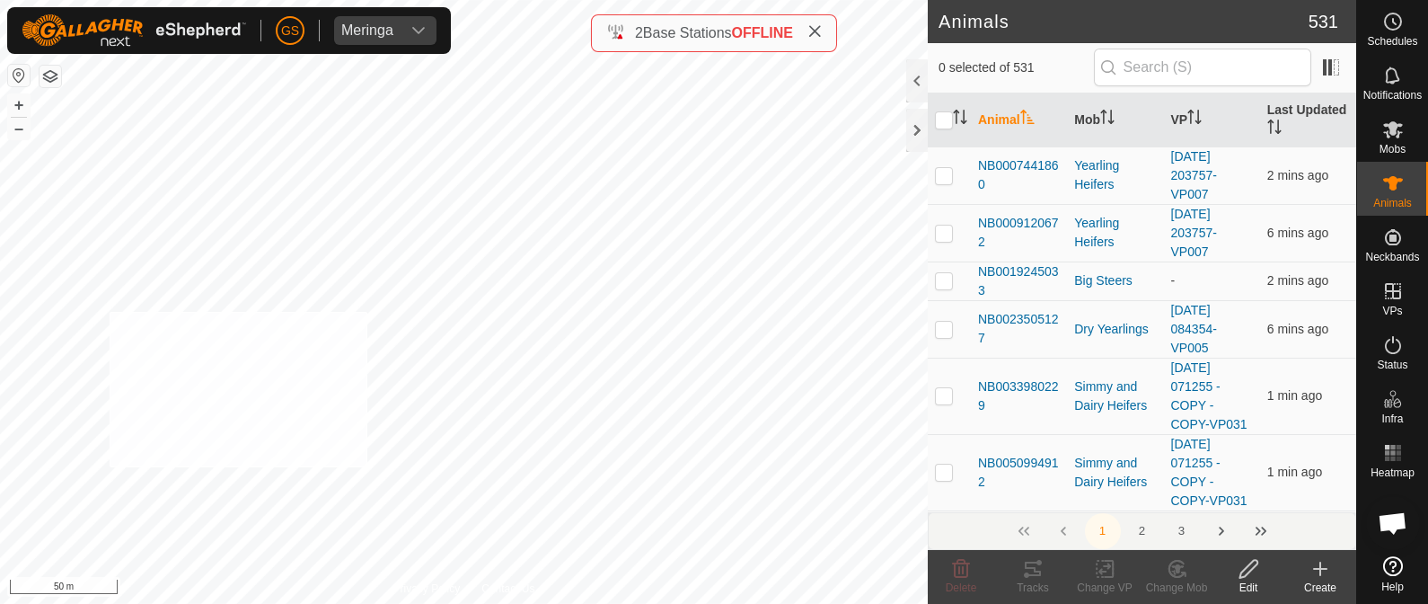
checkbox input "true"
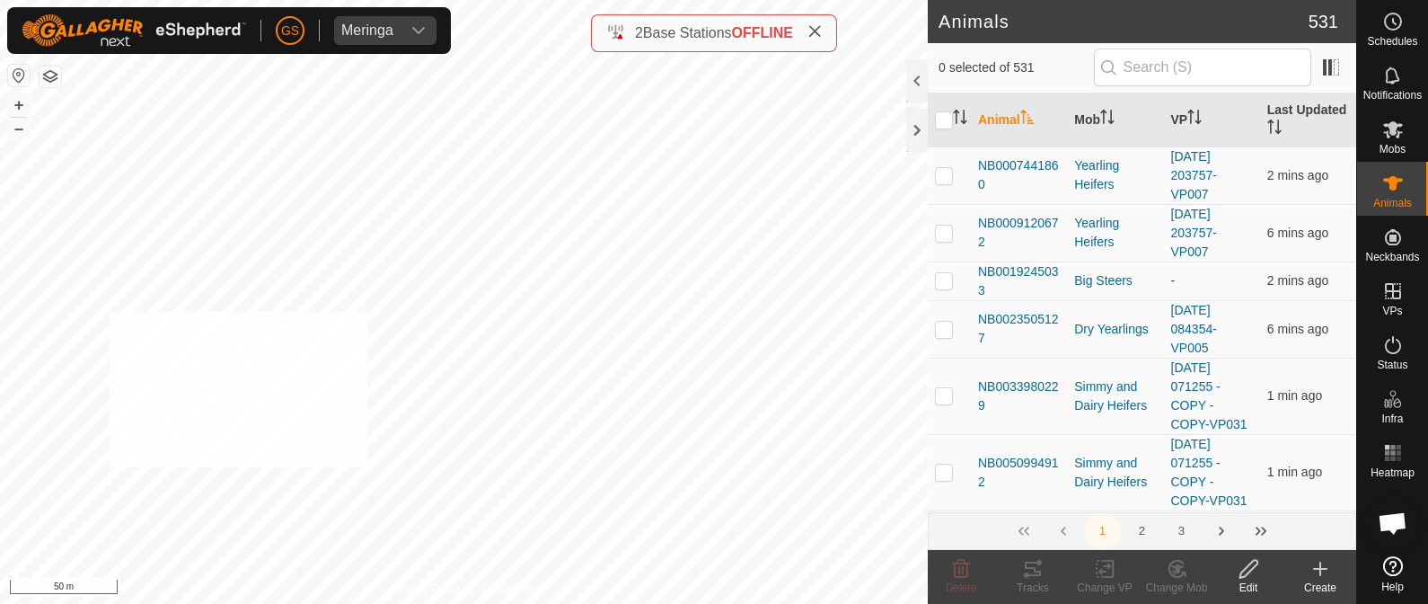
checkbox input "true"
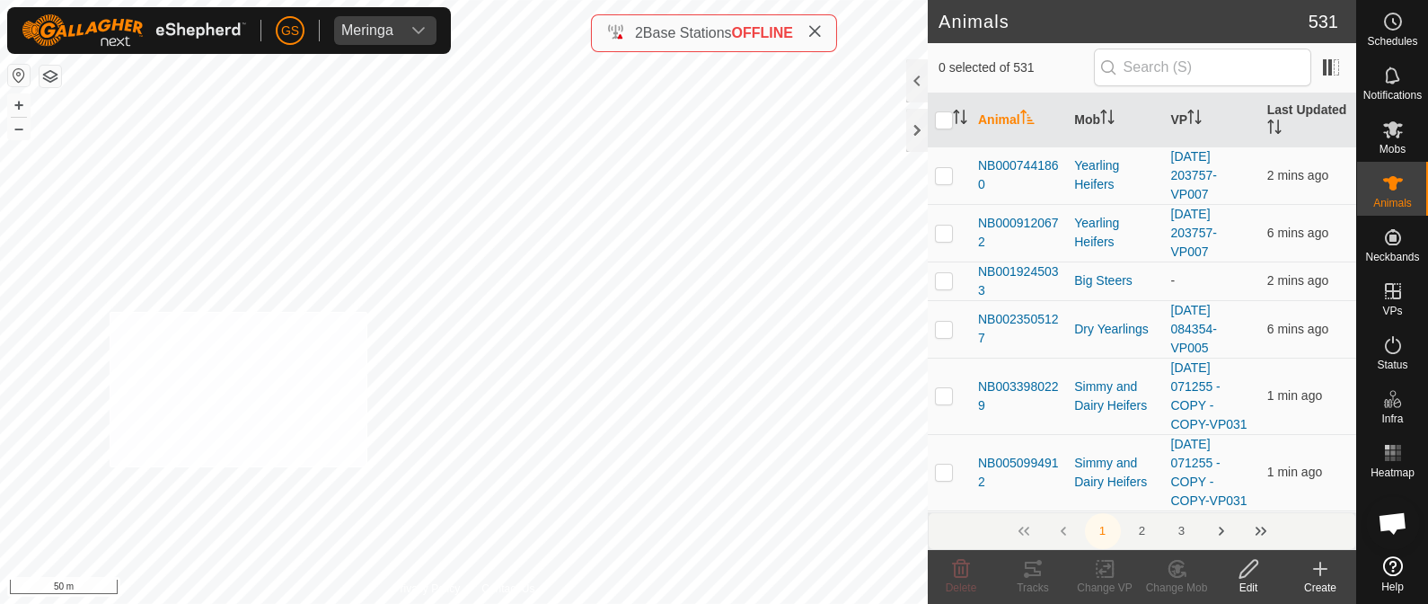
checkbox input "true"
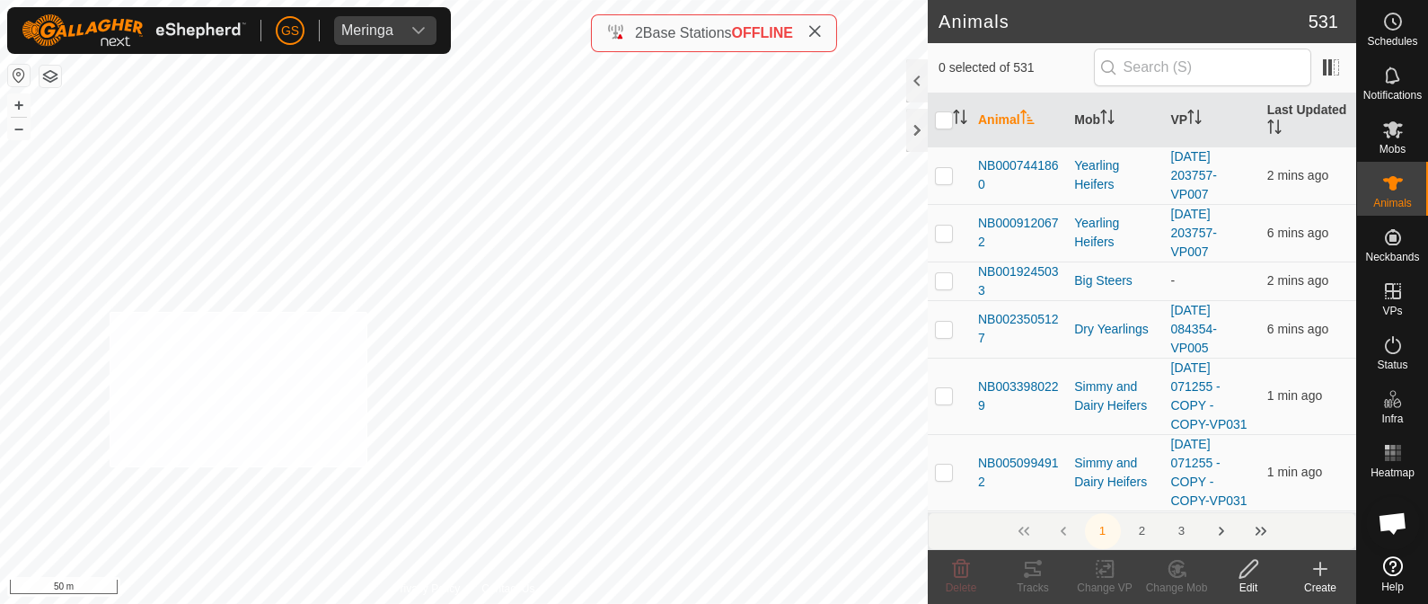
checkbox input "true"
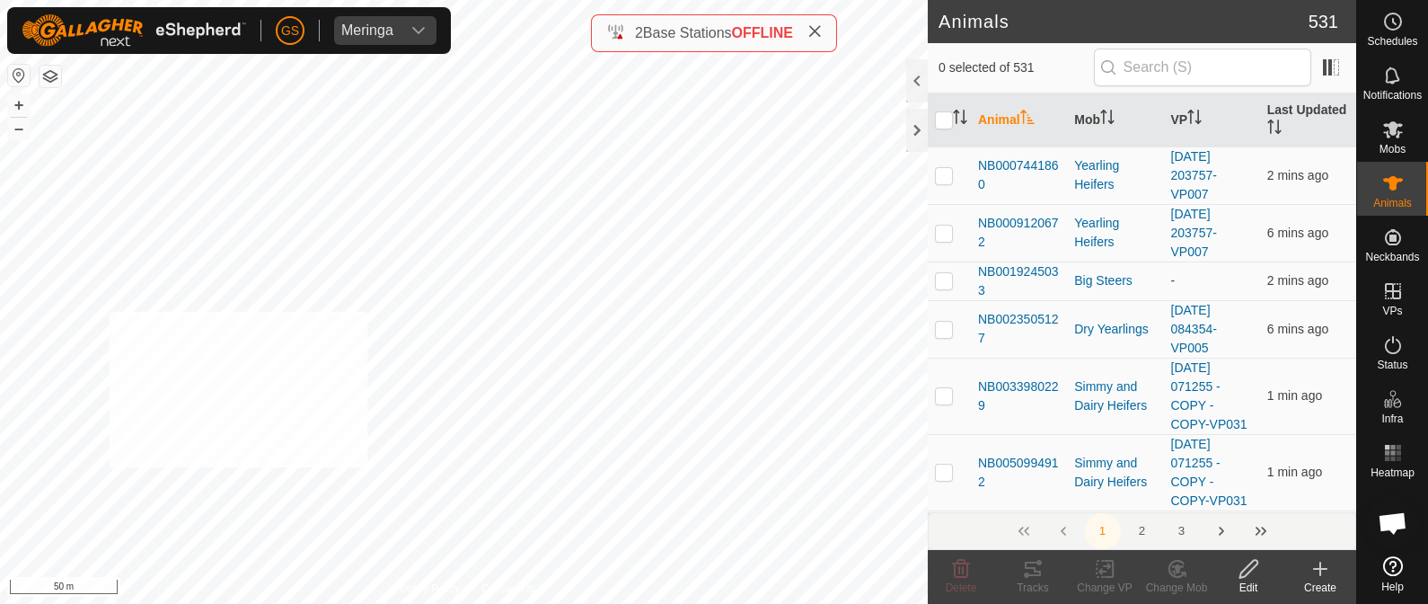
checkbox input "true"
